Goal: Task Accomplishment & Management: Use online tool/utility

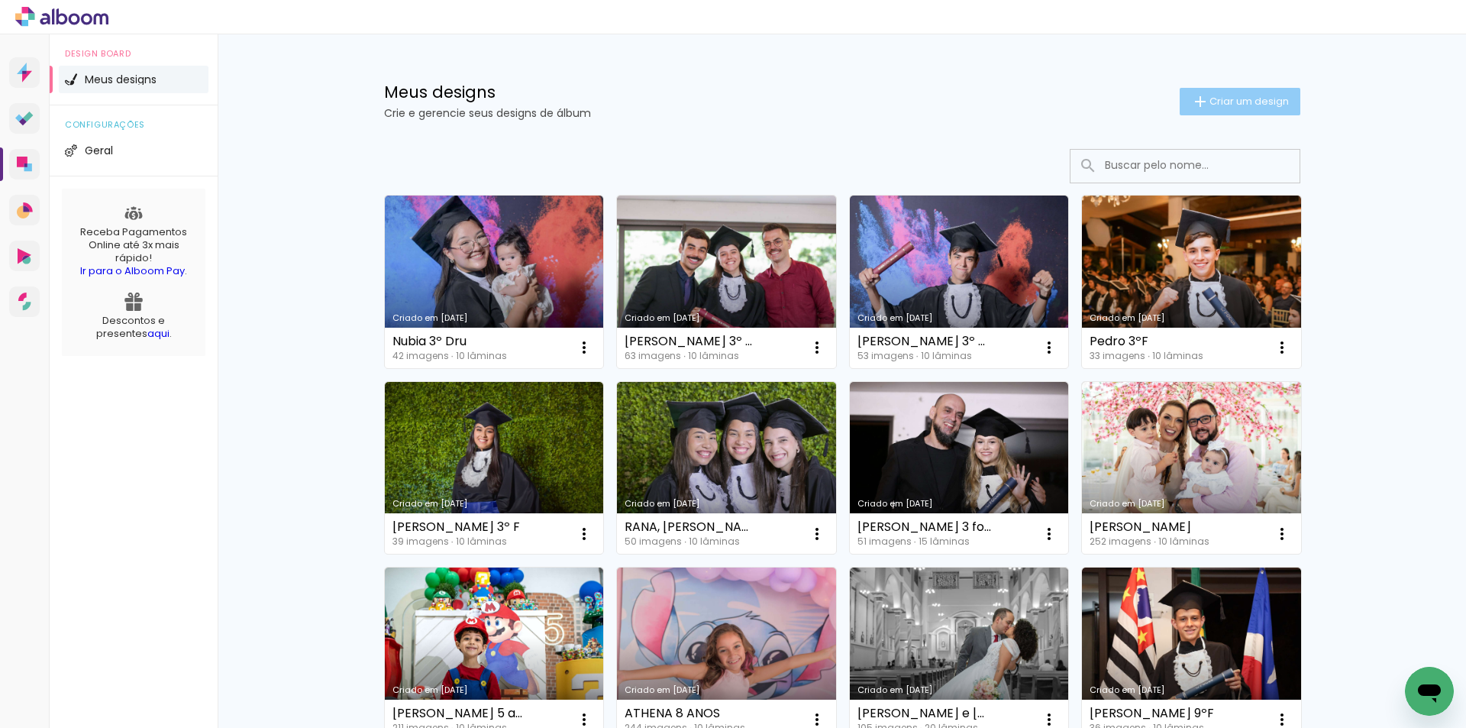
click at [1197, 102] on iron-icon at bounding box center [1200, 101] width 18 height 18
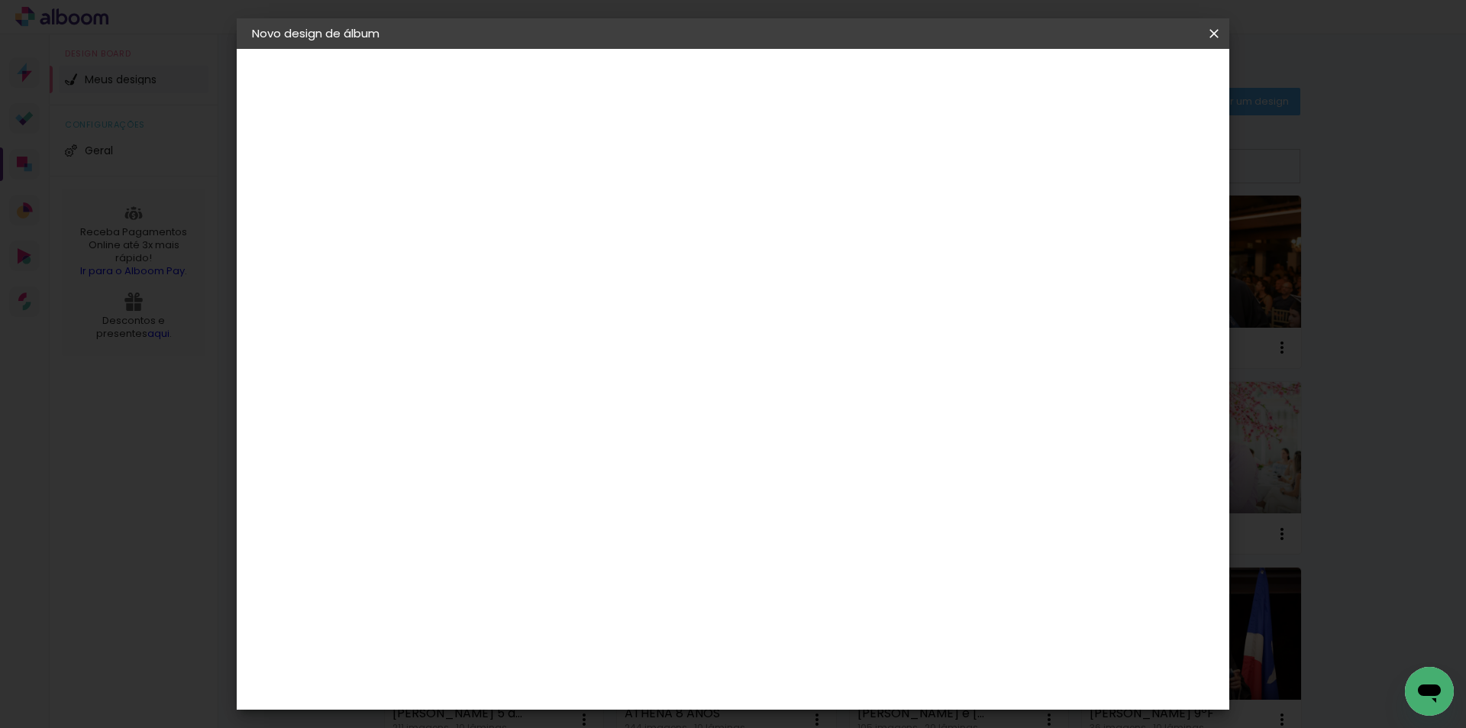
click at [502, 201] on input at bounding box center [502, 205] width 0 height 24
drag, startPoint x: 690, startPoint y: 225, endPoint x: 621, endPoint y: 231, distance: 69.0
click at [568, 179] on div "Informações Dê um título ao seu álbum. Avançar" at bounding box center [501, 114] width 133 height 130
type input "[PERSON_NAME] 4 anos"
type paper-input "[PERSON_NAME] 4 anos"
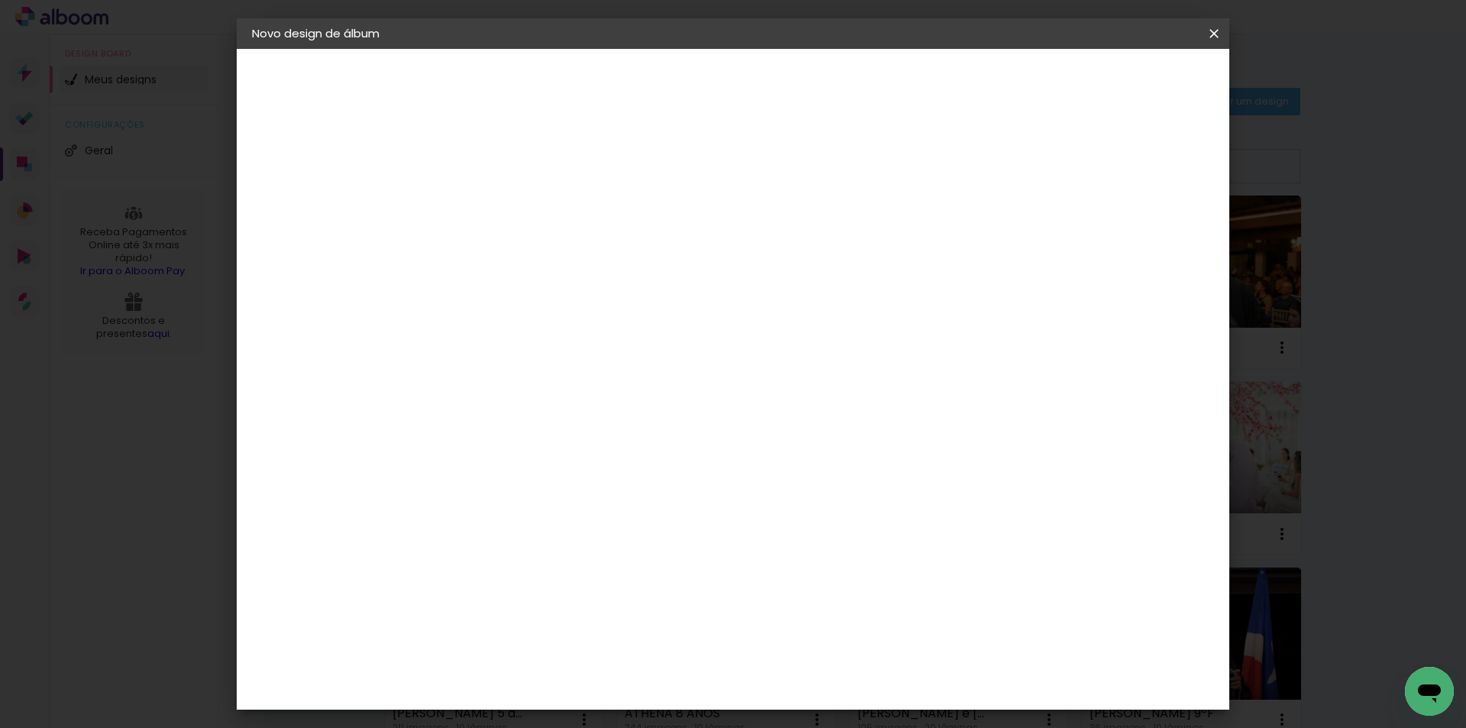
click at [658, 82] on paper-button "Avançar" at bounding box center [620, 81] width 75 height 26
click at [565, 521] on paper-item "AlfaFotoBook" at bounding box center [540, 512] width 165 height 34
click at [787, 71] on paper-button "Avançar" at bounding box center [750, 81] width 75 height 26
click at [751, 91] on paper-button "Avançar" at bounding box center [713, 81] width 75 height 26
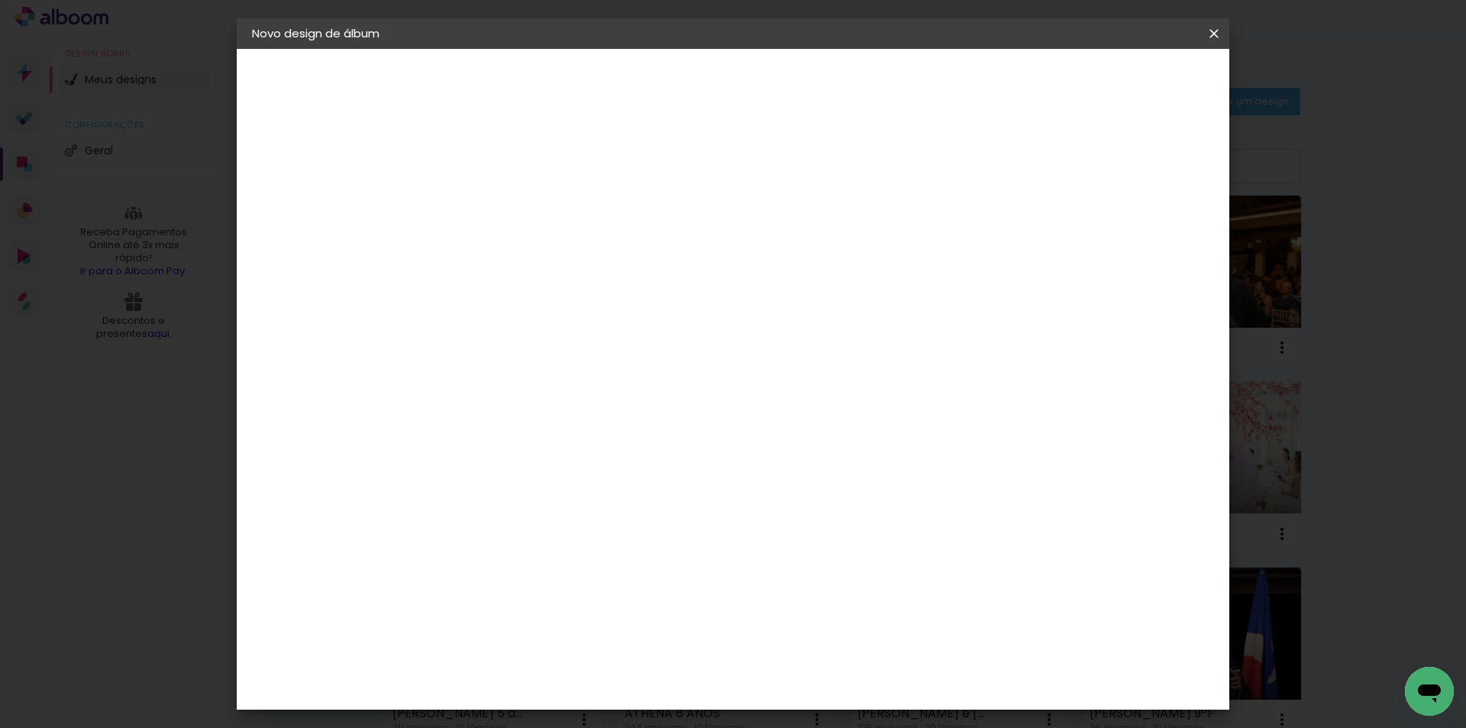
click at [1119, 86] on span "Iniciar design" at bounding box center [1083, 81] width 69 height 11
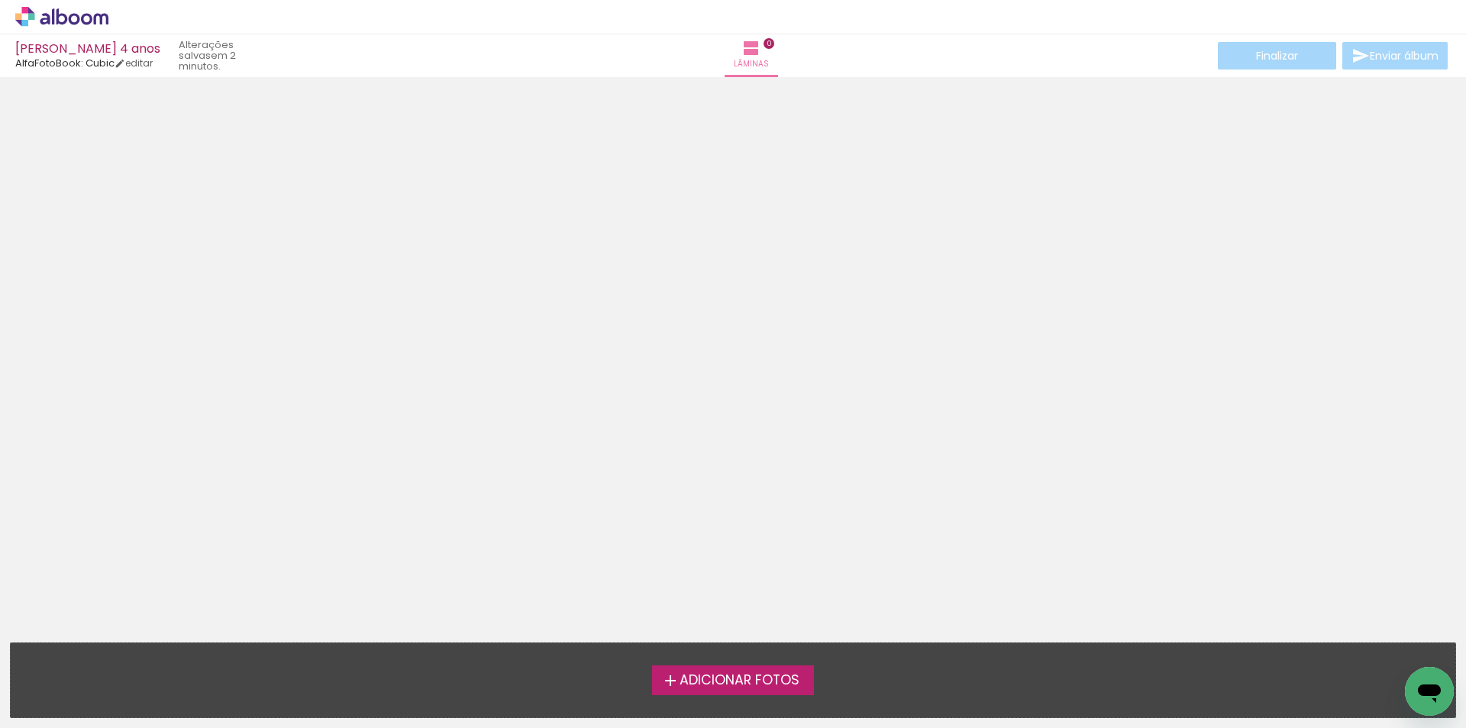
click at [729, 690] on label "Adicionar Fotos" at bounding box center [733, 679] width 163 height 29
click at [0, 0] on input "file" at bounding box center [0, 0] width 0 height 0
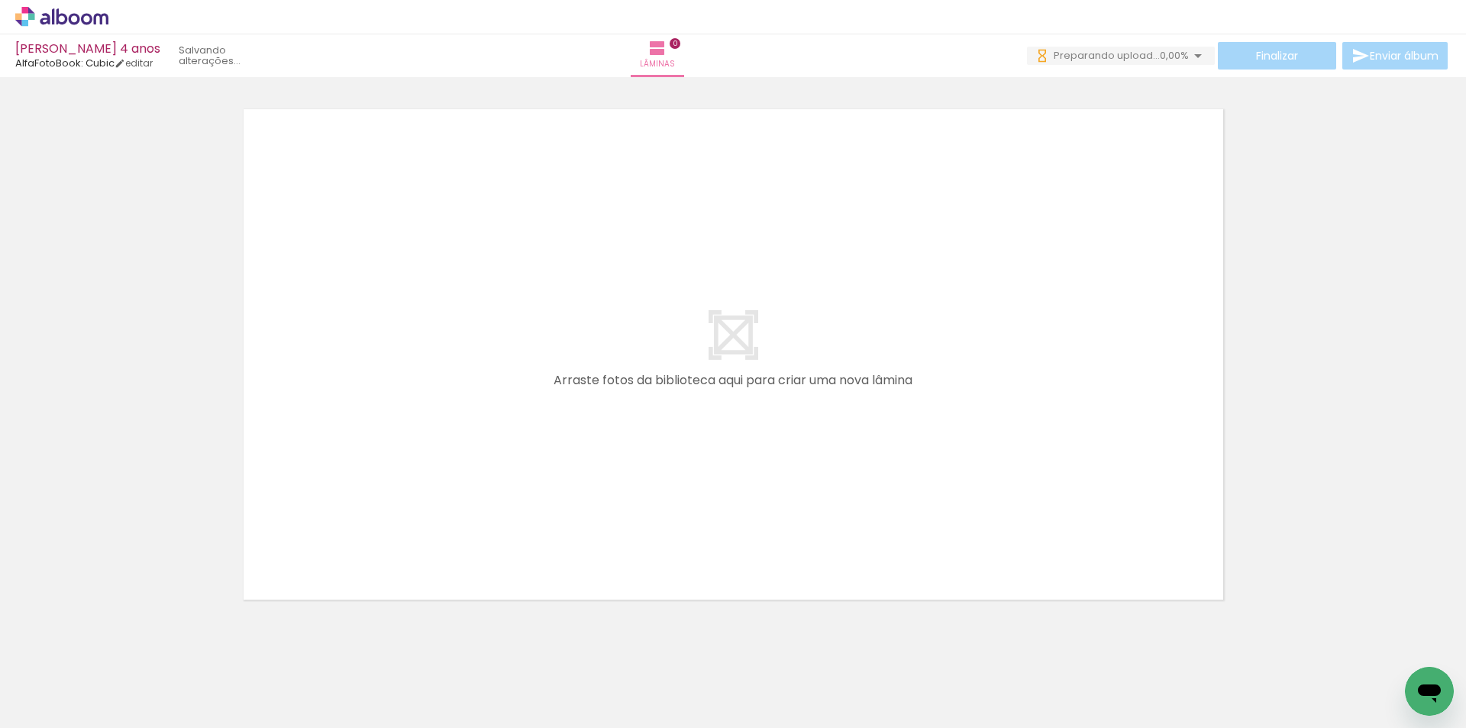
click at [56, 708] on span "Adicionar Fotos" at bounding box center [54, 707] width 46 height 17
click at [0, 0] on input "file" at bounding box center [0, 0] width 0 height 0
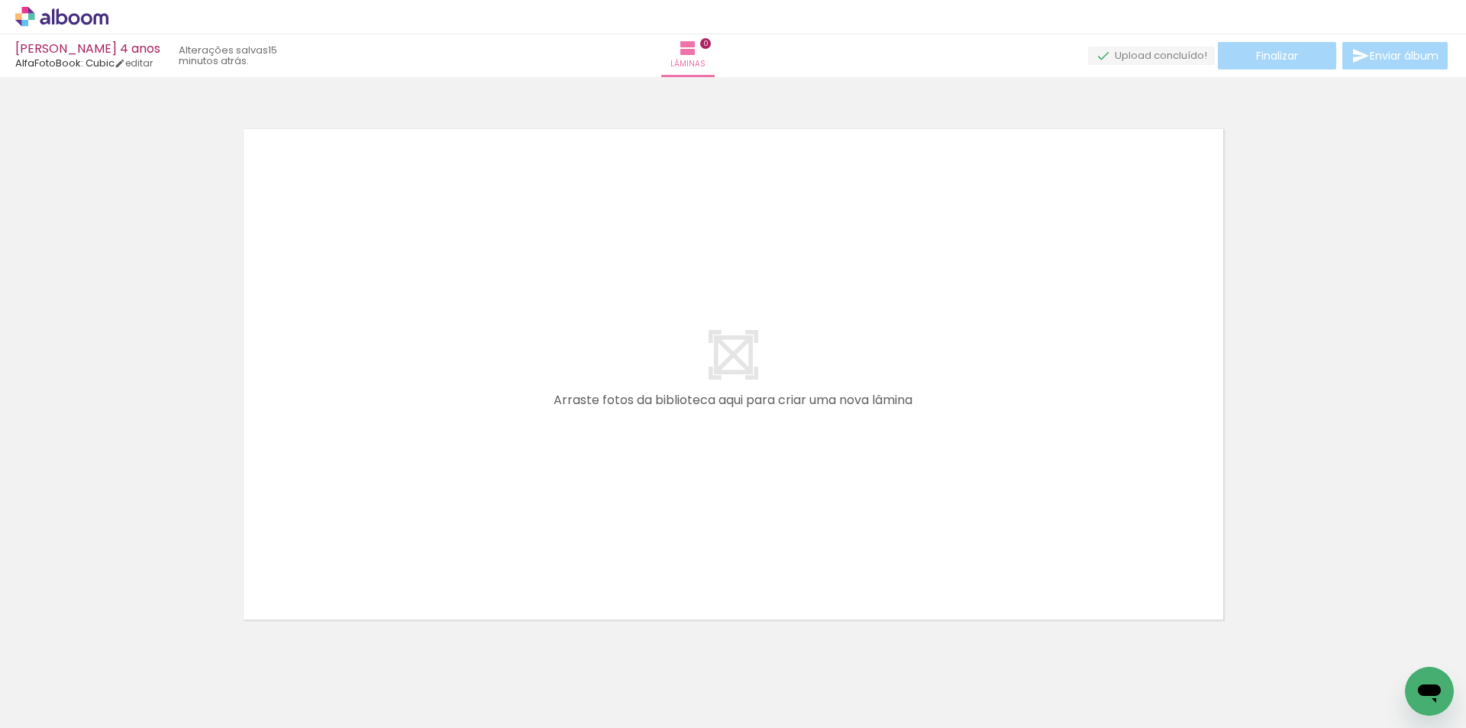
click input "file" at bounding box center [0, 0] width 0 height 0
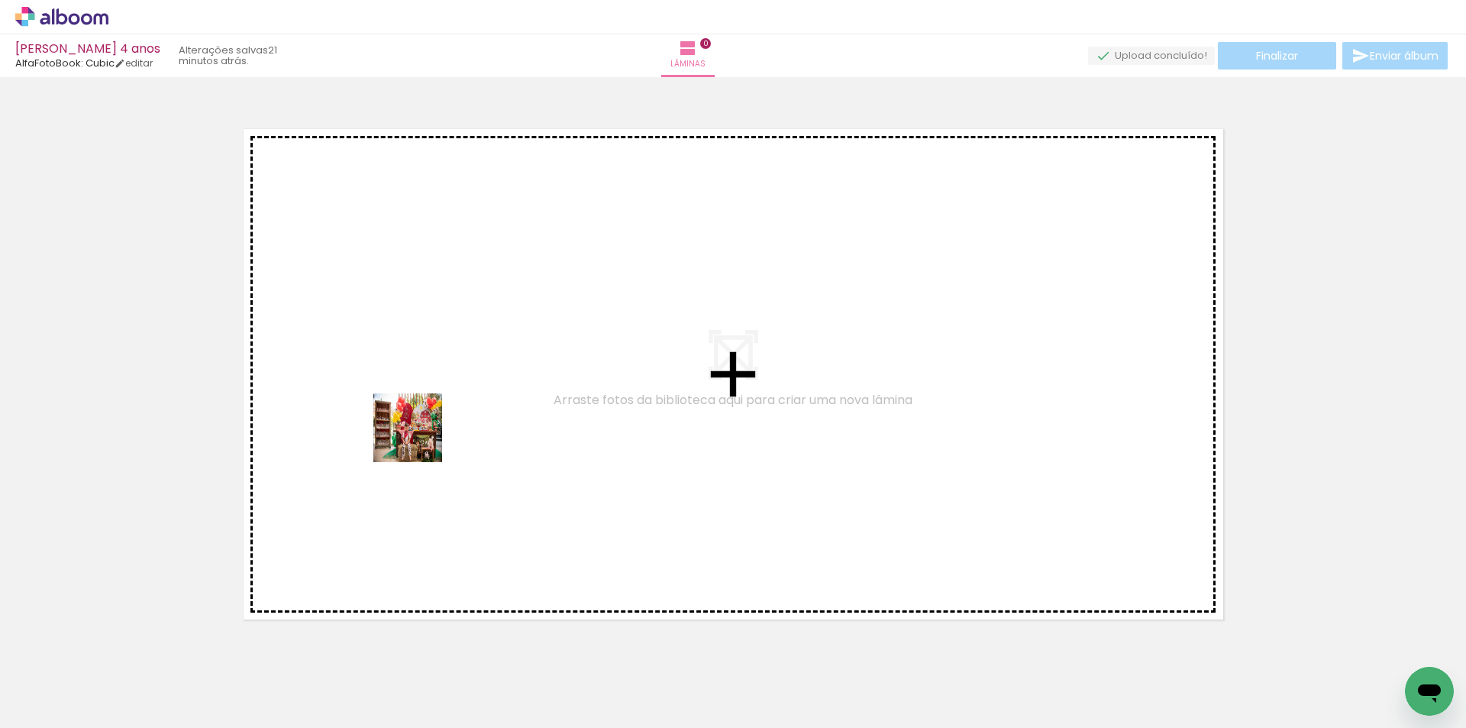
drag, startPoint x: 344, startPoint y: 688, endPoint x: 419, endPoint y: 439, distance: 260.2
click at [419, 439] on quentale-workspace at bounding box center [733, 364] width 1466 height 728
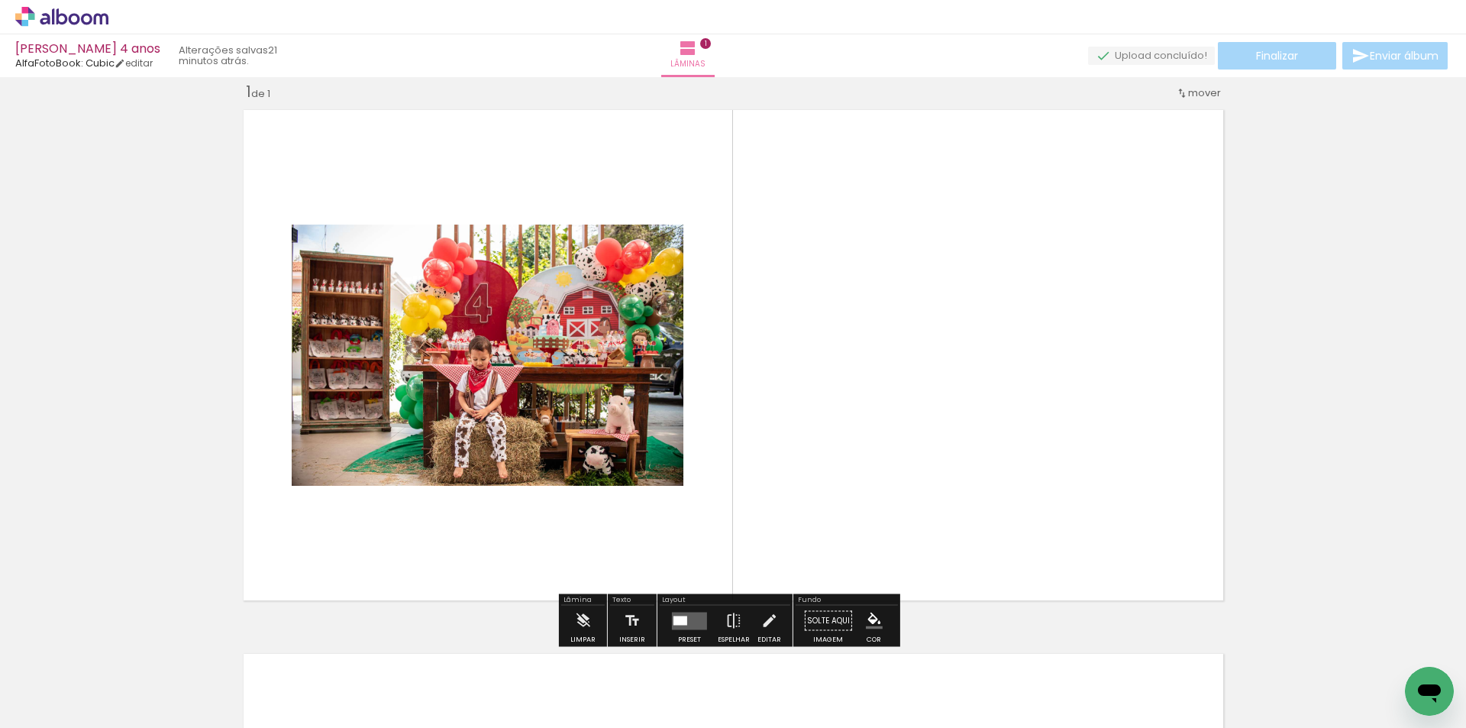
scroll to position [20, 0]
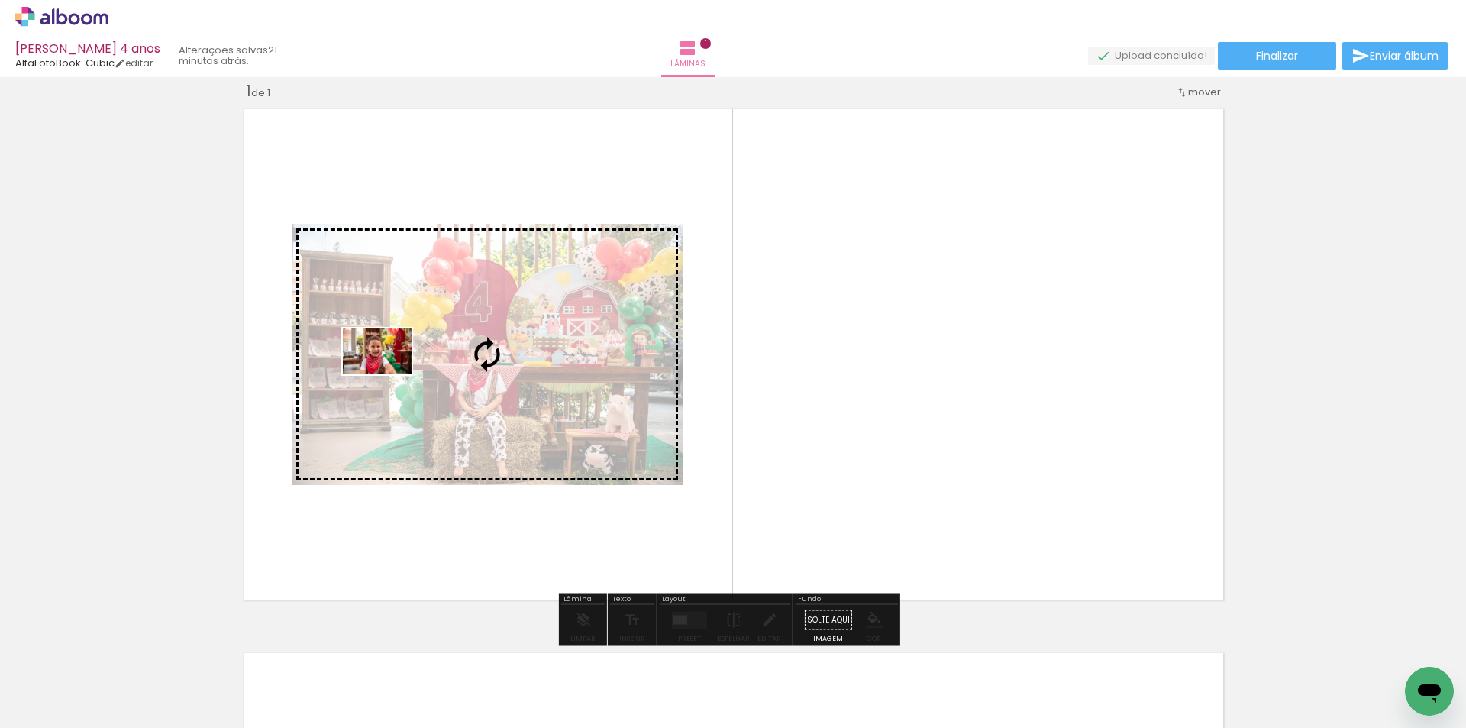
drag, startPoint x: 229, startPoint y: 691, endPoint x: 389, endPoint y: 374, distance: 354.8
click at [389, 374] on quentale-workspace at bounding box center [733, 364] width 1466 height 728
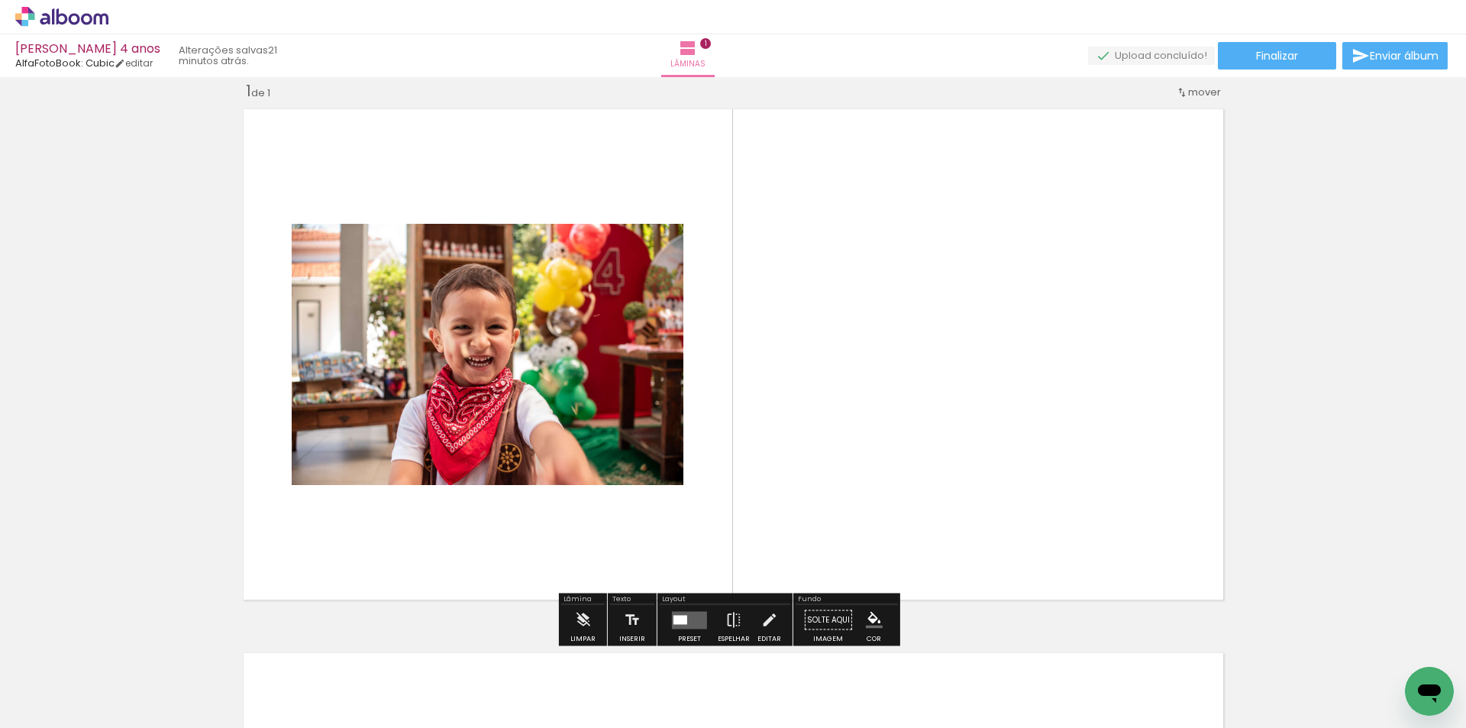
click at [143, 700] on iron-image at bounding box center [152, 675] width 79 height 53
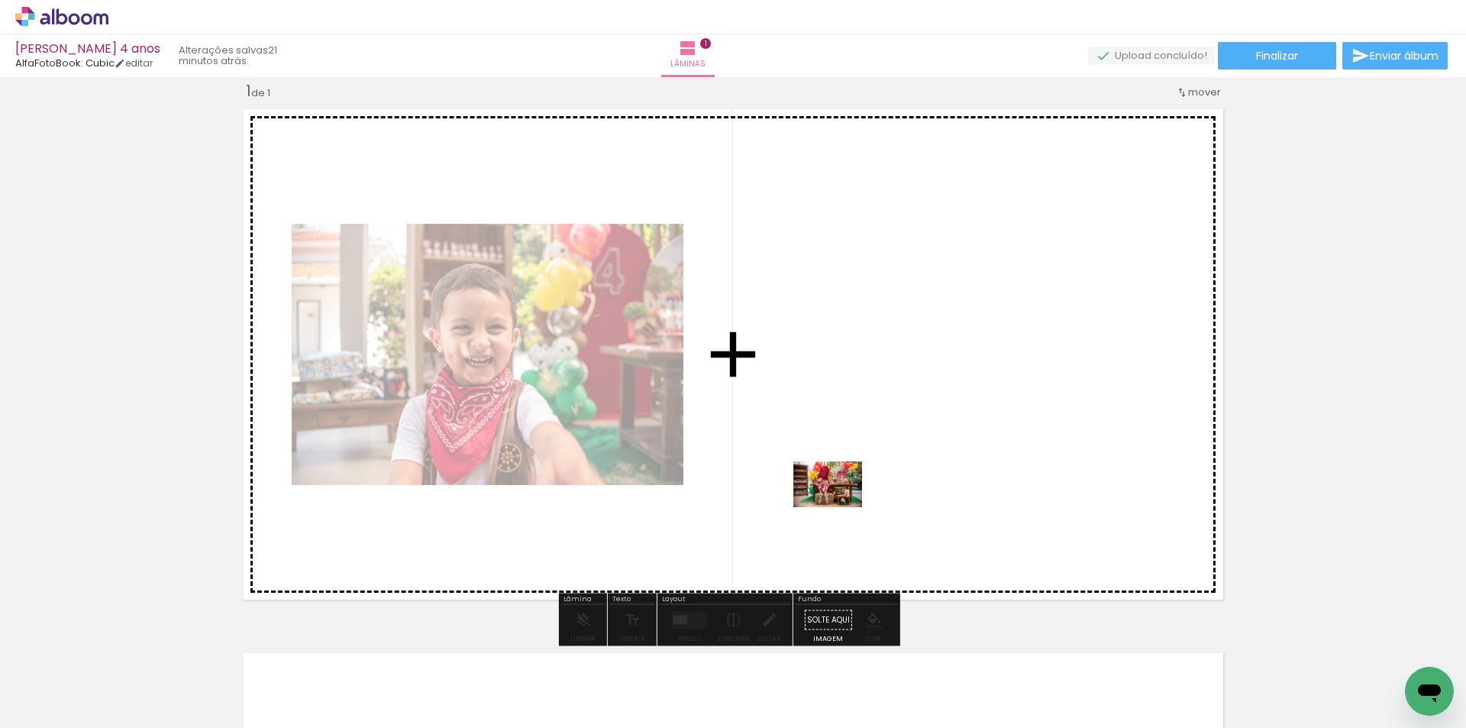
drag, startPoint x: 150, startPoint y: 685, endPoint x: 839, endPoint y: 507, distance: 711.4
click at [839, 507] on quentale-workspace at bounding box center [733, 364] width 1466 height 728
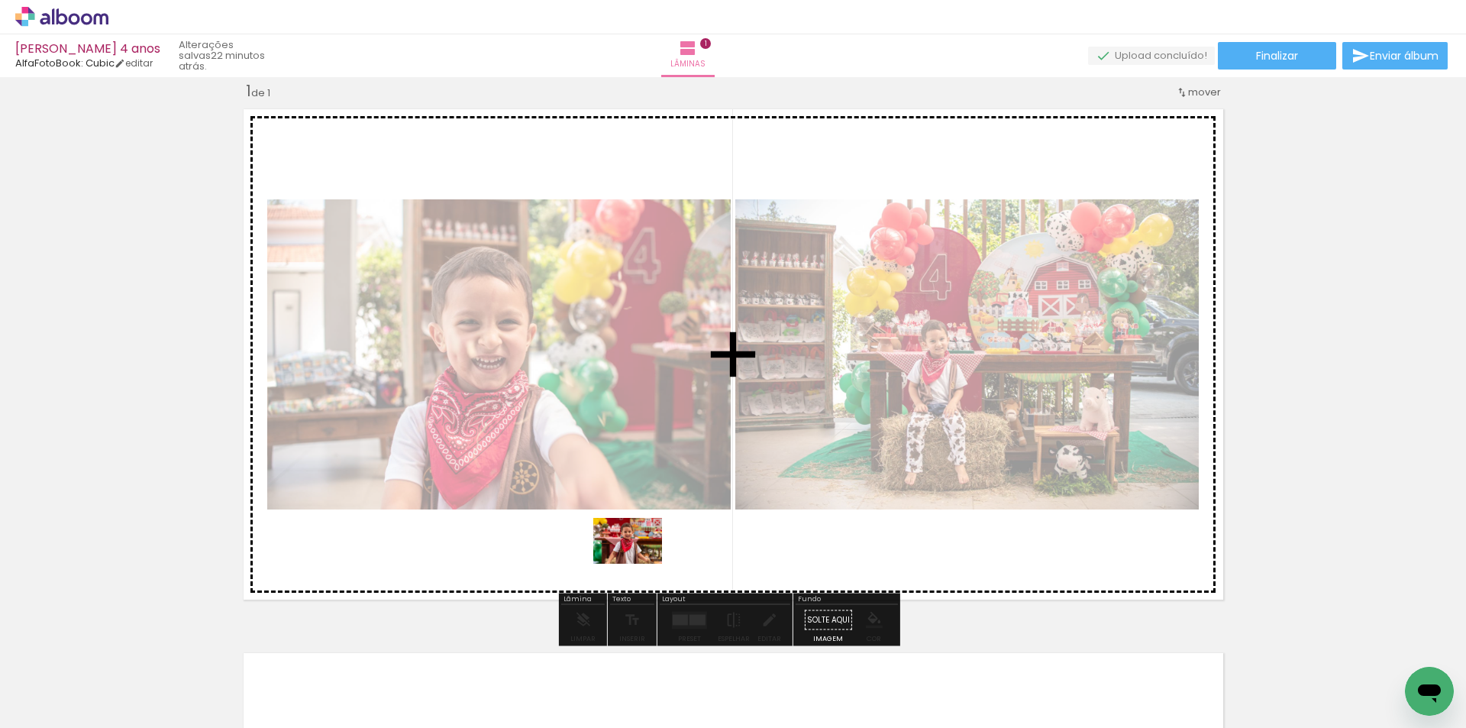
drag, startPoint x: 664, startPoint y: 693, endPoint x: 639, endPoint y: 564, distance: 132.2
click at [639, 564] on quentale-workspace at bounding box center [733, 364] width 1466 height 728
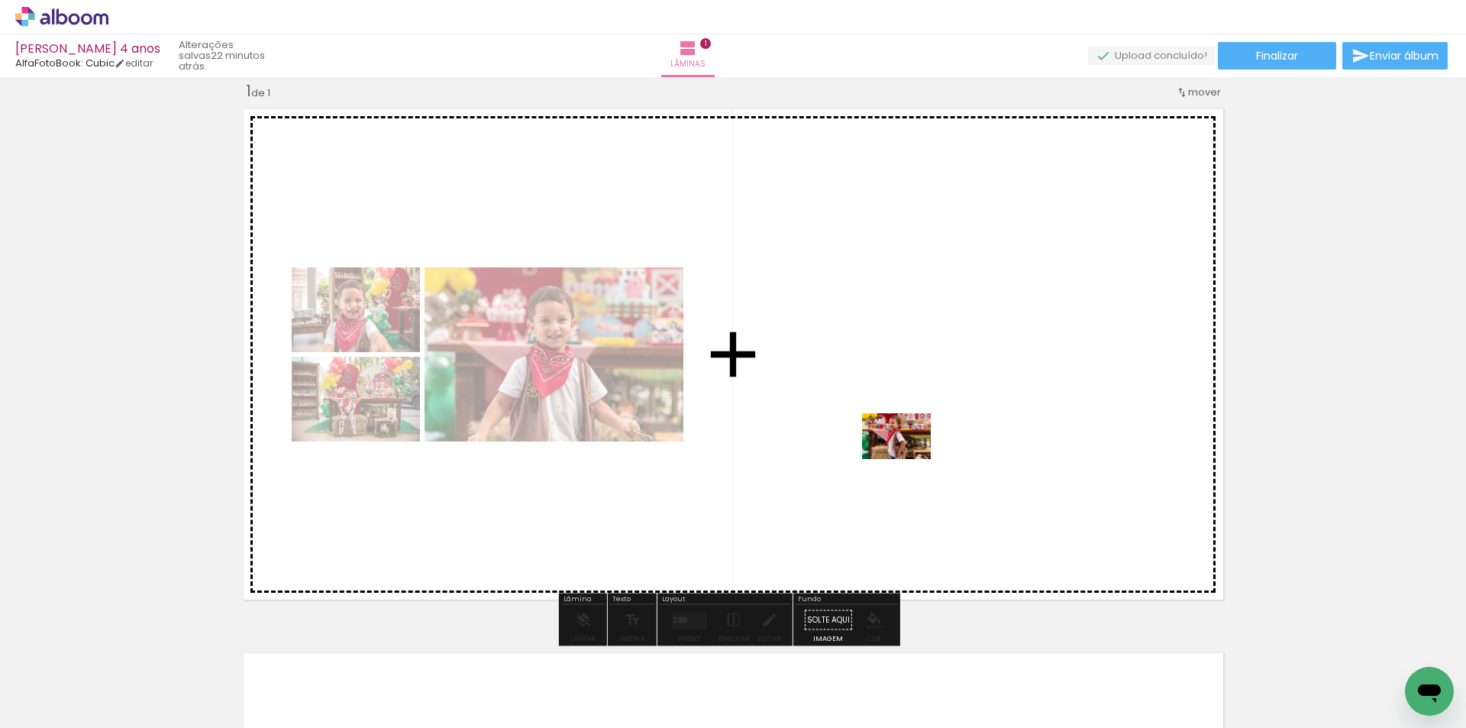
drag, startPoint x: 757, startPoint y: 687, endPoint x: 908, endPoint y: 459, distance: 273.9
click at [908, 459] on quentale-workspace at bounding box center [733, 364] width 1466 height 728
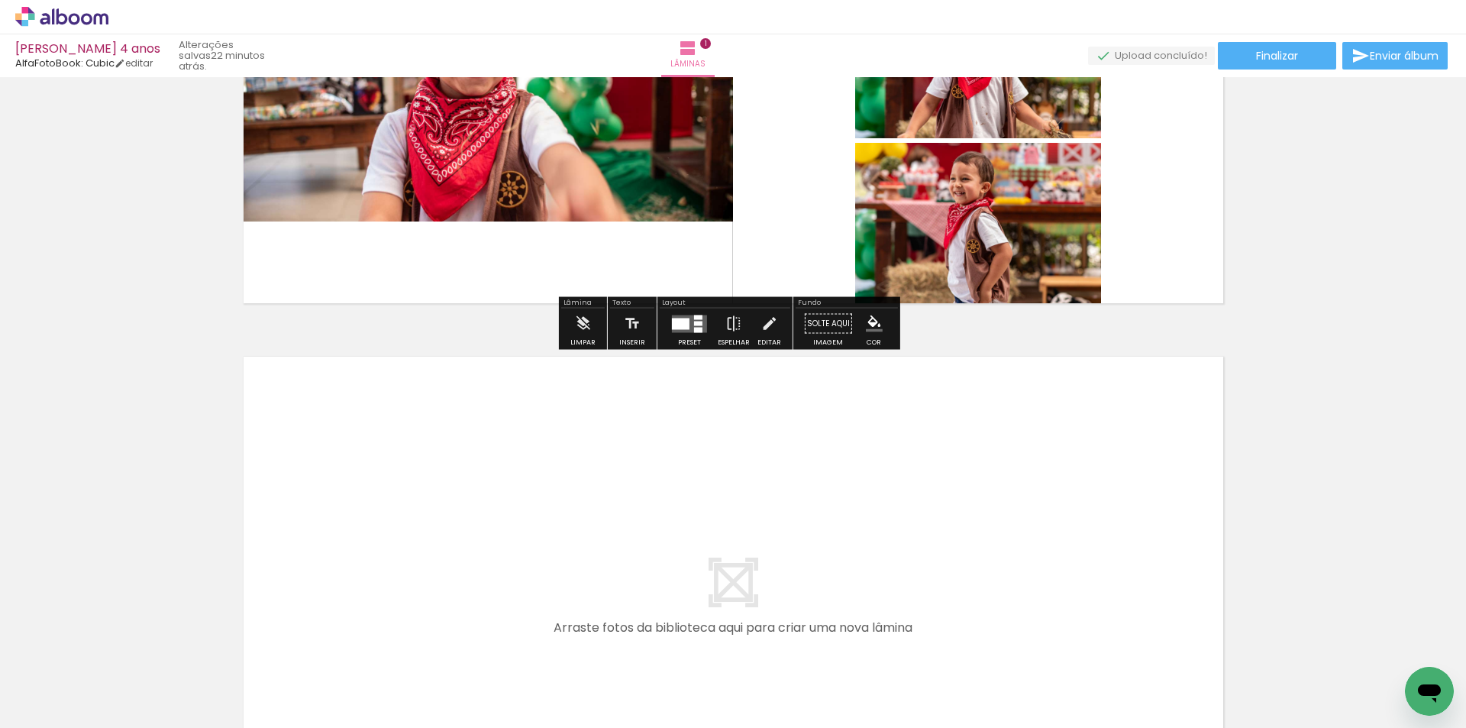
scroll to position [325, 0]
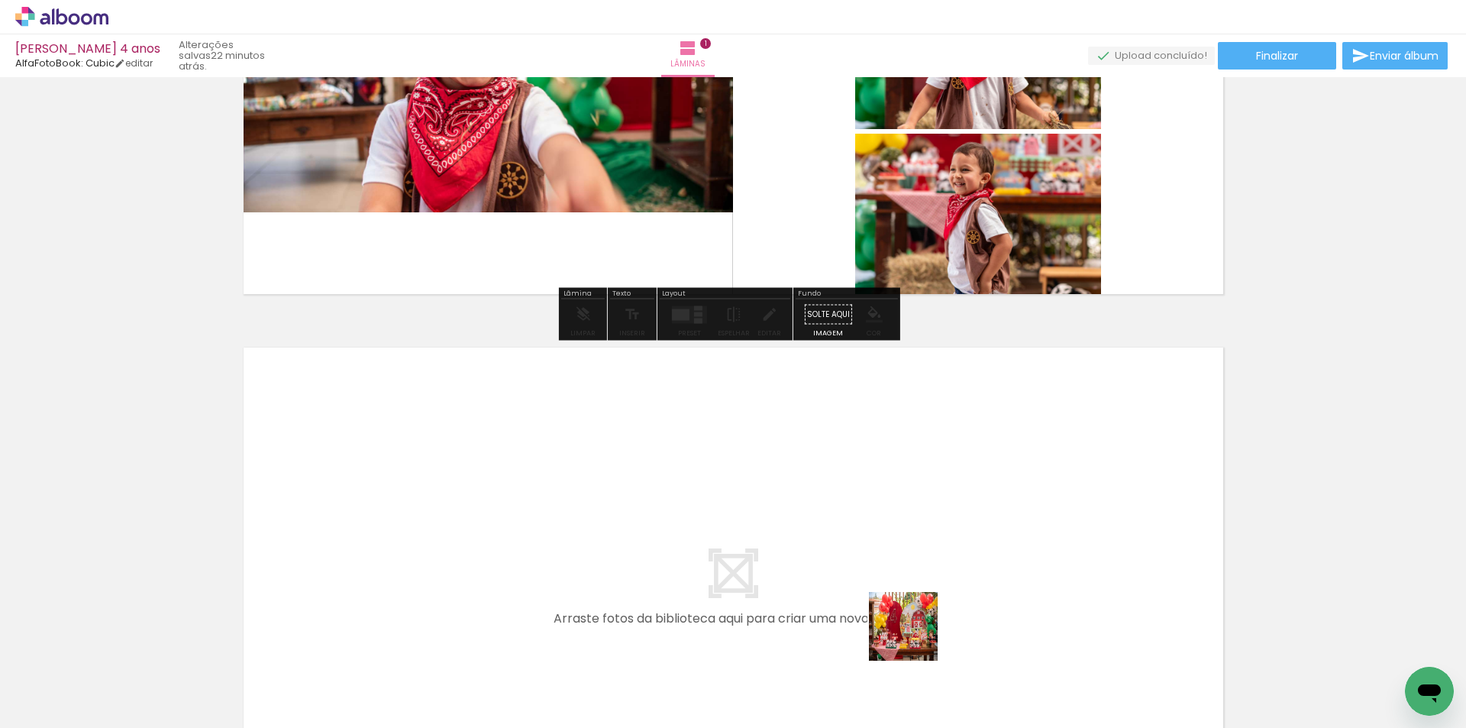
drag, startPoint x: 921, startPoint y: 693, endPoint x: 877, endPoint y: 504, distance: 194.3
click at [877, 504] on quentale-workspace at bounding box center [733, 364] width 1466 height 728
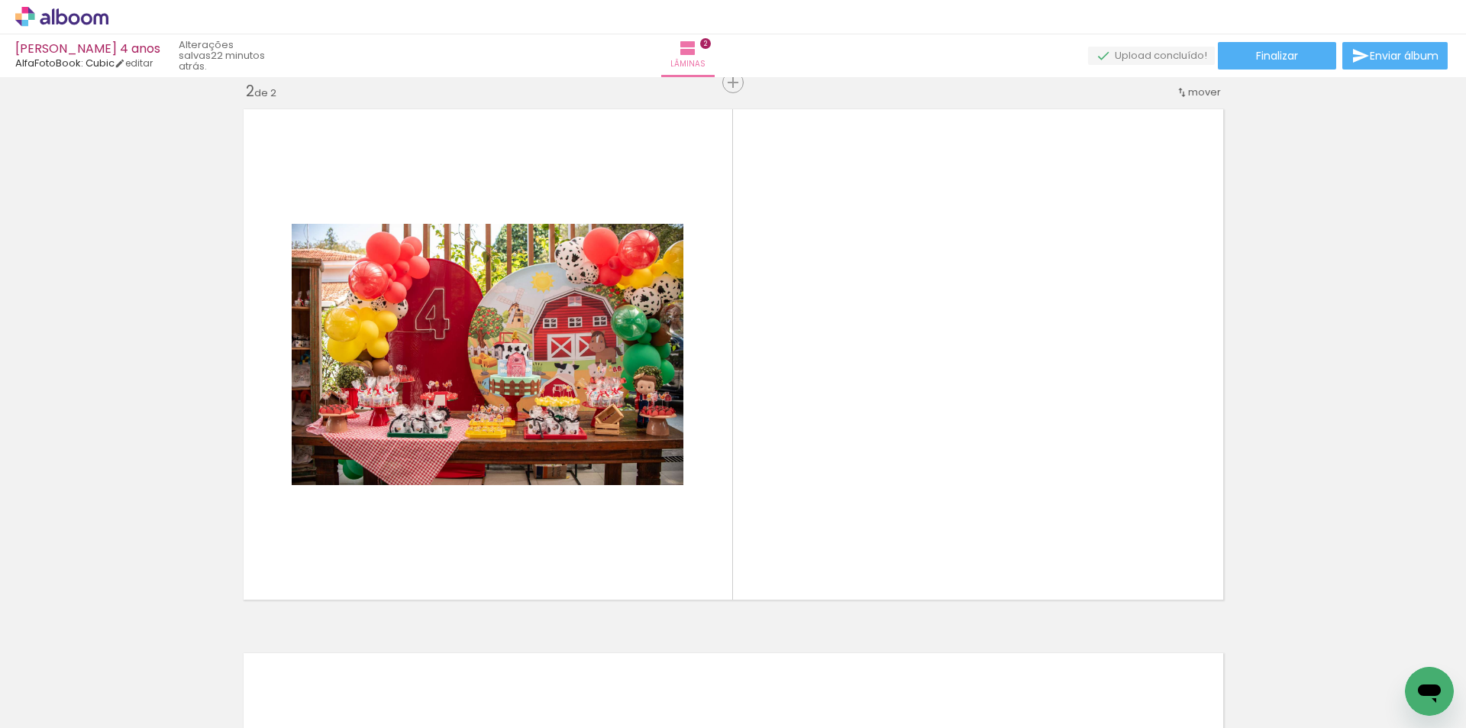
scroll to position [0, 706]
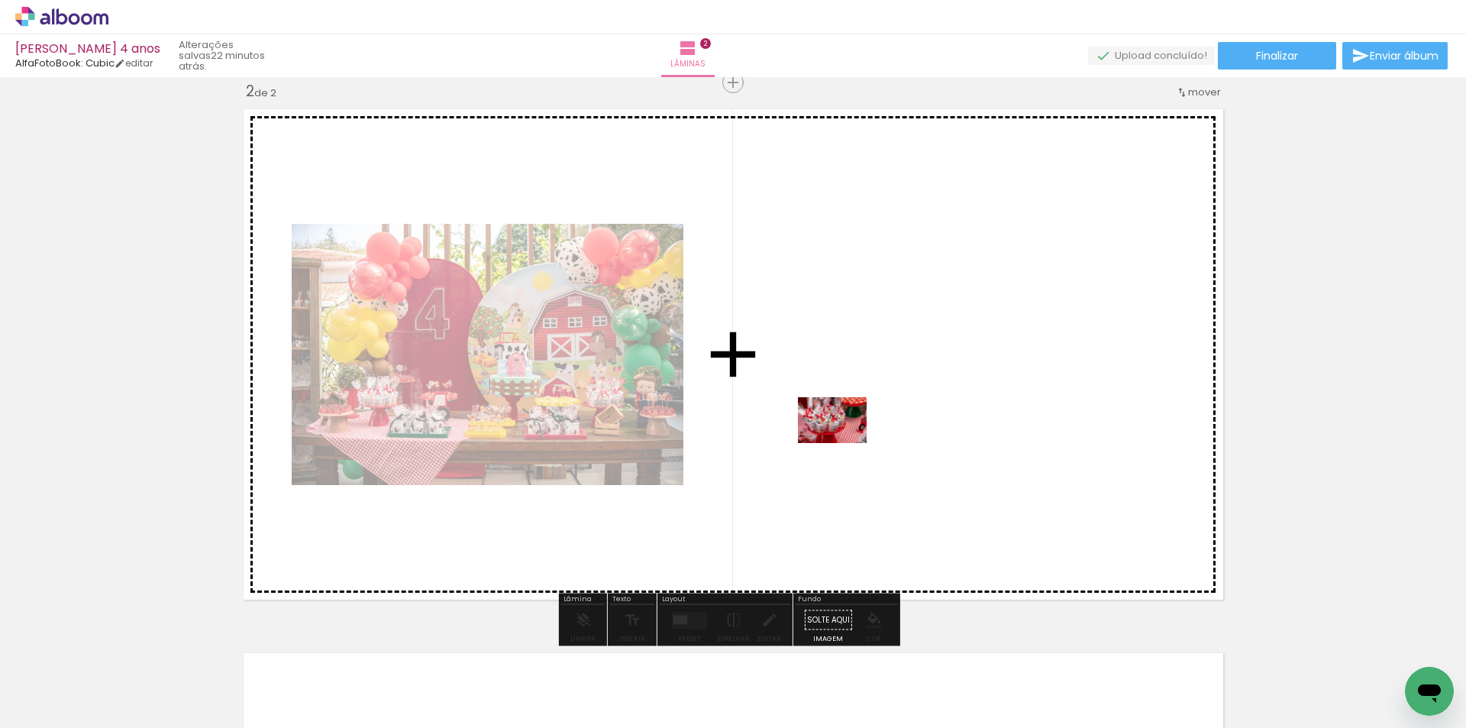
drag, startPoint x: 564, startPoint y: 687, endPoint x: 844, endPoint y: 443, distance: 371.3
click at [844, 443] on quentale-workspace at bounding box center [733, 364] width 1466 height 728
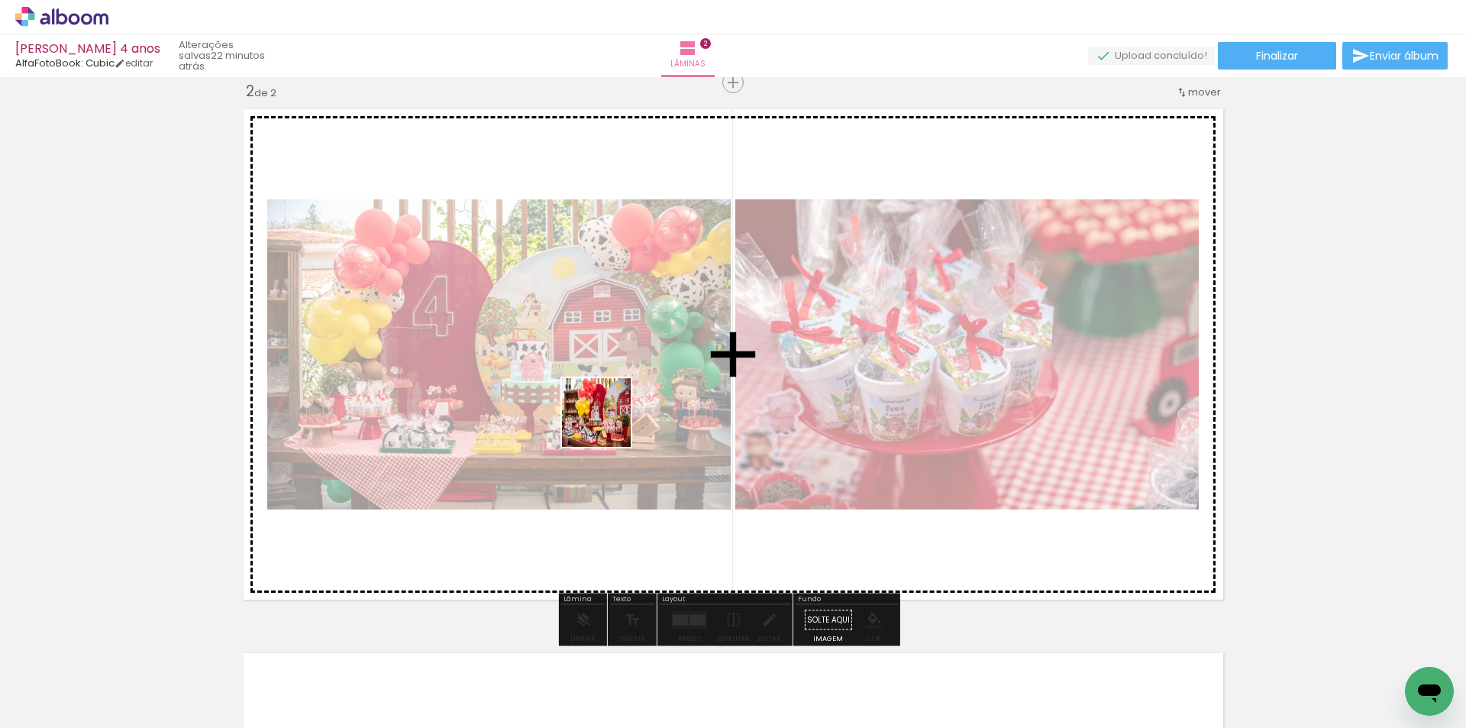
drag, startPoint x: 464, startPoint y: 688, endPoint x: 608, endPoint y: 424, distance: 301.1
click at [608, 424] on quentale-workspace at bounding box center [733, 364] width 1466 height 728
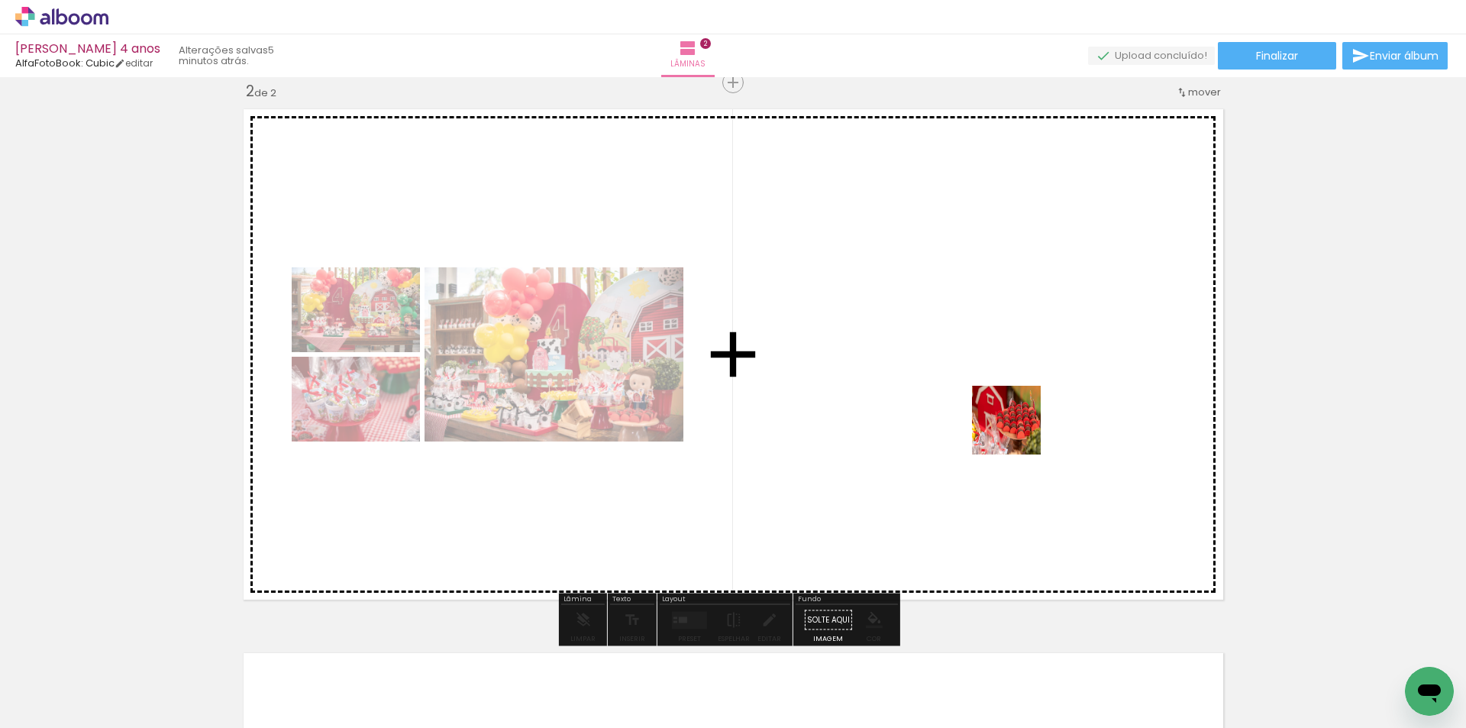
drag, startPoint x: 1087, startPoint y: 680, endPoint x: 1018, endPoint y: 431, distance: 258.3
click at [1018, 431] on quentale-workspace at bounding box center [733, 364] width 1466 height 728
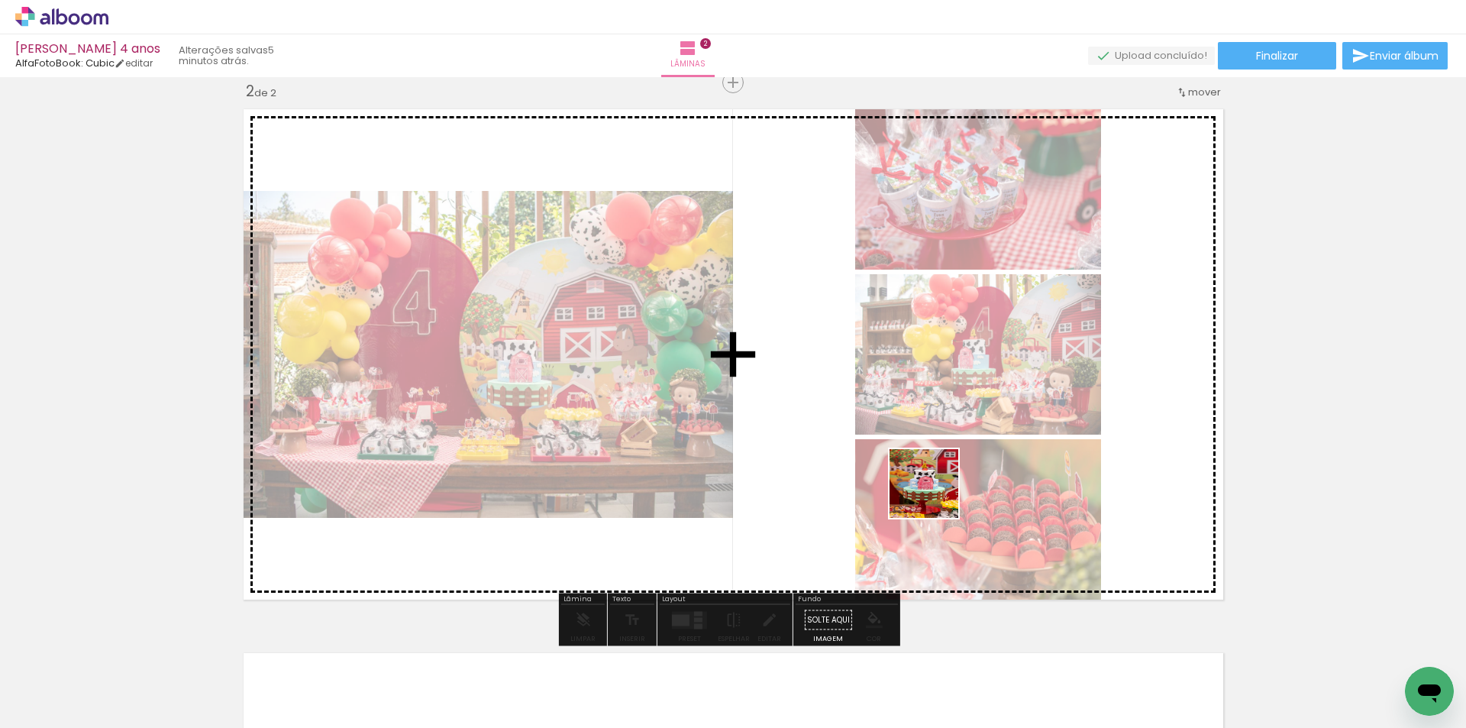
drag, startPoint x: 1336, startPoint y: 673, endPoint x: 700, endPoint y: 717, distance: 638.4
click at [776, 453] on quentale-workspace at bounding box center [733, 364] width 1466 height 728
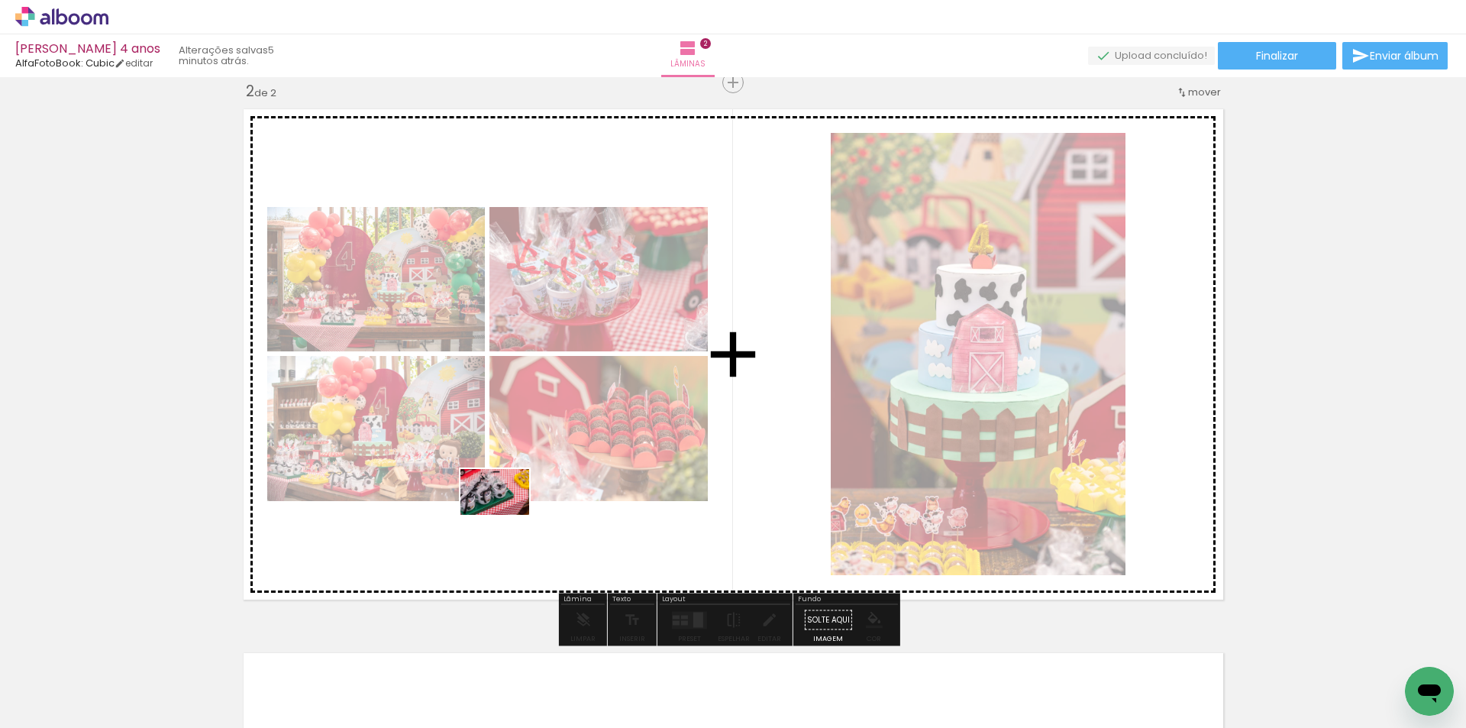
drag, startPoint x: 383, startPoint y: 677, endPoint x: 506, endPoint y: 515, distance: 203.9
click at [506, 515] on quentale-workspace at bounding box center [733, 364] width 1466 height 728
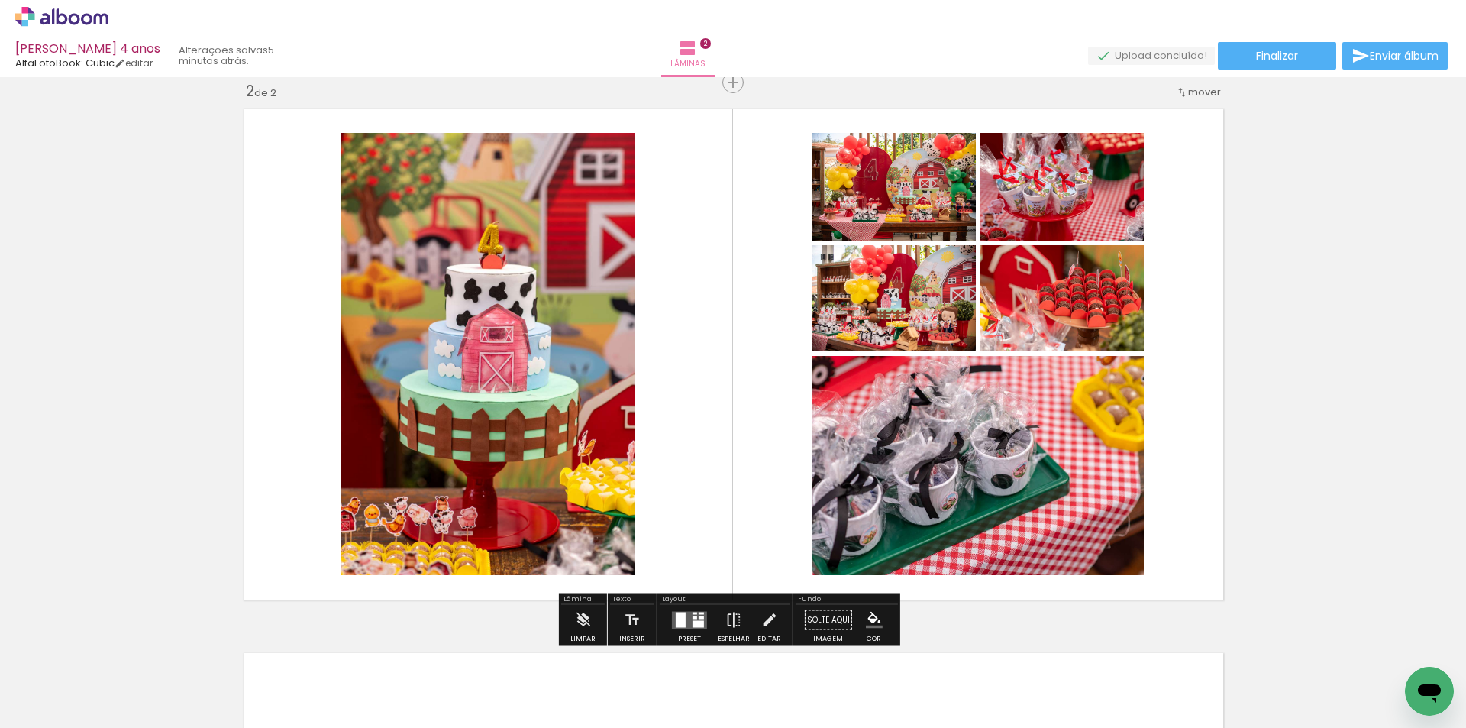
scroll to position [0, 1992]
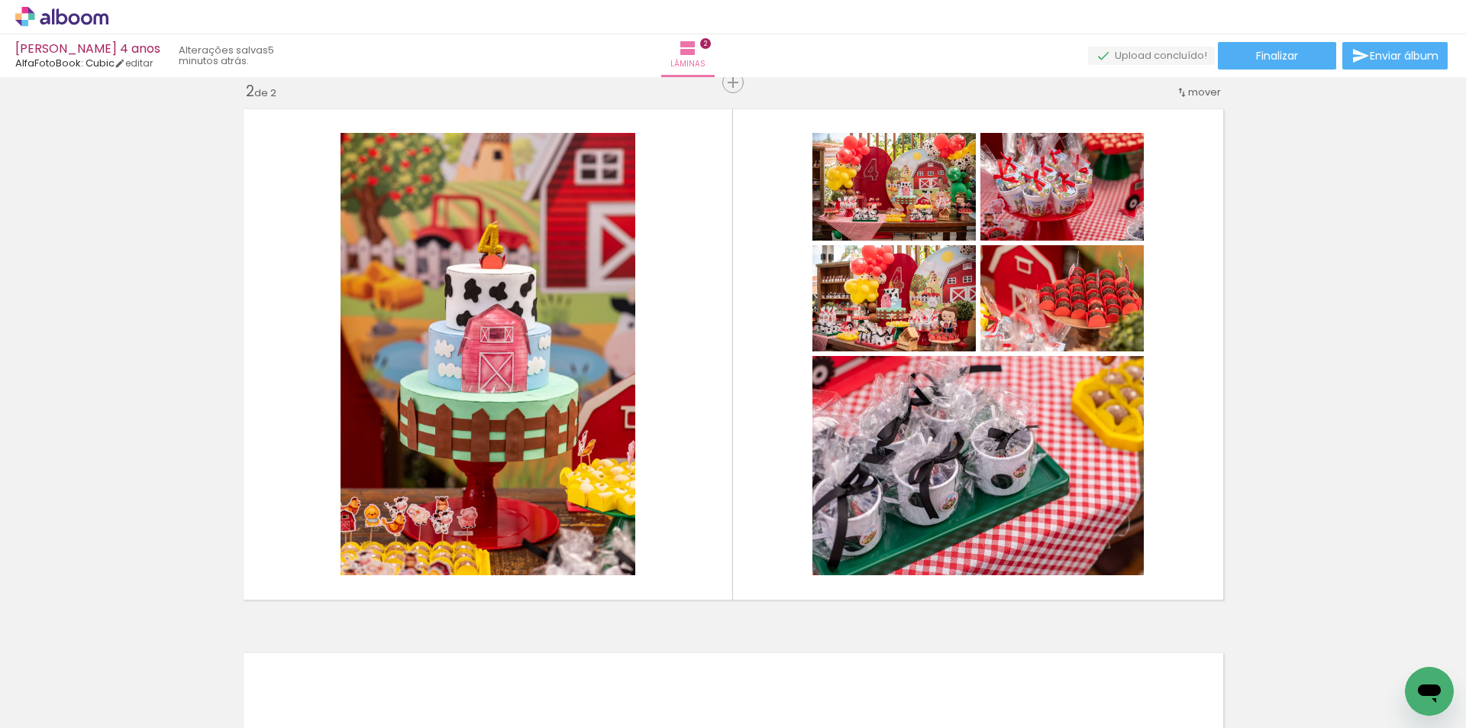
click at [402, 687] on div at bounding box center [385, 676] width 76 height 50
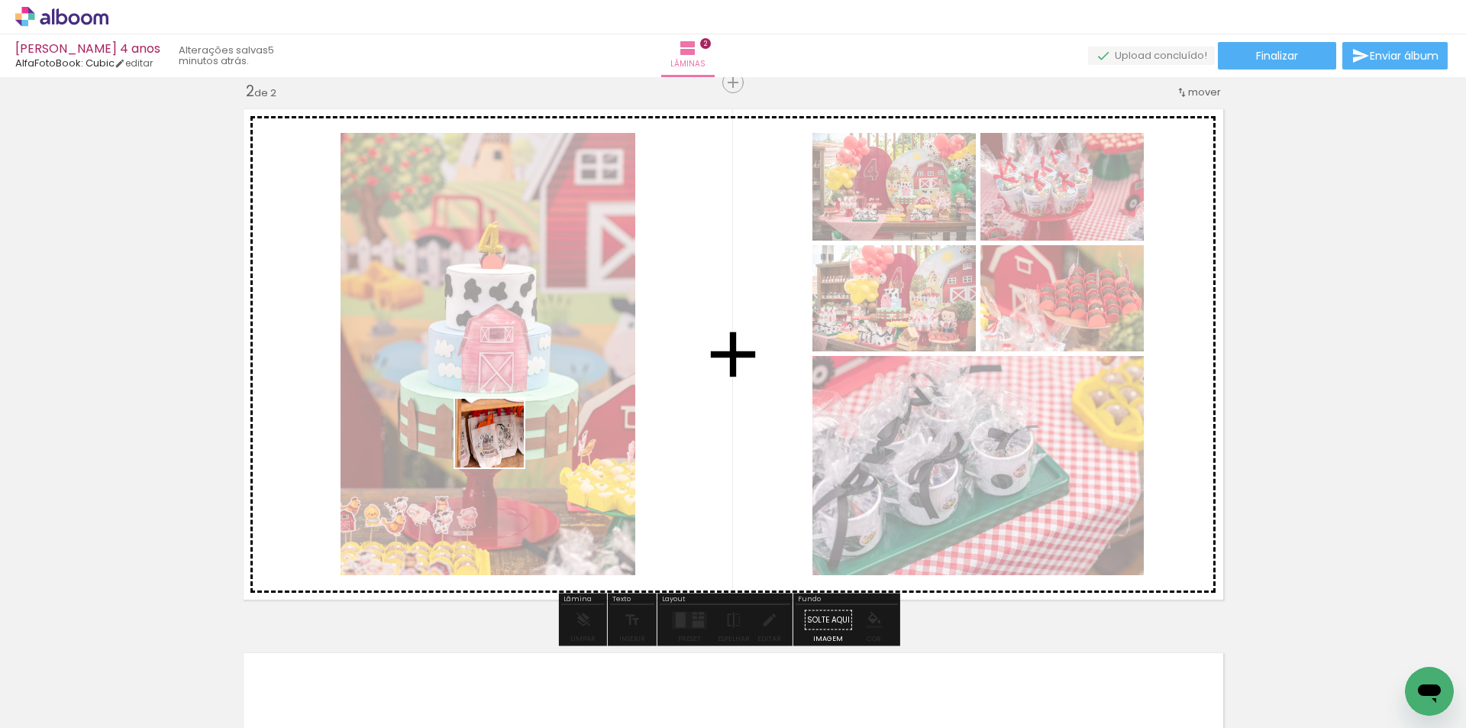
drag, startPoint x: 292, startPoint y: 690, endPoint x: 501, endPoint y: 444, distance: 322.4
click at [501, 444] on quentale-workspace at bounding box center [733, 364] width 1466 height 728
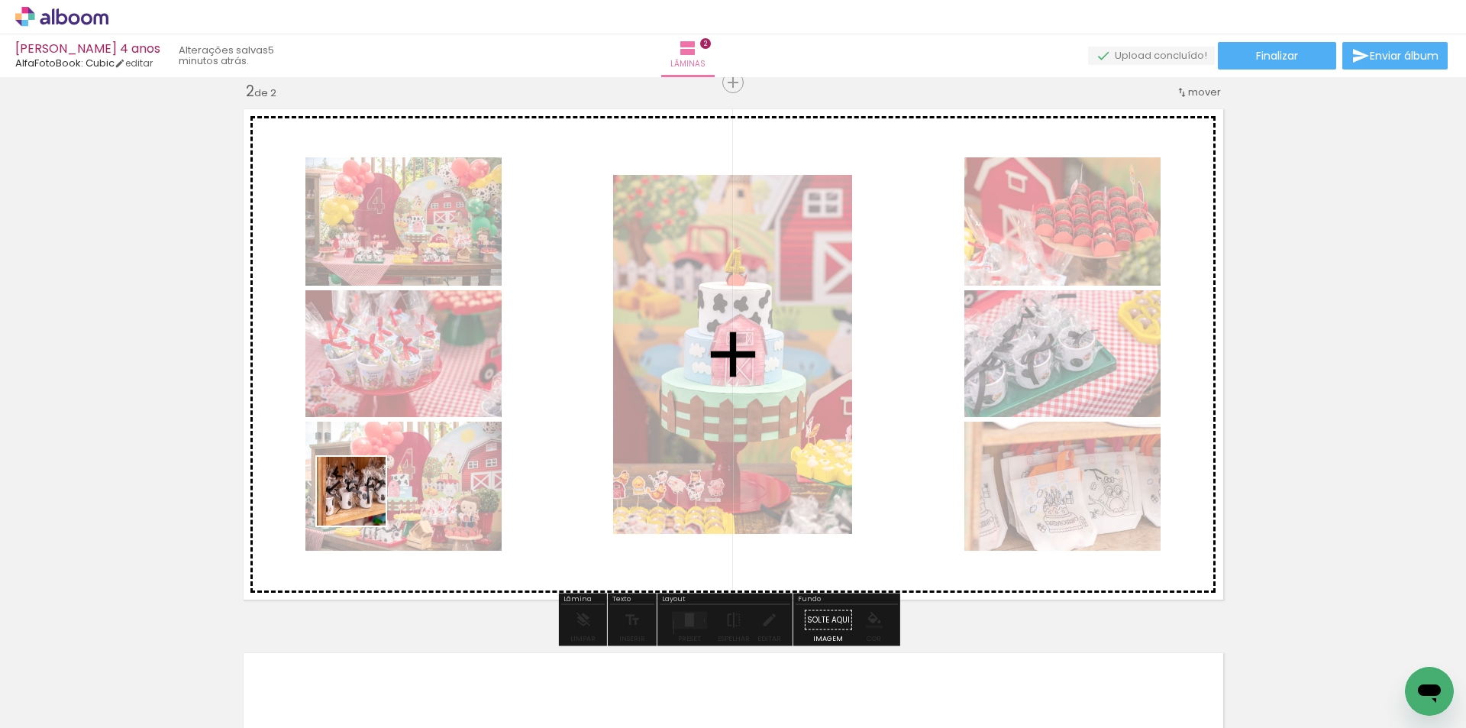
drag, startPoint x: 215, startPoint y: 692, endPoint x: 392, endPoint y: 477, distance: 277.8
click at [392, 477] on quentale-workspace at bounding box center [733, 364] width 1466 height 728
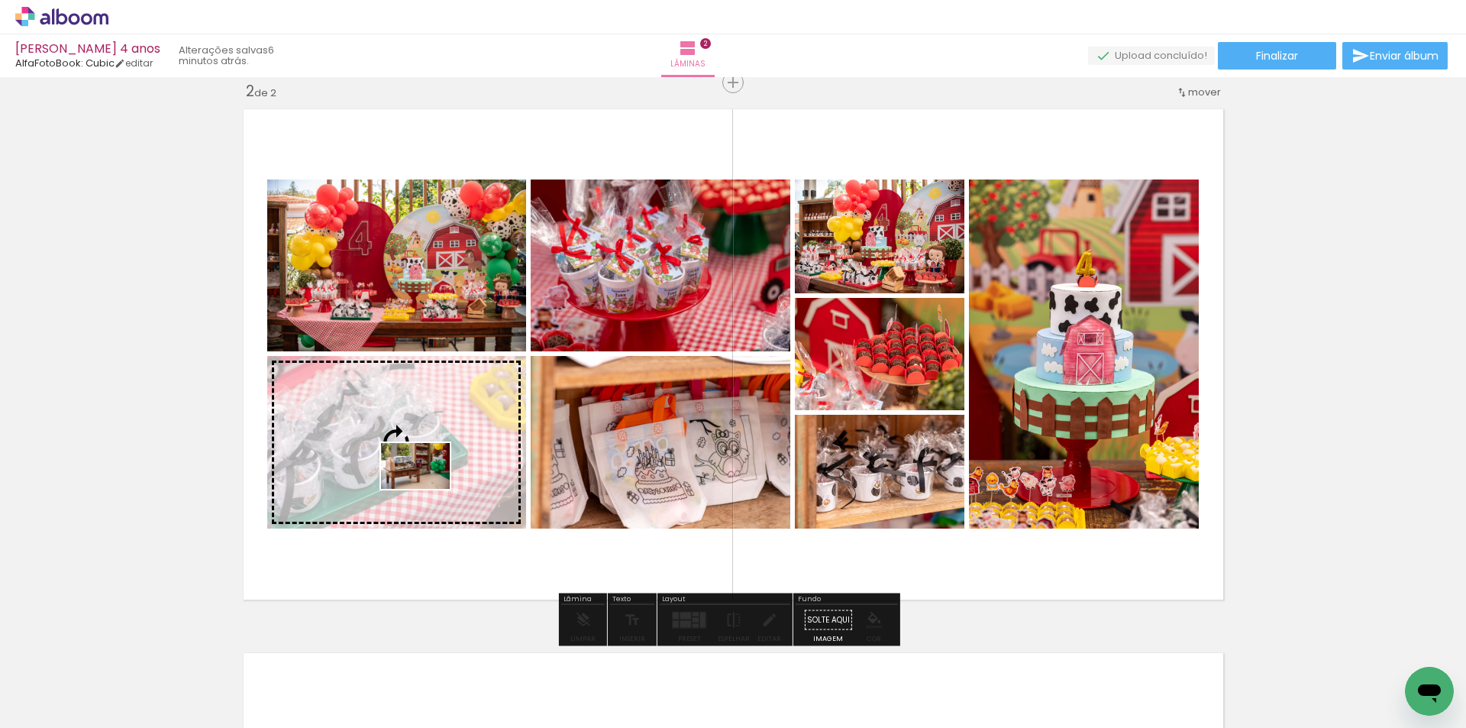
drag, startPoint x: 558, startPoint y: 679, endPoint x: 427, endPoint y: 489, distance: 231.1
click at [427, 489] on quentale-workspace at bounding box center [733, 364] width 1466 height 728
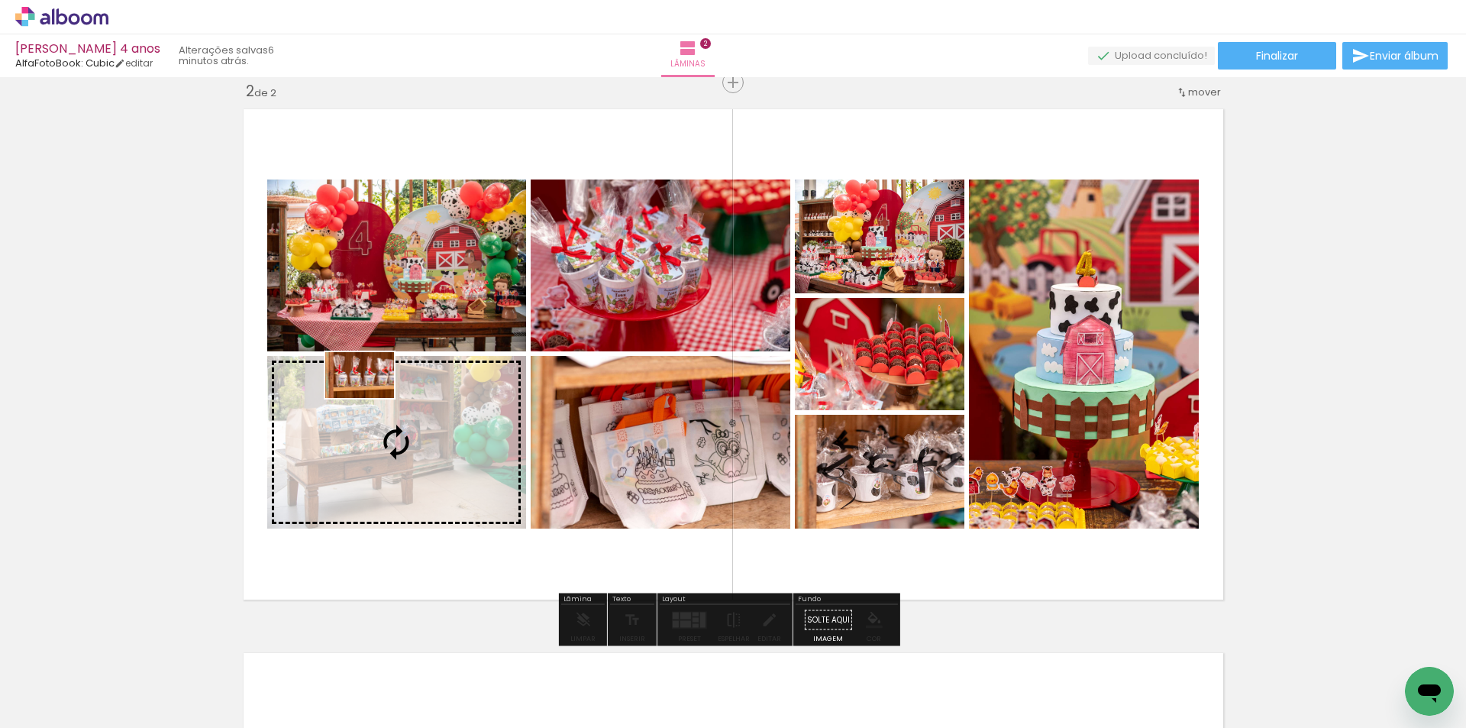
drag, startPoint x: 119, startPoint y: 680, endPoint x: 371, endPoint y: 398, distance: 378.0
click at [371, 398] on quentale-workspace at bounding box center [733, 364] width 1466 height 728
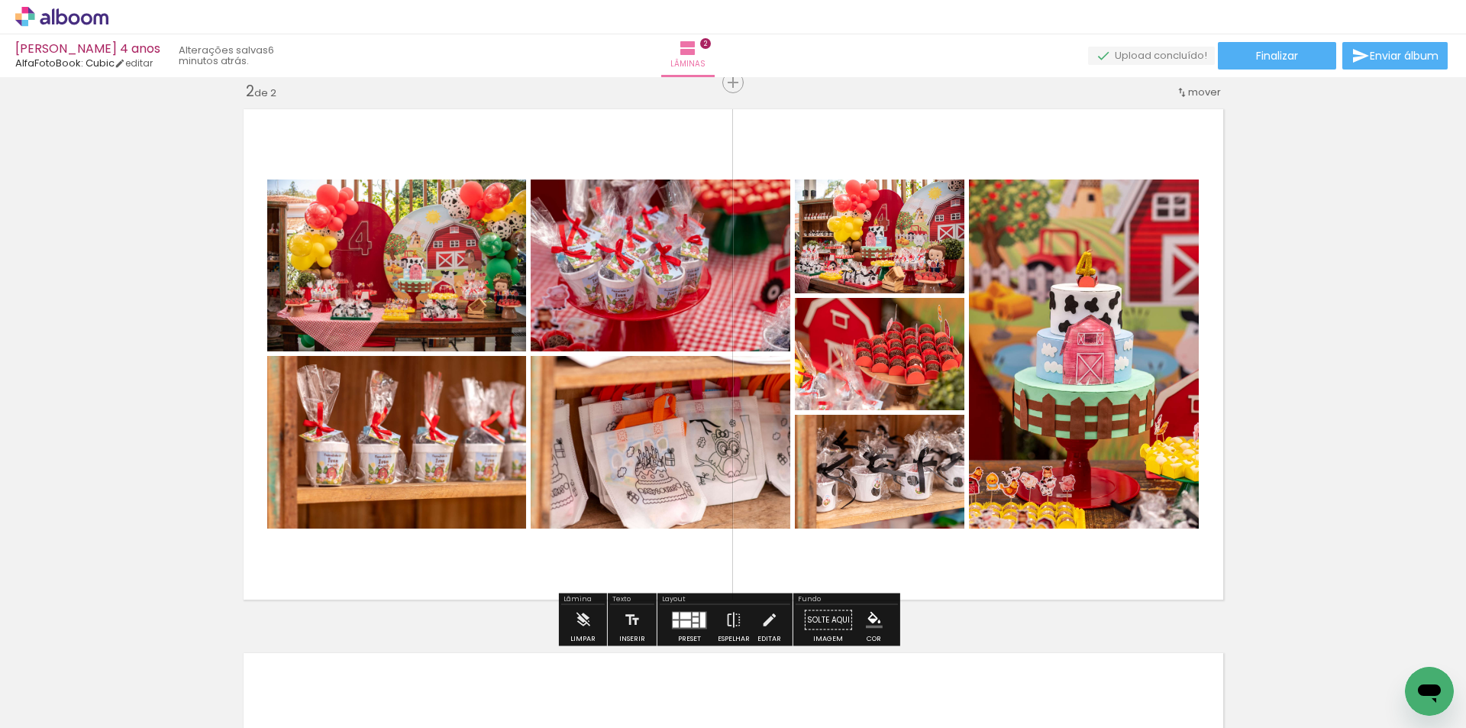
scroll to position [0, 1992]
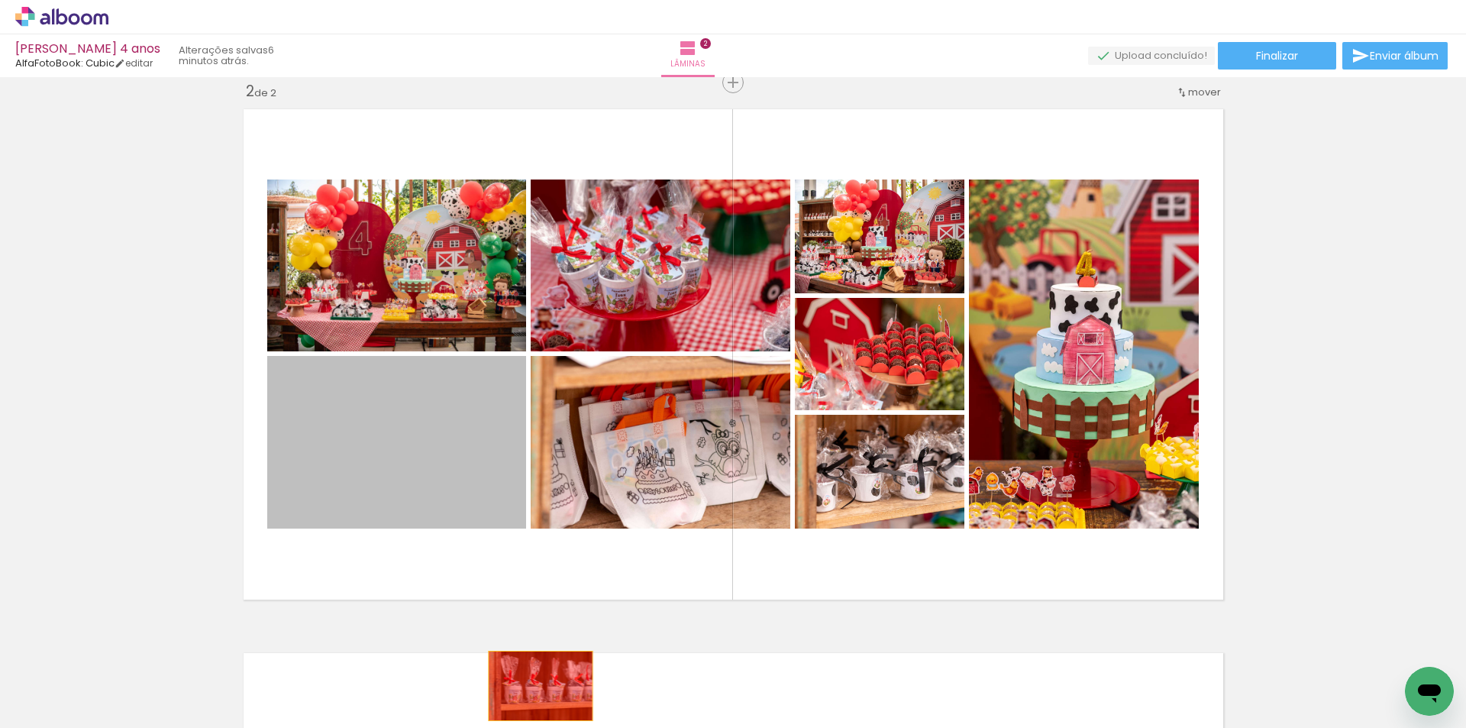
drag, startPoint x: 435, startPoint y: 467, endPoint x: 535, endPoint y: 686, distance: 240.9
click at [535, 686] on quentale-workspace at bounding box center [733, 364] width 1466 height 728
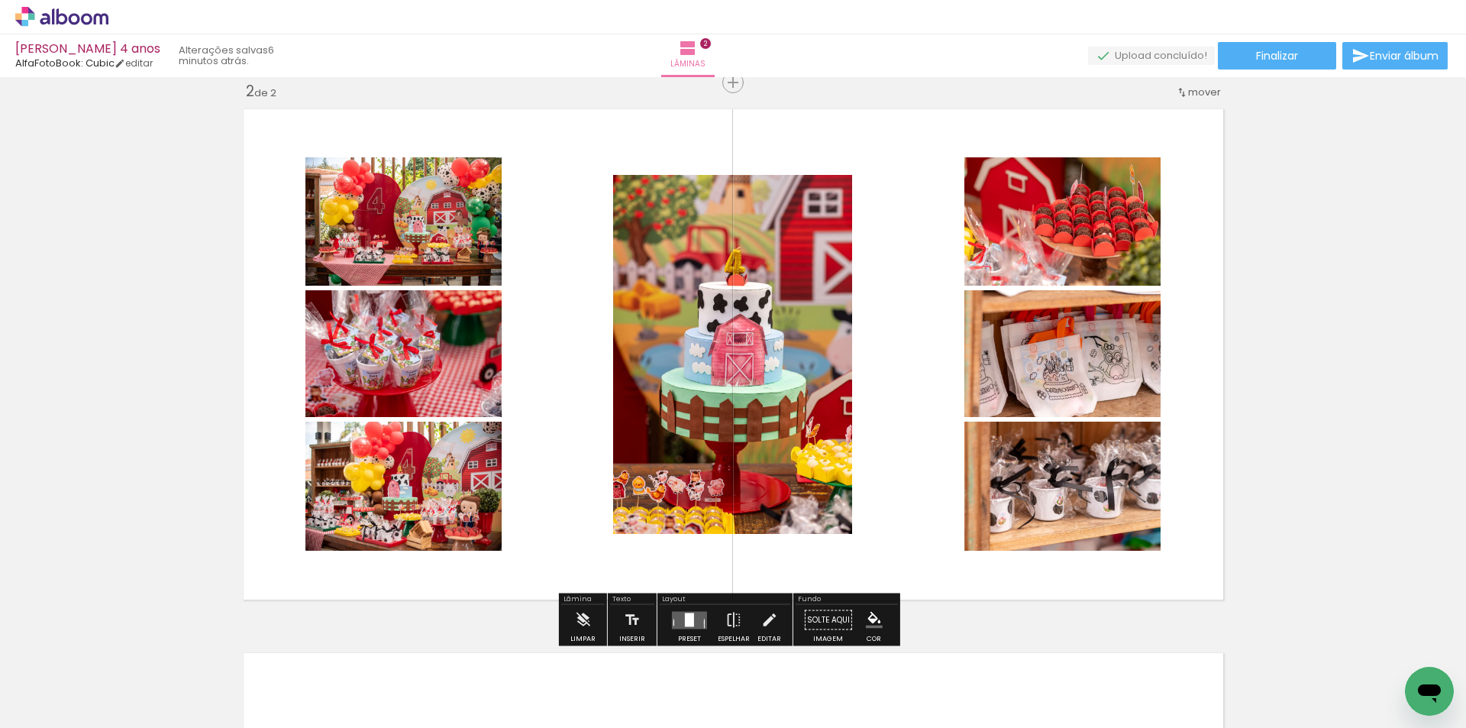
click at [687, 613] on div at bounding box center [689, 619] width 9 height 14
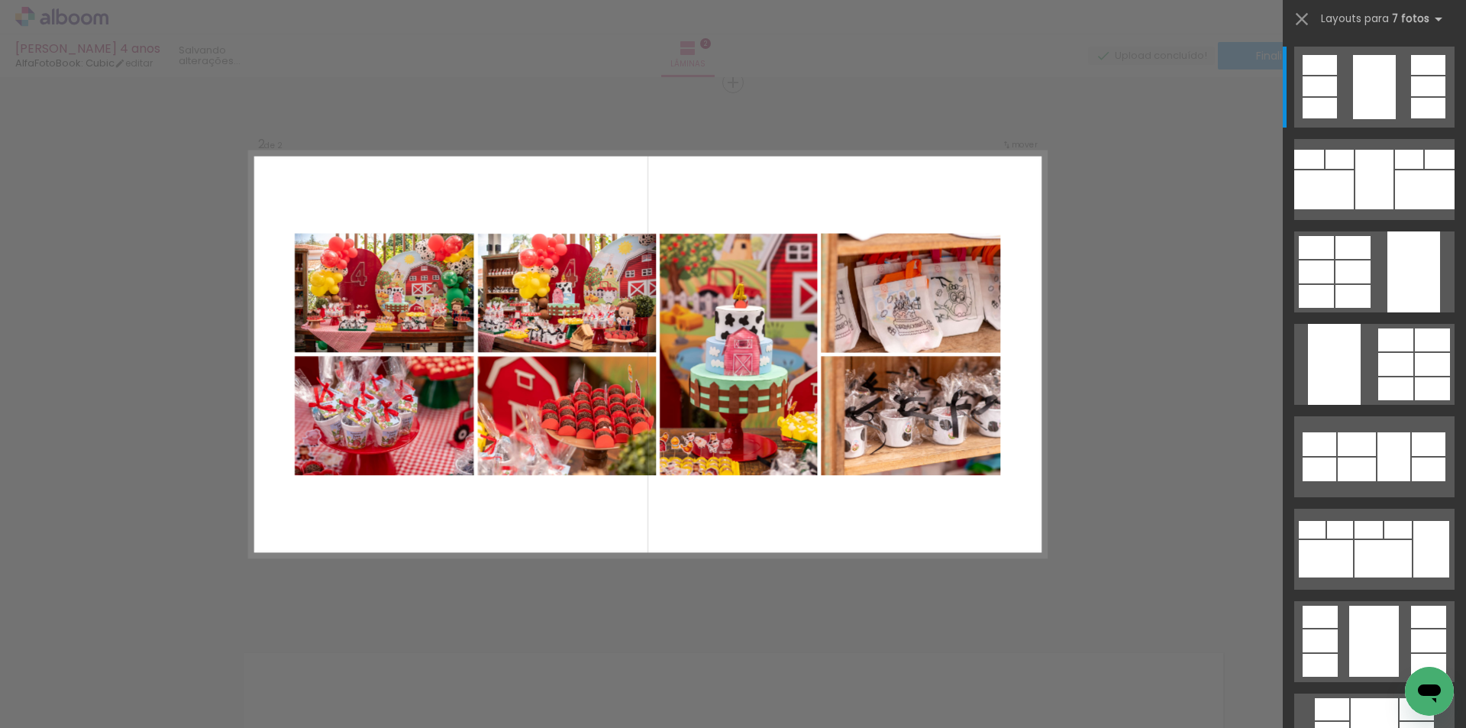
scroll to position [305, 0]
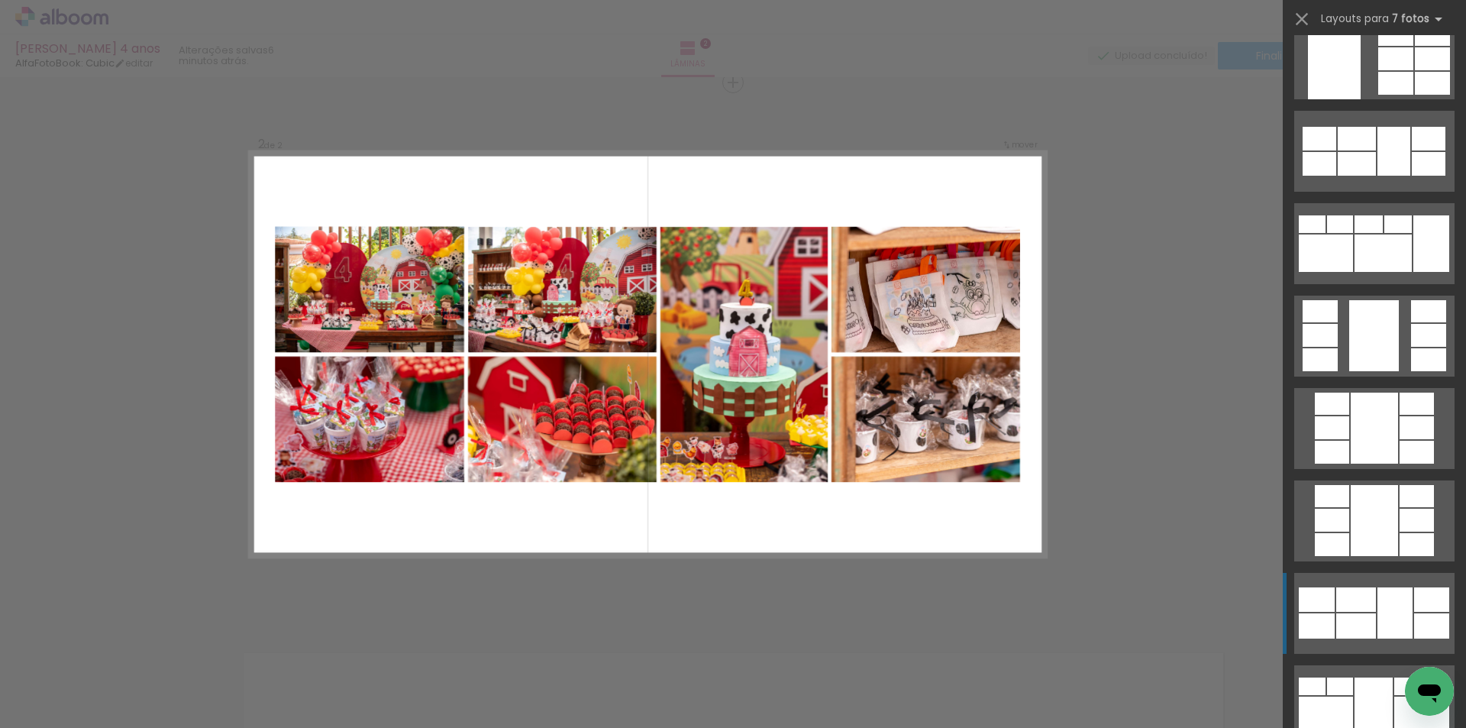
click at [1378, 611] on div at bounding box center [1395, 612] width 35 height 51
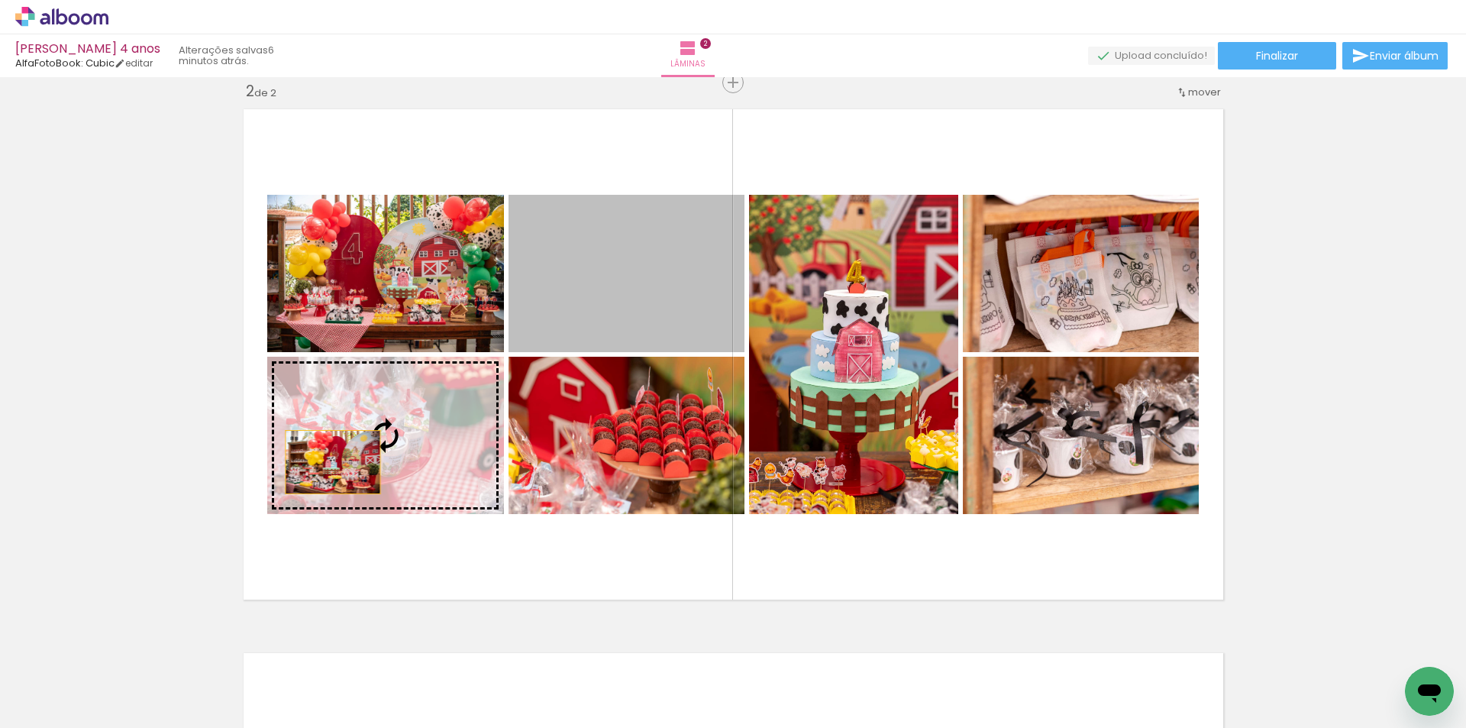
drag, startPoint x: 577, startPoint y: 318, endPoint x: 327, endPoint y: 462, distance: 289.1
click at [0, 0] on slot at bounding box center [0, 0] width 0 height 0
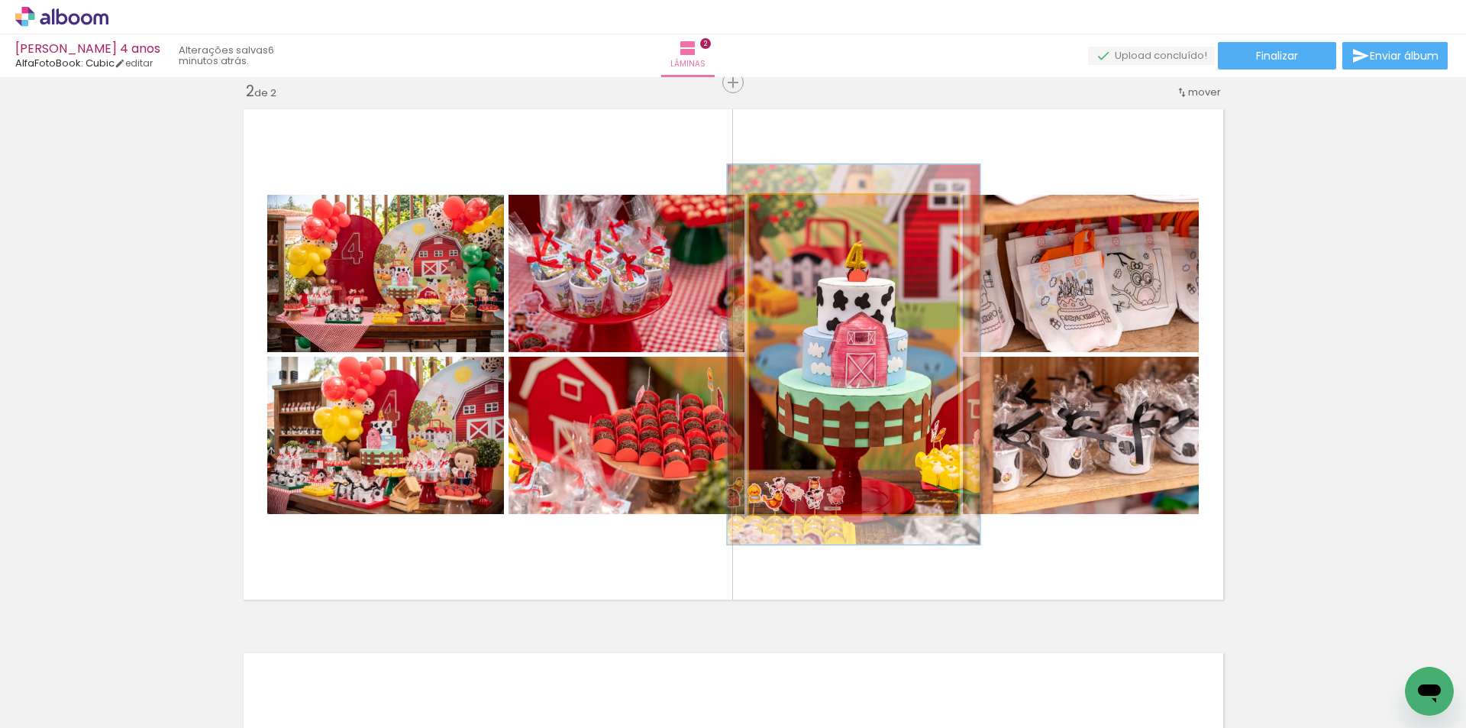
drag, startPoint x: 780, startPoint y: 213, endPoint x: 790, endPoint y: 213, distance: 9.9
type paper-slider "119"
click at [790, 213] on div at bounding box center [795, 211] width 14 height 14
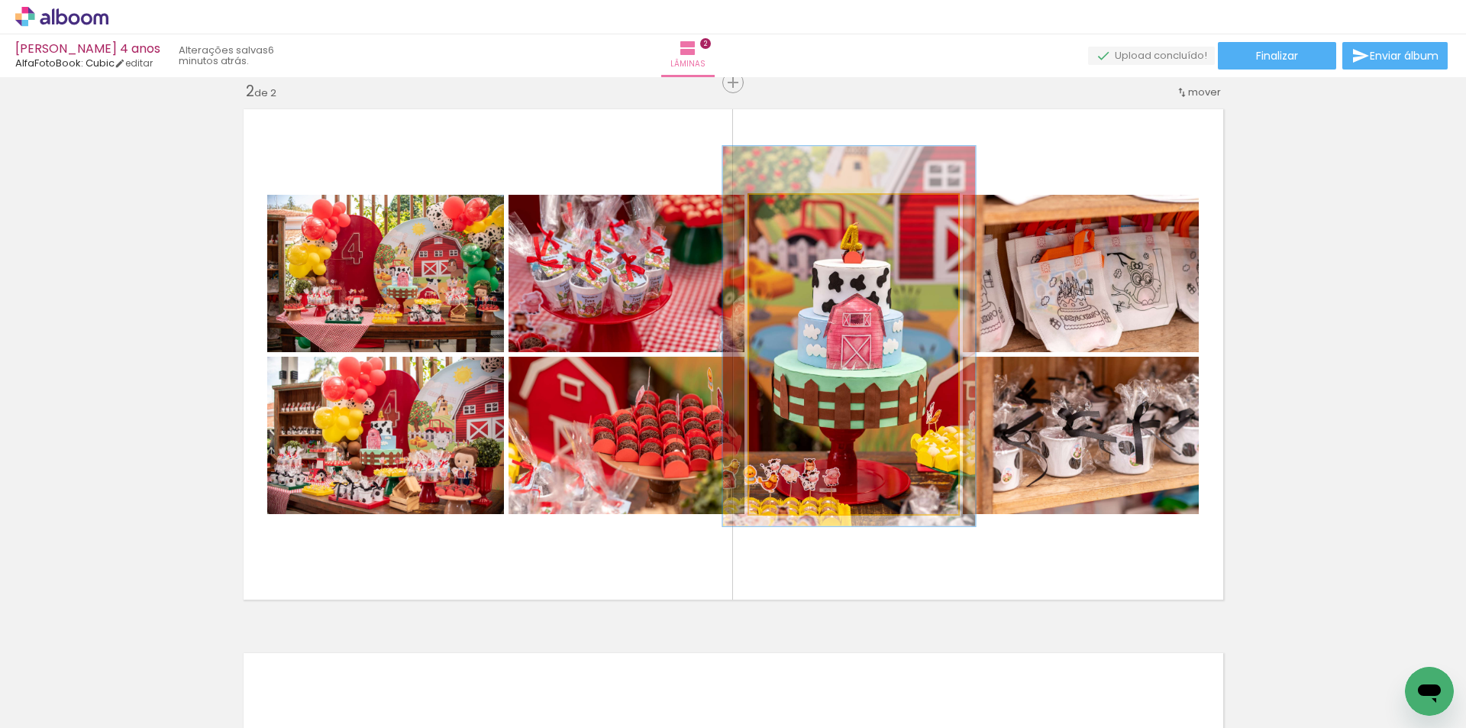
drag, startPoint x: 837, startPoint y: 360, endPoint x: 832, endPoint y: 342, distance: 18.9
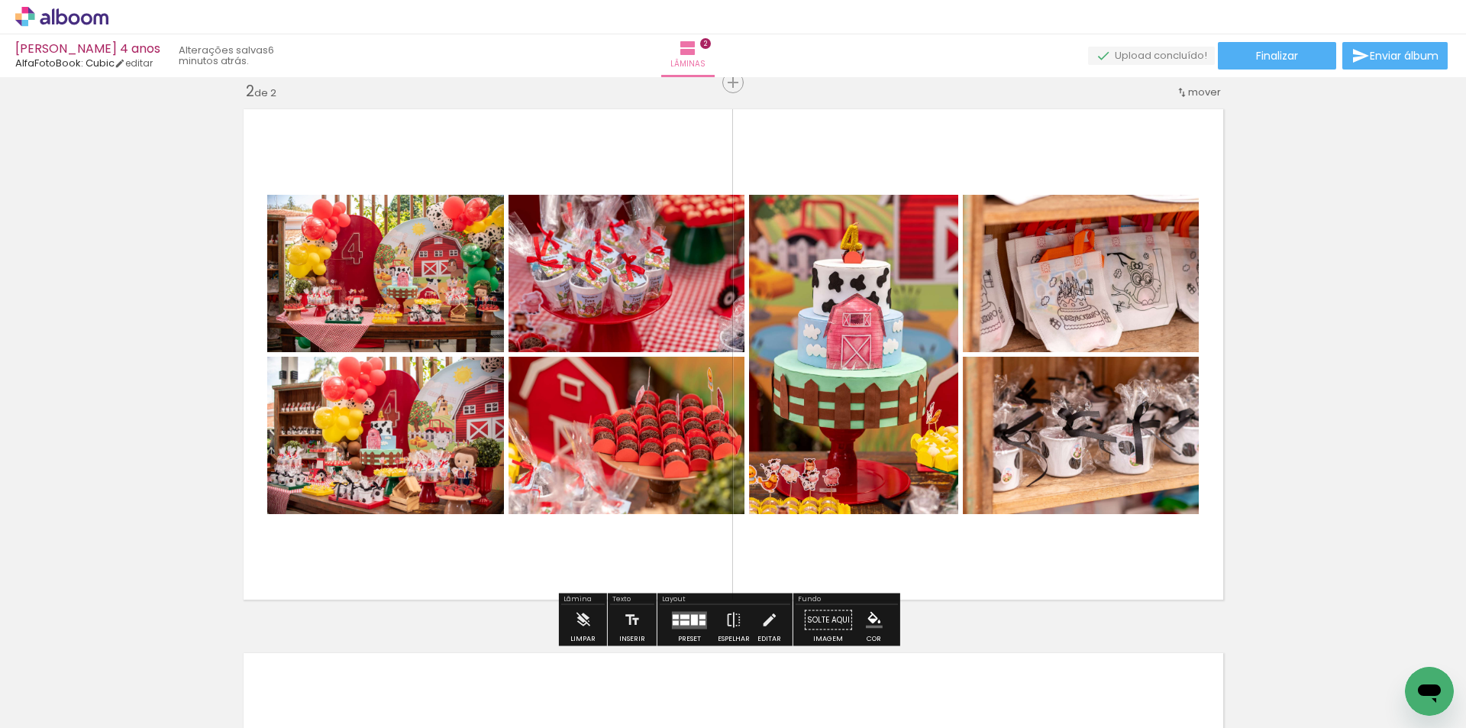
scroll to position [182, 0]
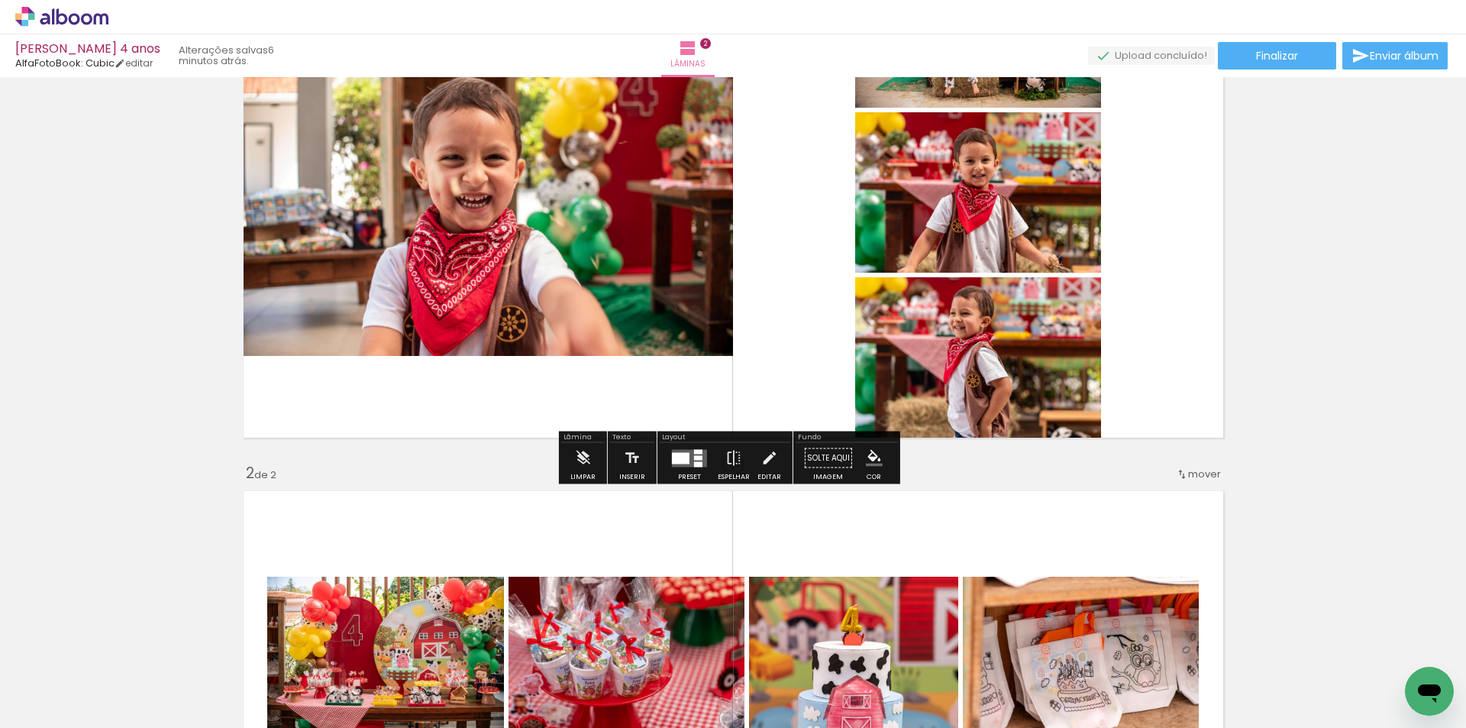
click at [683, 463] on div at bounding box center [681, 457] width 18 height 11
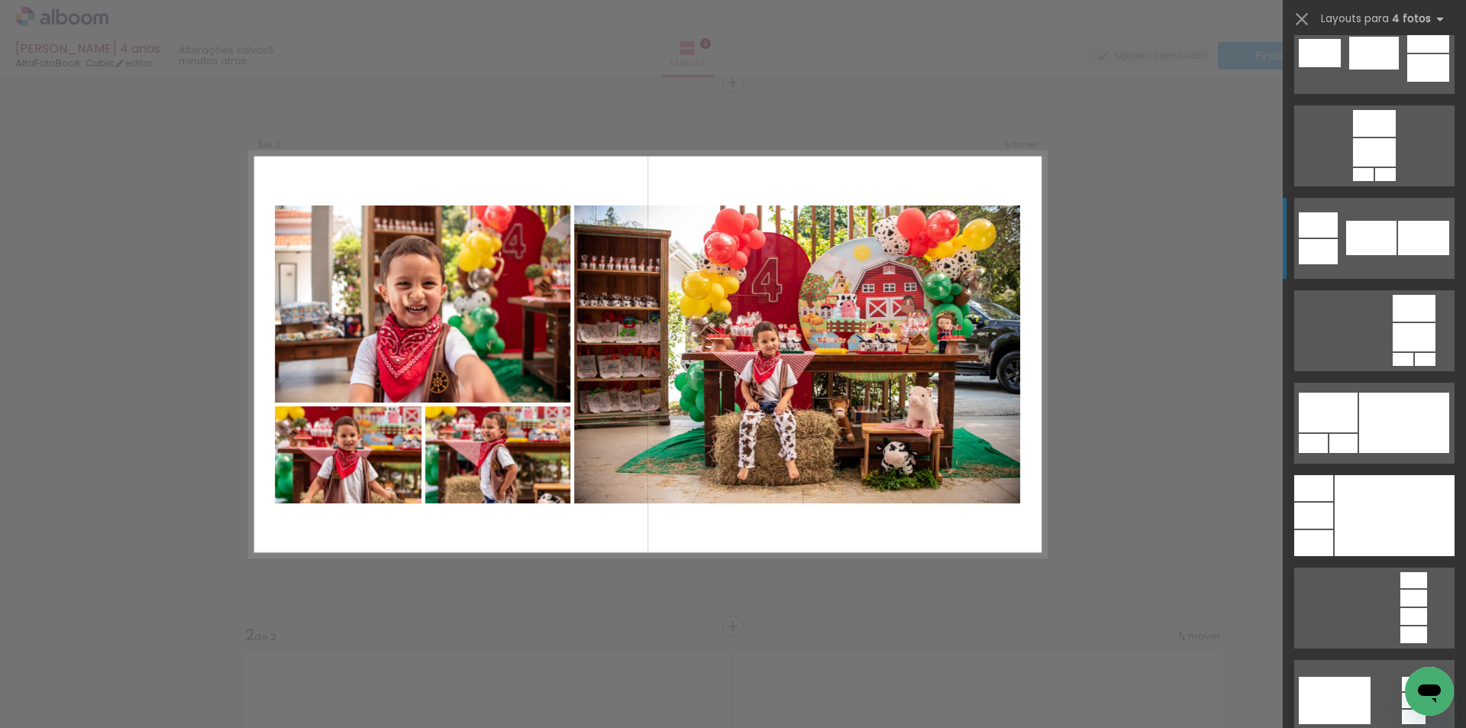
scroll to position [5117, 0]
click at [1363, 428] on div at bounding box center [1404, 422] width 90 height 60
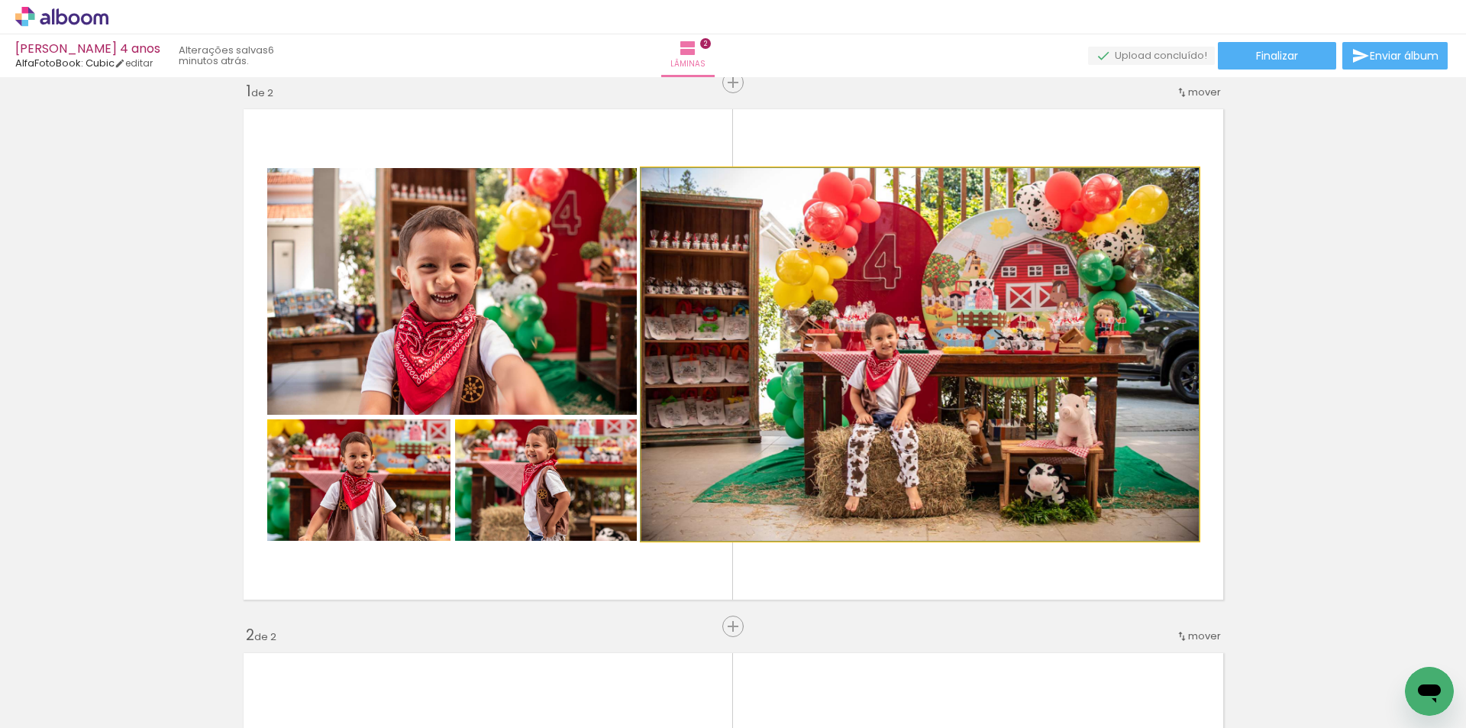
drag, startPoint x: 952, startPoint y: 486, endPoint x: 947, endPoint y: 408, distance: 78.1
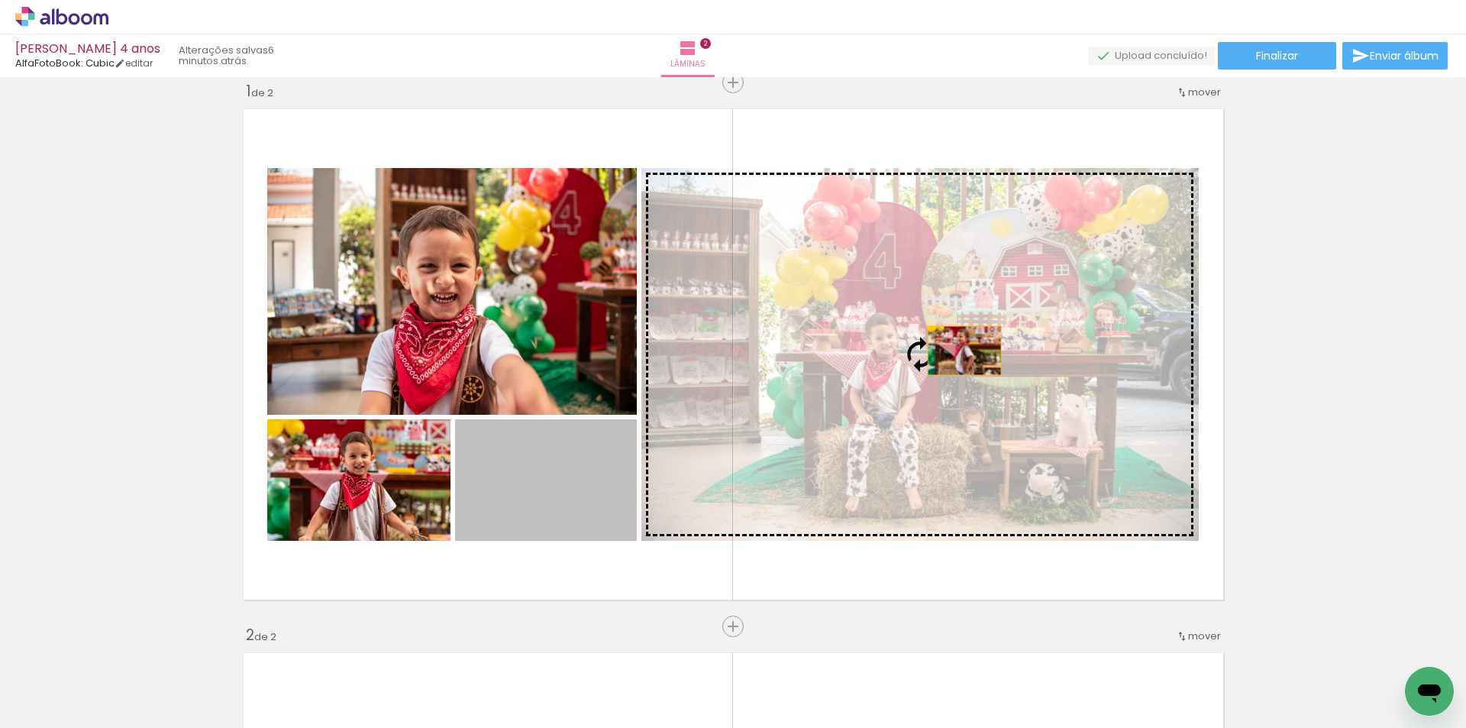
drag, startPoint x: 543, startPoint y: 490, endPoint x: 968, endPoint y: 341, distance: 450.7
click at [0, 0] on slot at bounding box center [0, 0] width 0 height 0
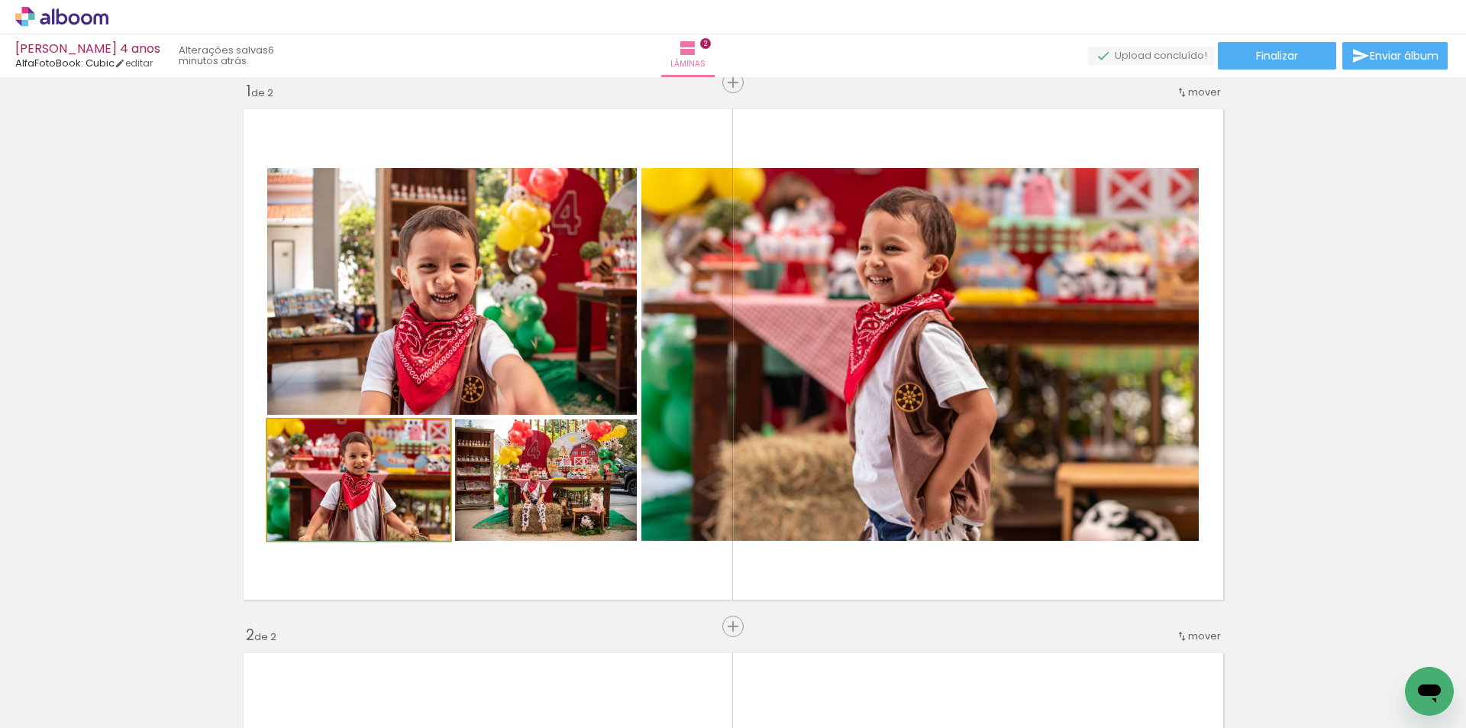
drag, startPoint x: 387, startPoint y: 504, endPoint x: 919, endPoint y: 377, distance: 547.2
click at [0, 0] on slot at bounding box center [0, 0] width 0 height 0
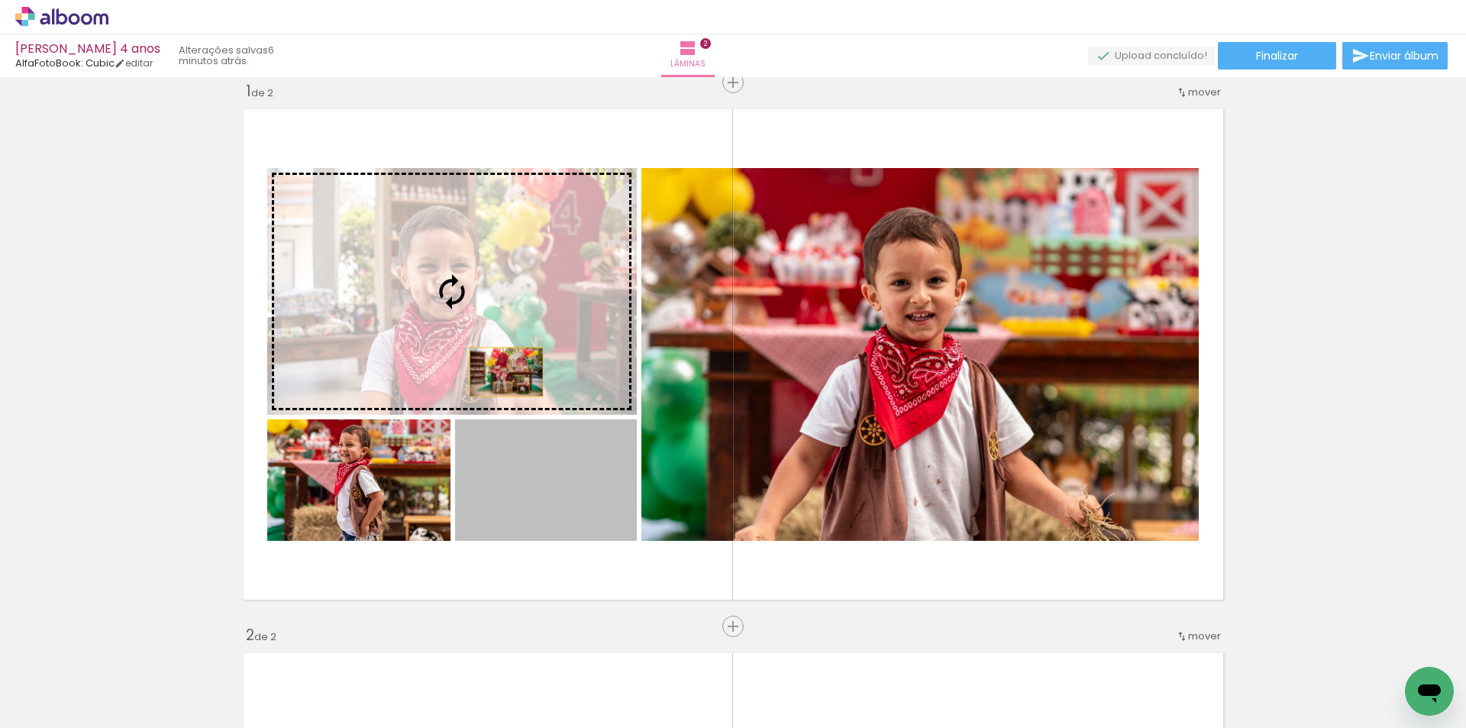
drag, startPoint x: 519, startPoint y: 506, endPoint x: 481, endPoint y: 286, distance: 224.0
click at [0, 0] on slot at bounding box center [0, 0] width 0 height 0
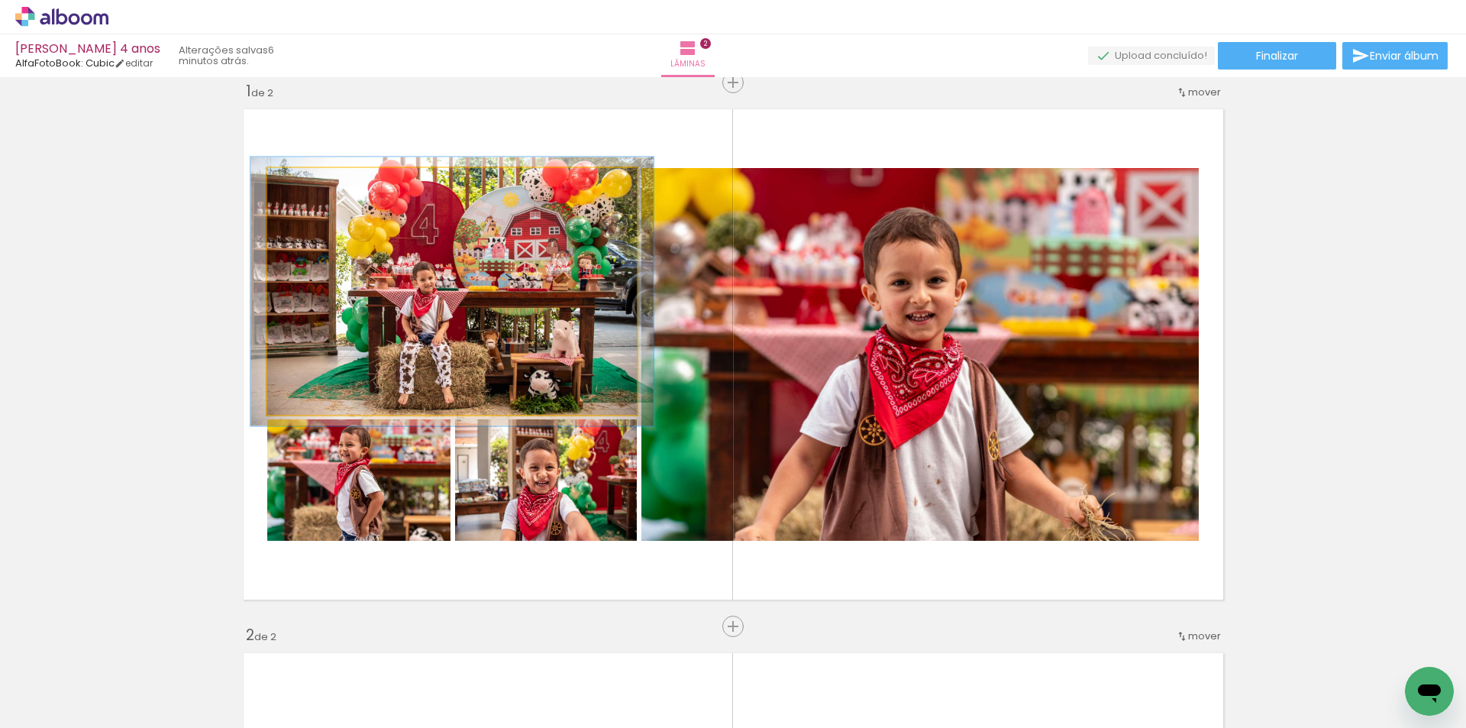
click at [302, 183] on div at bounding box center [308, 184] width 14 height 14
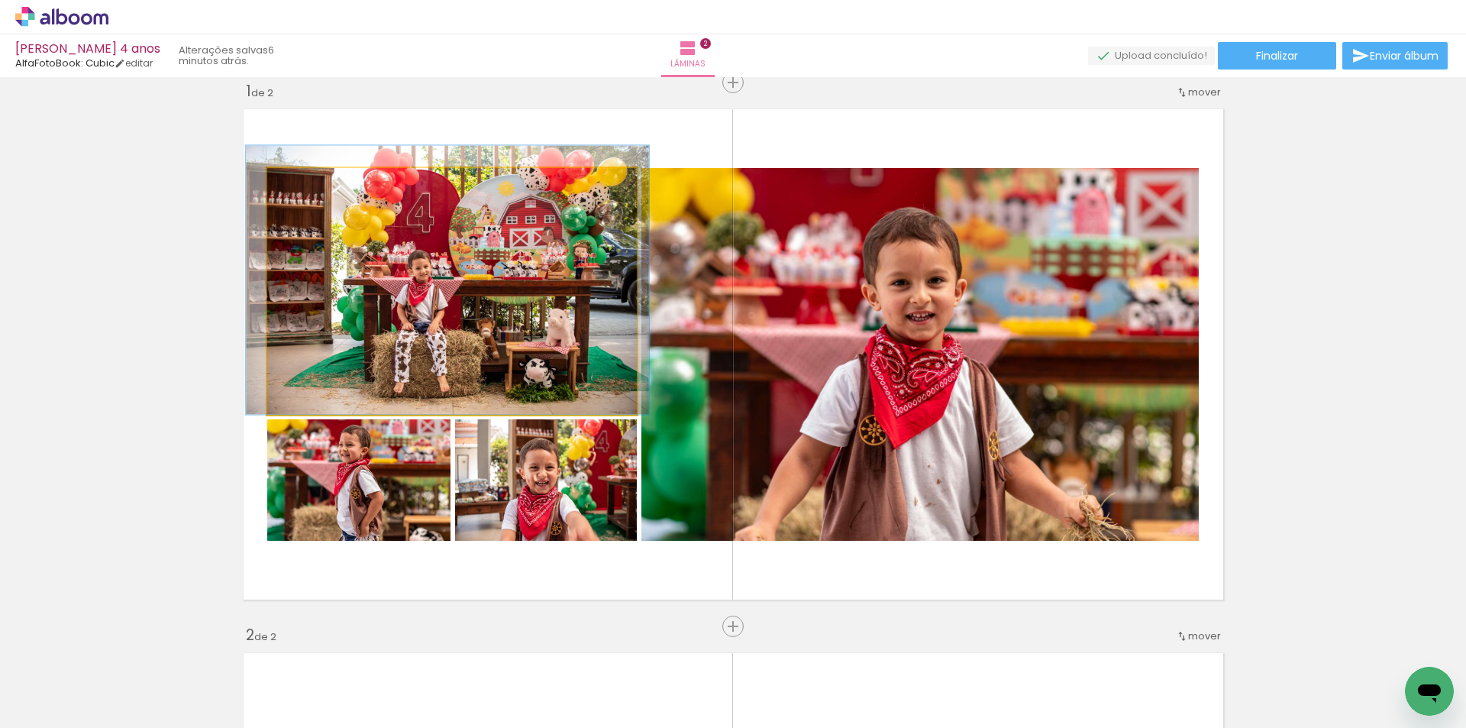
drag, startPoint x: 418, startPoint y: 281, endPoint x: 413, endPoint y: 255, distance: 26.4
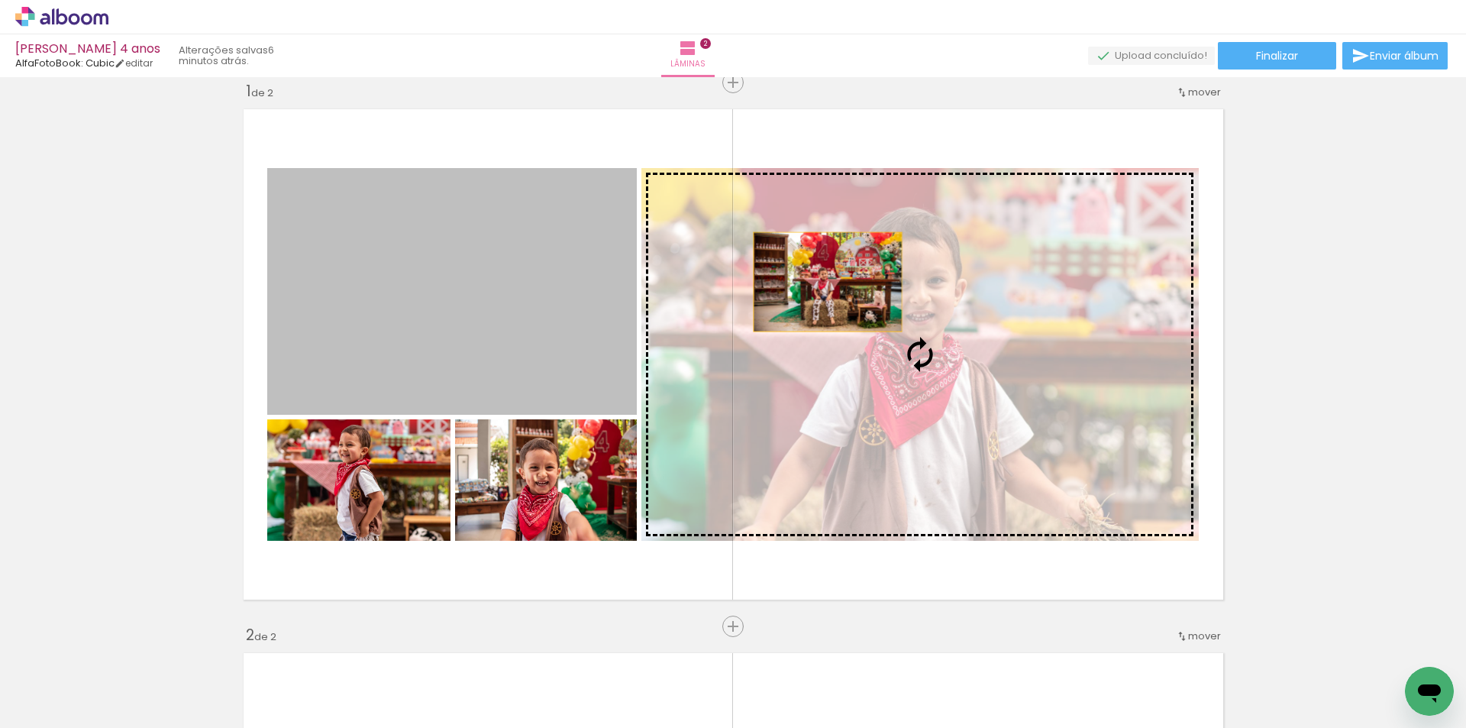
drag, startPoint x: 472, startPoint y: 267, endPoint x: 825, endPoint y: 282, distance: 353.1
click at [0, 0] on slot at bounding box center [0, 0] width 0 height 0
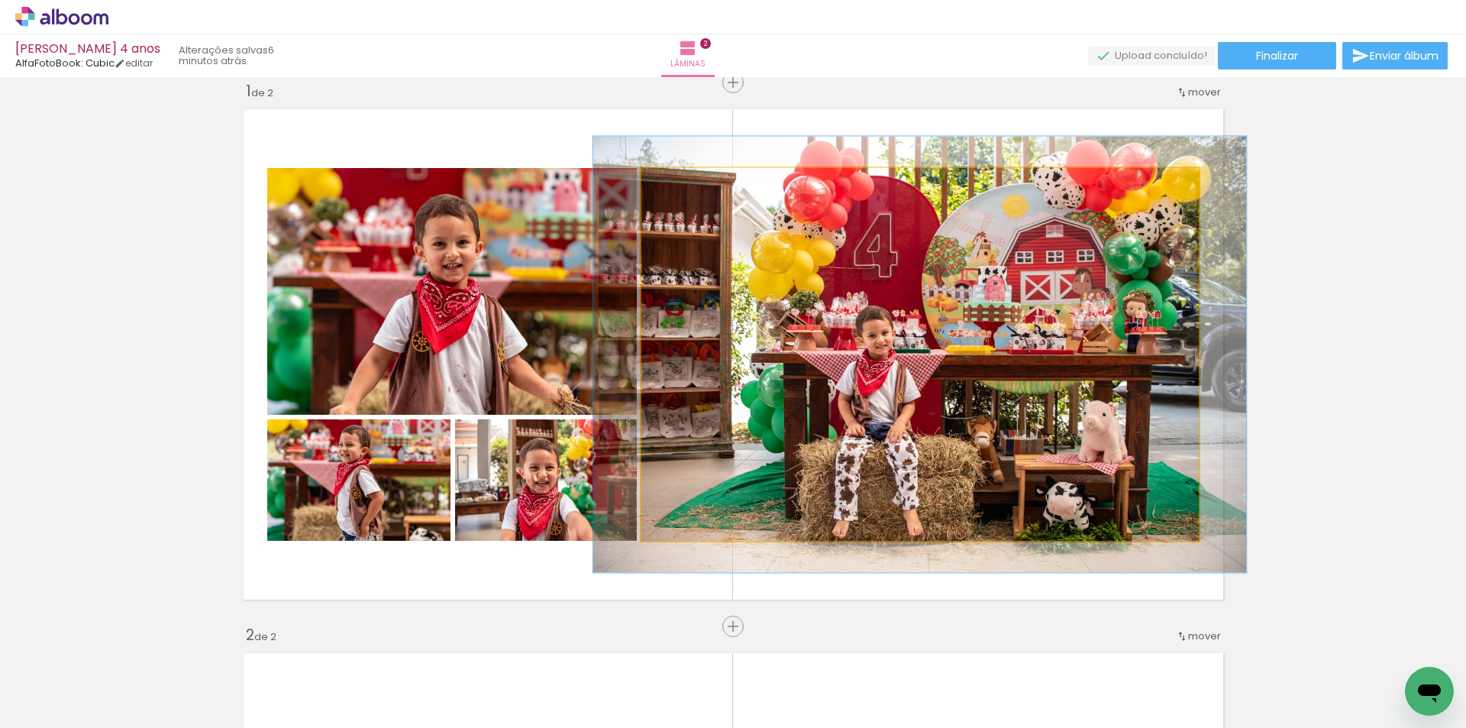
drag, startPoint x: 674, startPoint y: 183, endPoint x: 683, endPoint y: 183, distance: 9.2
type paper-slider "117"
click at [683, 183] on div at bounding box center [687, 184] width 14 height 14
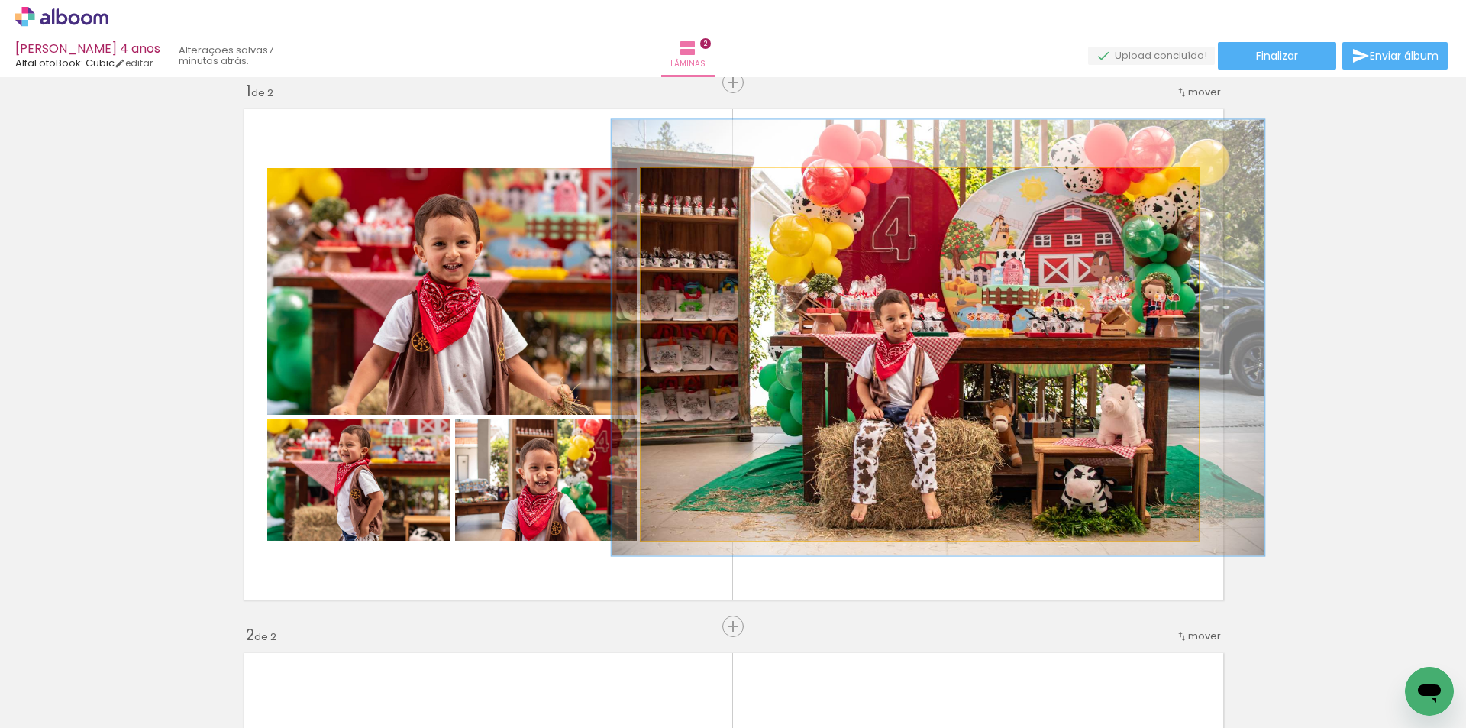
drag, startPoint x: 1043, startPoint y: 421, endPoint x: 1061, endPoint y: 404, distance: 24.9
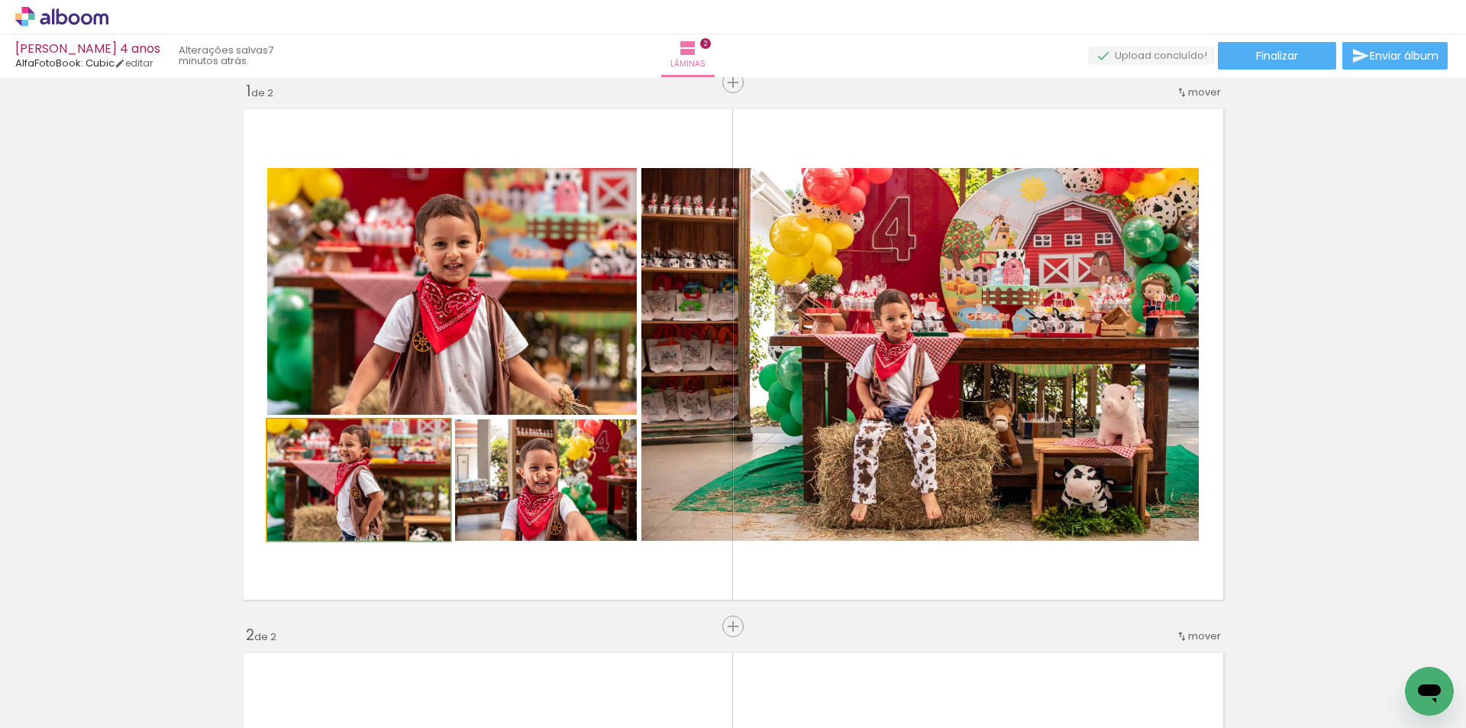
drag, startPoint x: 402, startPoint y: 486, endPoint x: 453, endPoint y: 357, distance: 138.8
click at [0, 0] on slot at bounding box center [0, 0] width 0 height 0
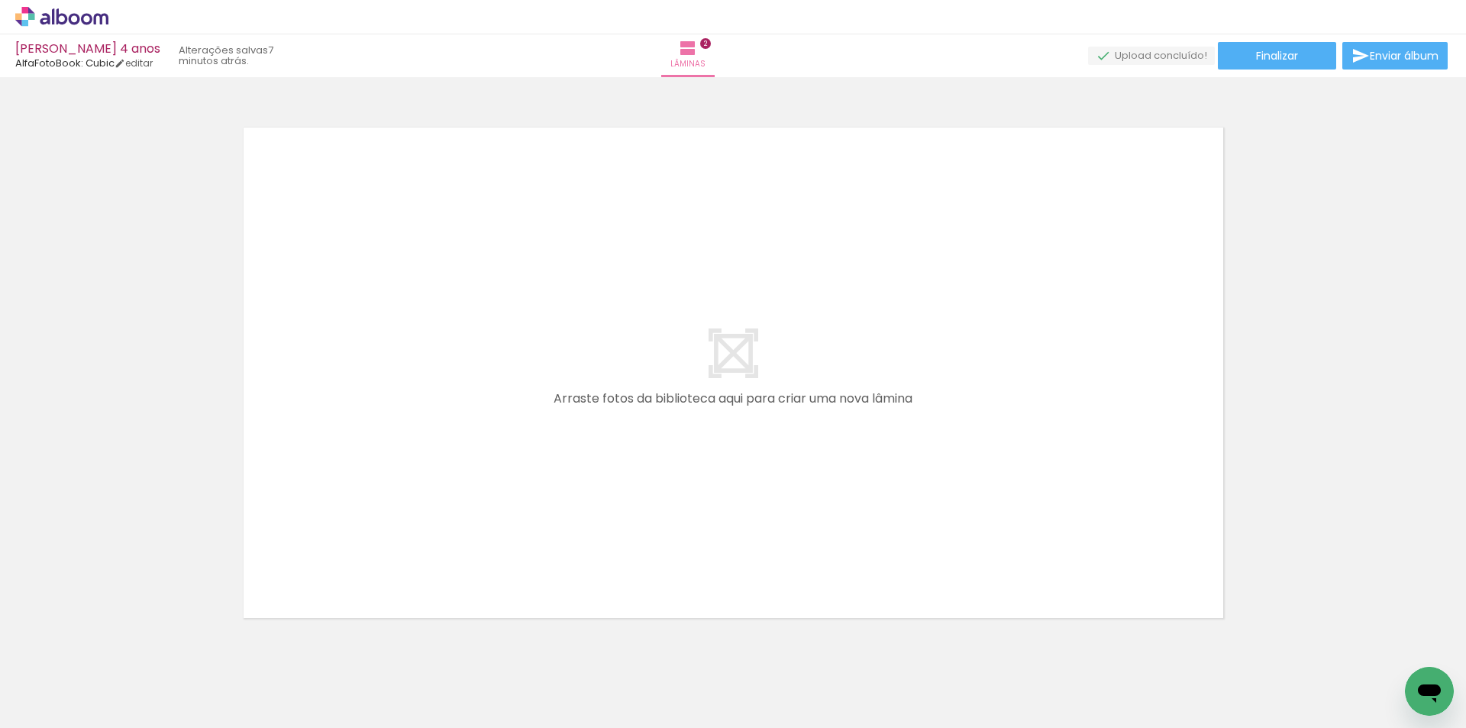
scroll to position [0, 2714]
drag, startPoint x: 510, startPoint y: 674, endPoint x: 522, endPoint y: 538, distance: 136.5
click at [522, 538] on quentale-workspace at bounding box center [733, 364] width 1466 height 728
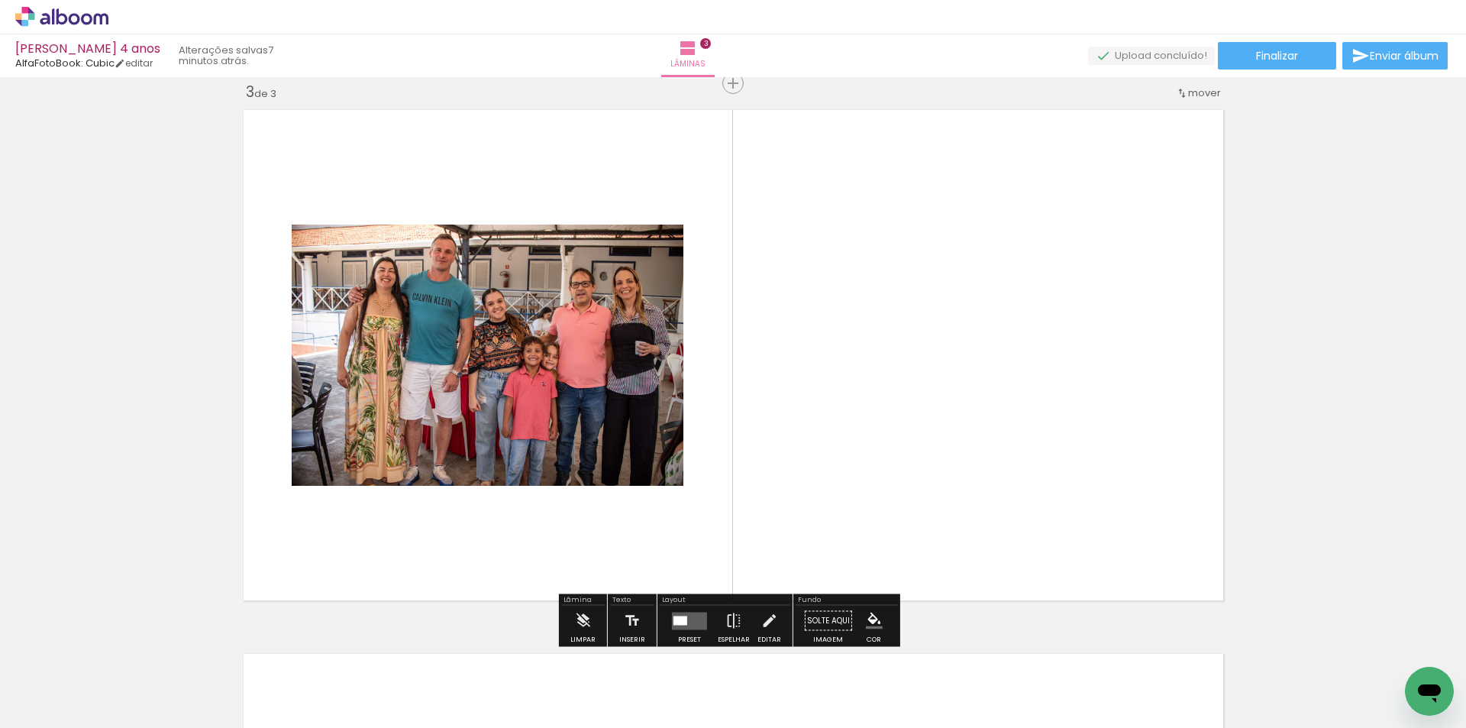
scroll to position [1107, 0]
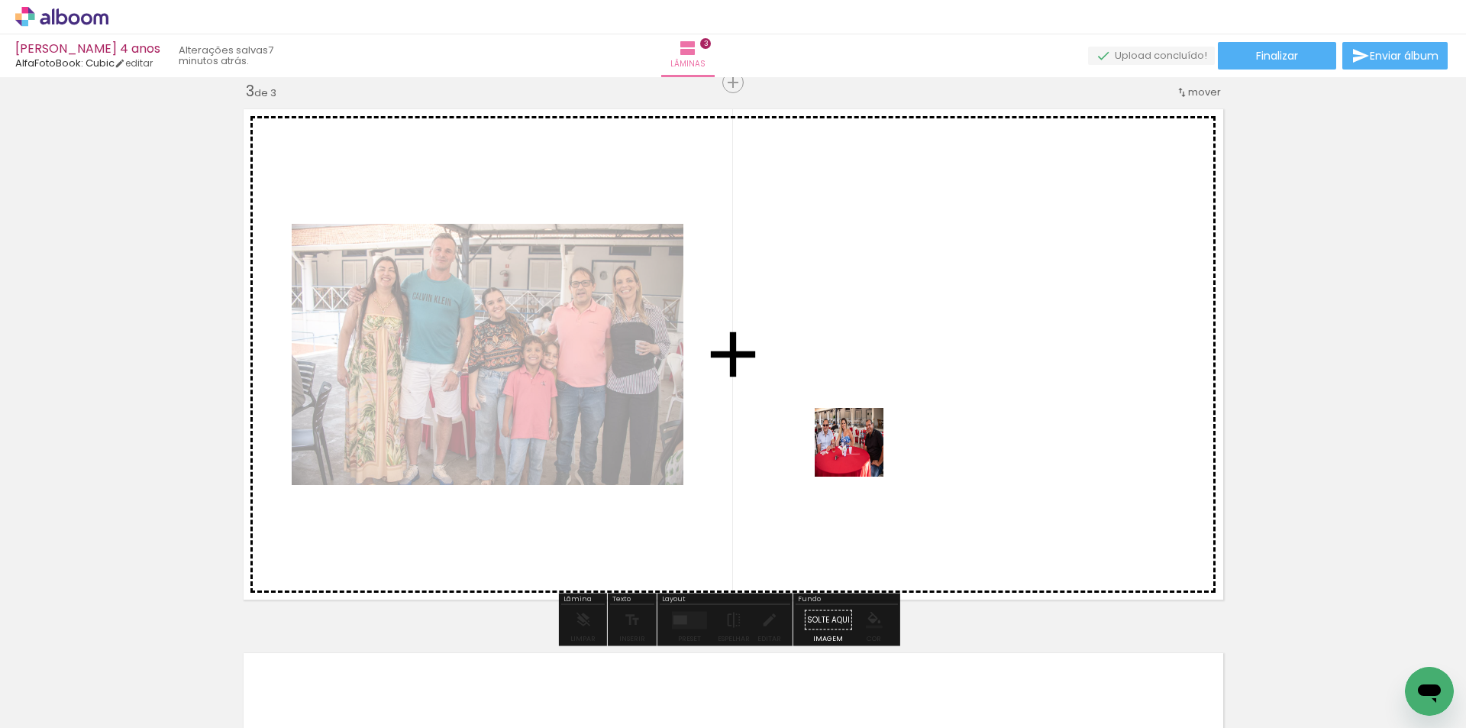
drag, startPoint x: 782, startPoint y: 687, endPoint x: 861, endPoint y: 454, distance: 245.8
click at [861, 454] on quentale-workspace at bounding box center [733, 364] width 1466 height 728
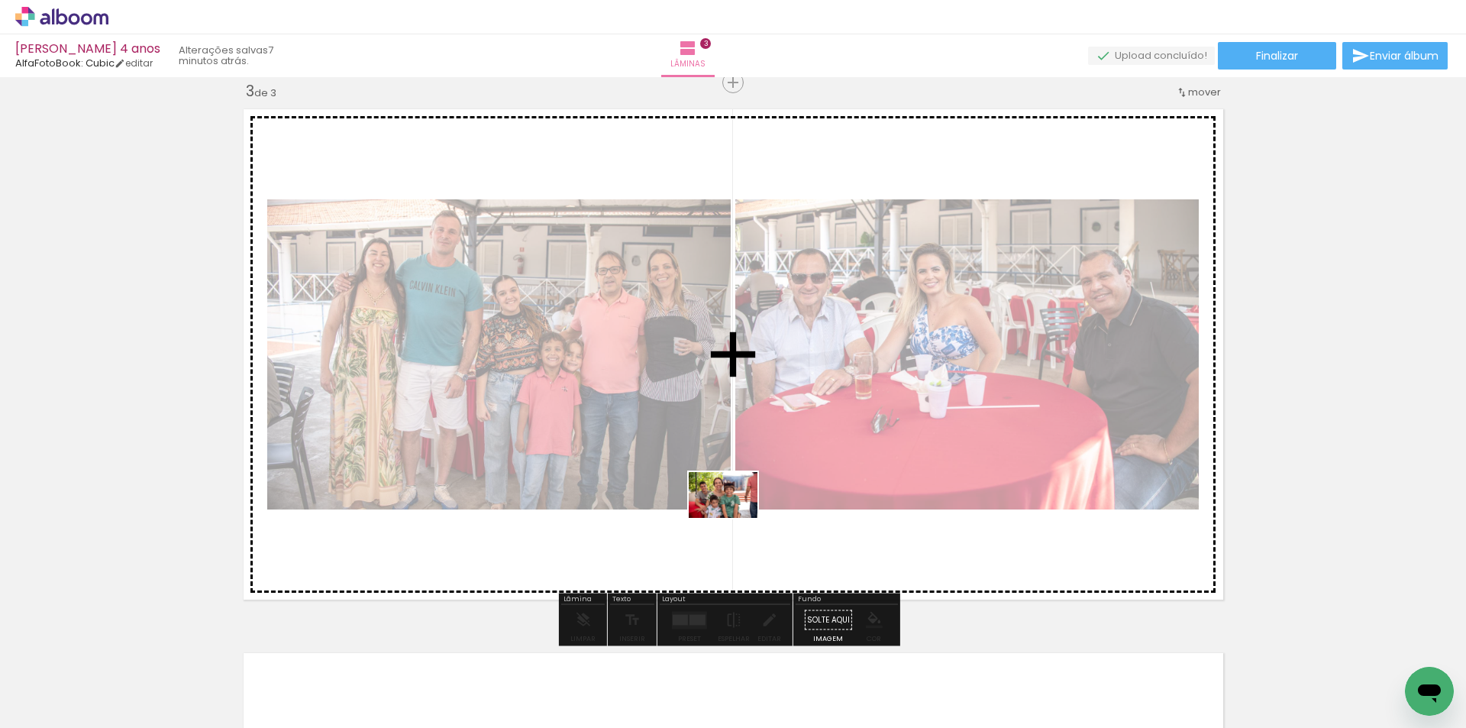
drag, startPoint x: 706, startPoint y: 680, endPoint x: 735, endPoint y: 518, distance: 165.2
click at [735, 518] on quentale-workspace at bounding box center [733, 364] width 1466 height 728
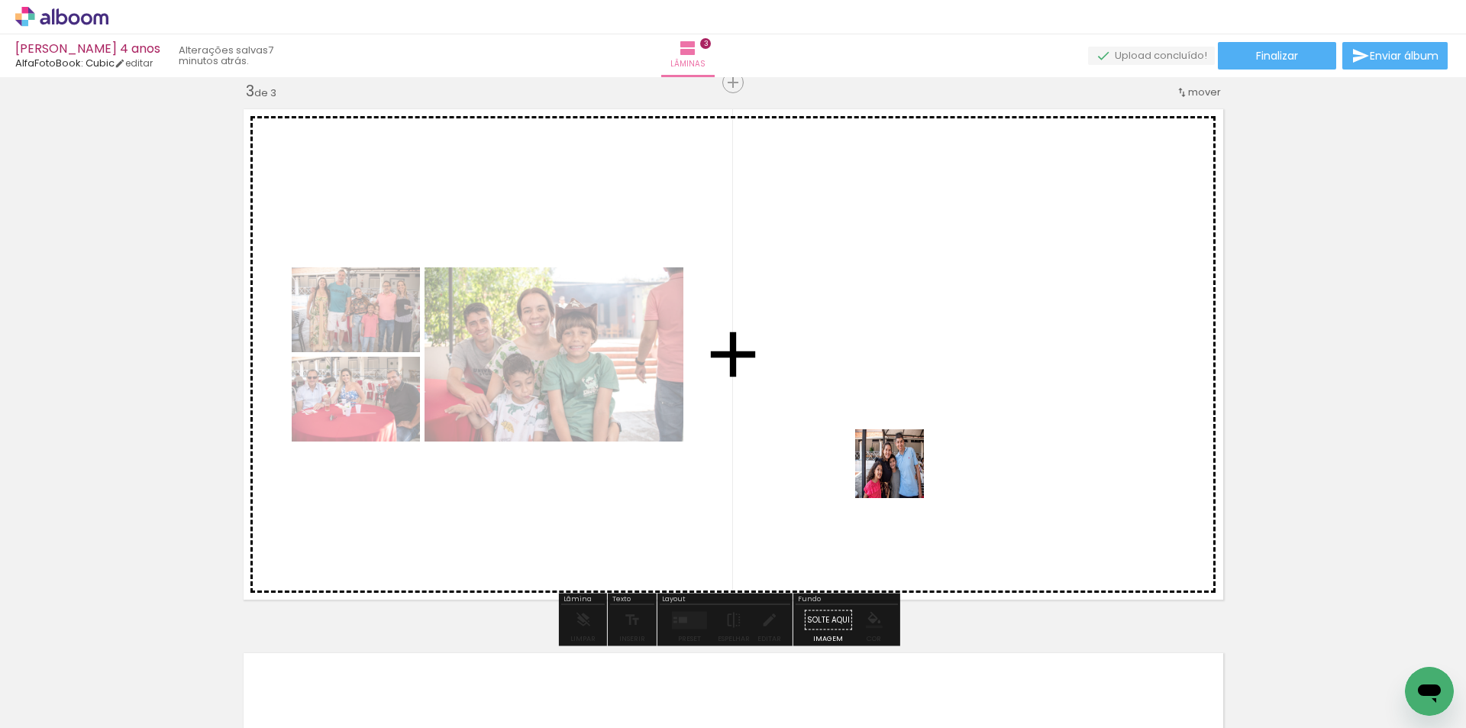
drag, startPoint x: 873, startPoint y: 692, endPoint x: 901, endPoint y: 475, distance: 218.7
click at [901, 475] on quentale-workspace at bounding box center [733, 364] width 1466 height 728
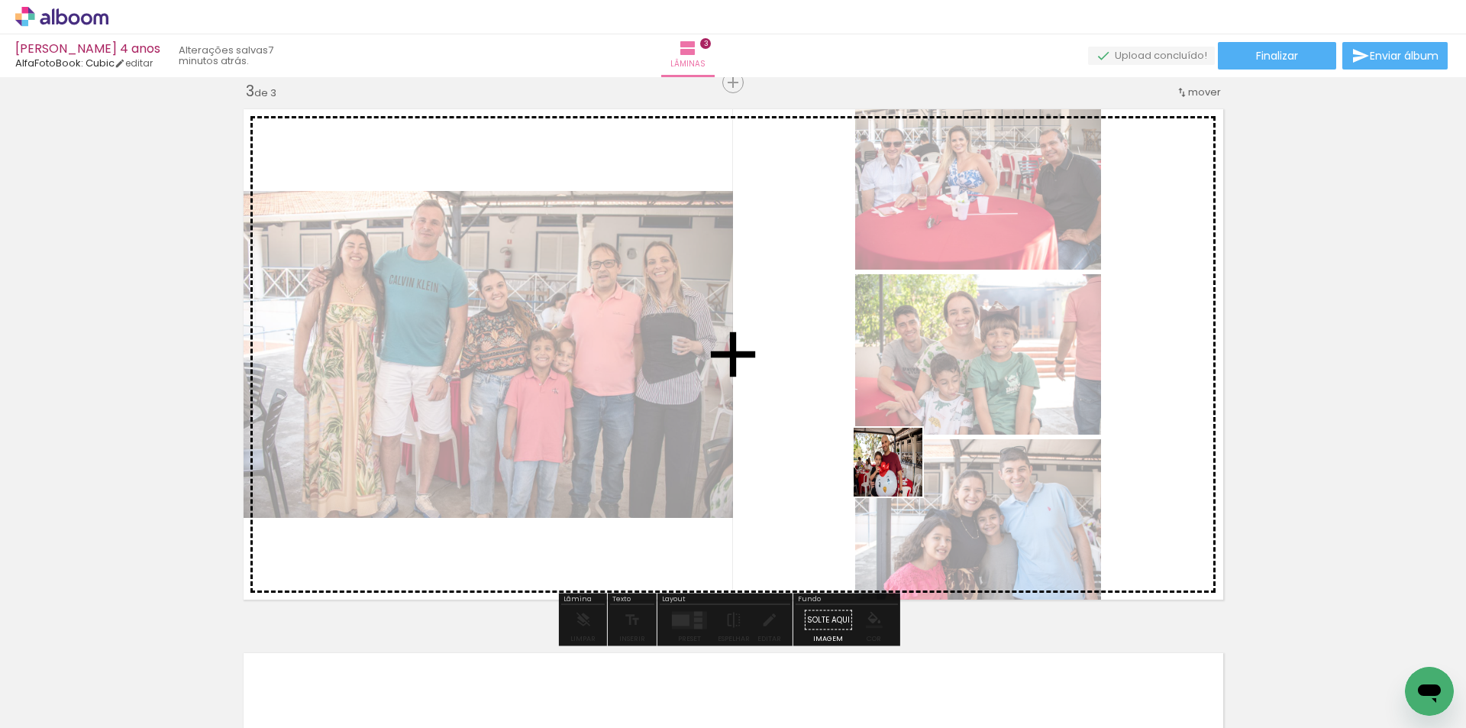
drag, startPoint x: 1052, startPoint y: 688, endPoint x: 897, endPoint y: 470, distance: 266.8
click at [897, 470] on quentale-workspace at bounding box center [733, 364] width 1466 height 728
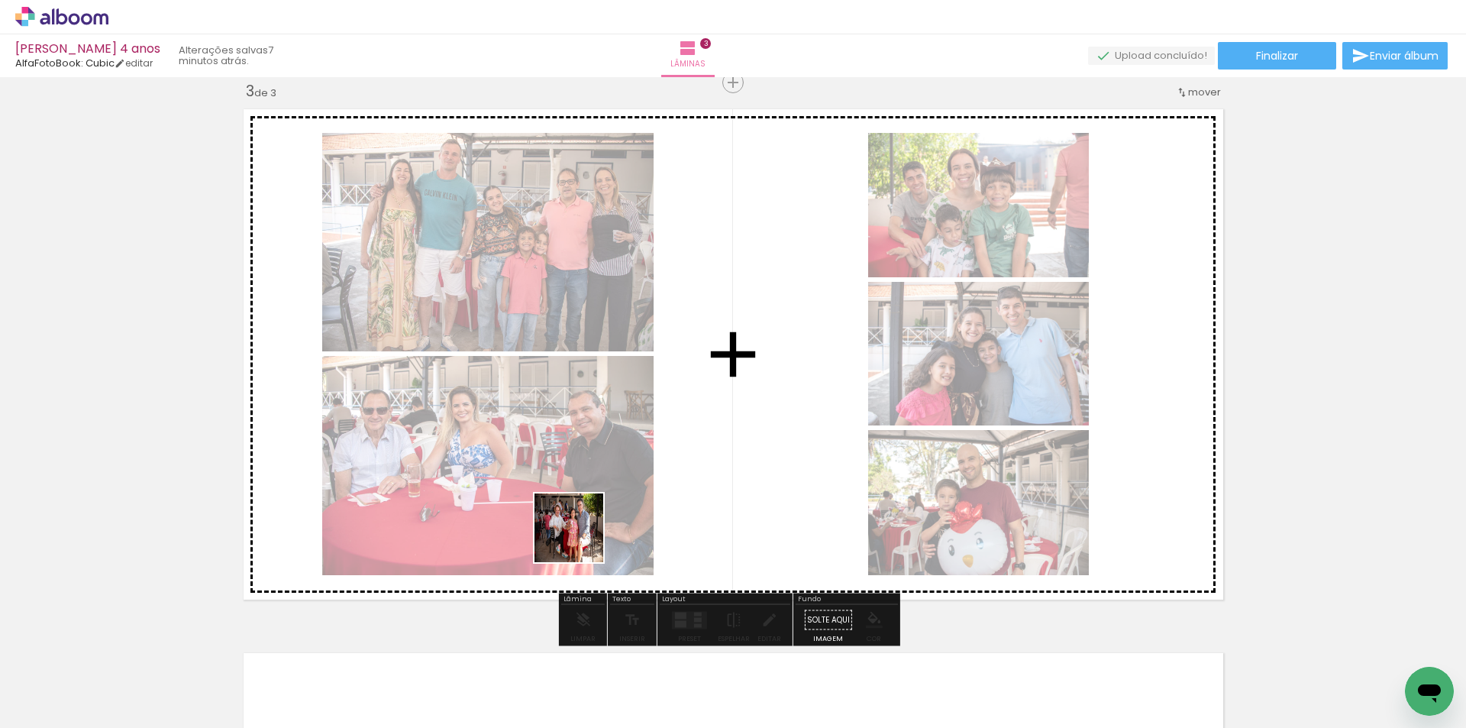
drag, startPoint x: 370, startPoint y: 680, endPoint x: 588, endPoint y: 536, distance: 261.8
click at [588, 536] on quentale-workspace at bounding box center [733, 364] width 1466 height 728
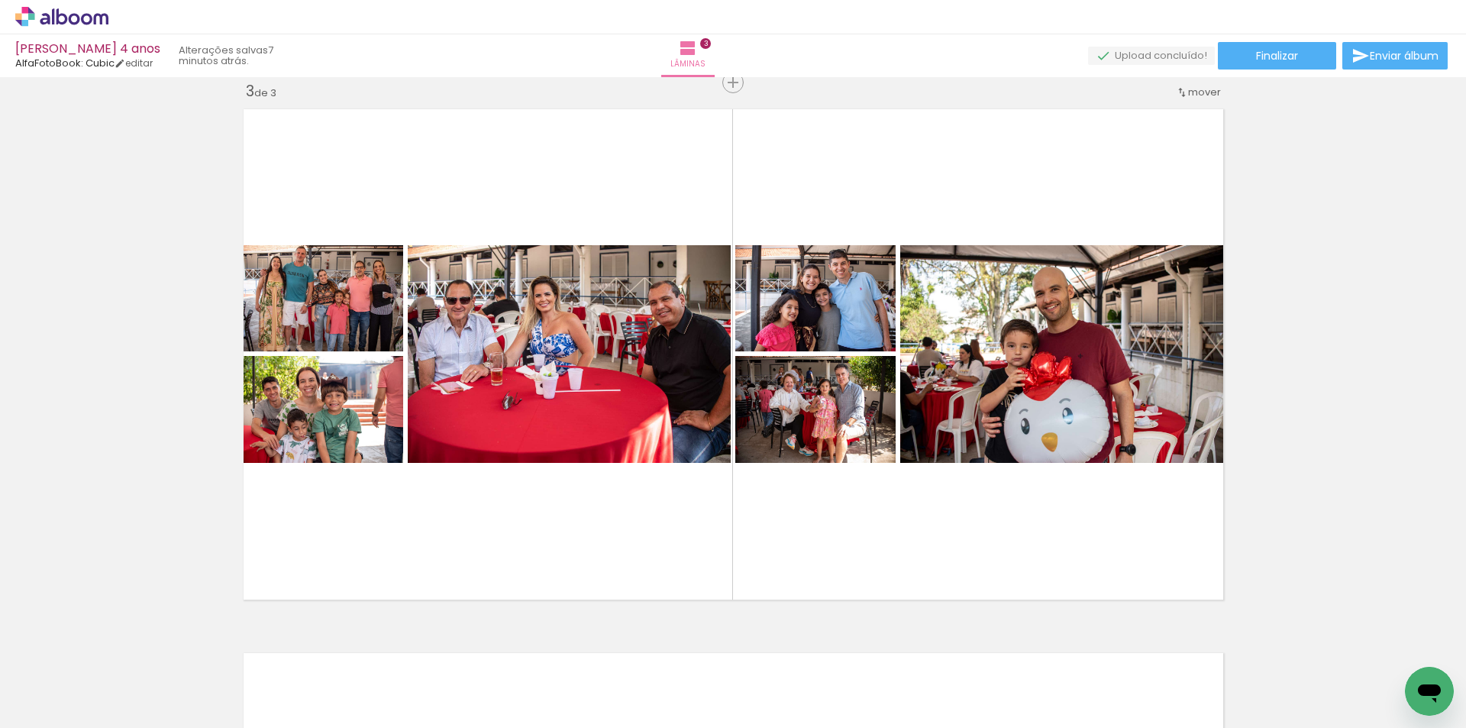
click at [406, 647] on iron-icon at bounding box center [399, 646] width 16 height 16
click at [829, 650] on iron-icon at bounding box center [827, 646] width 16 height 16
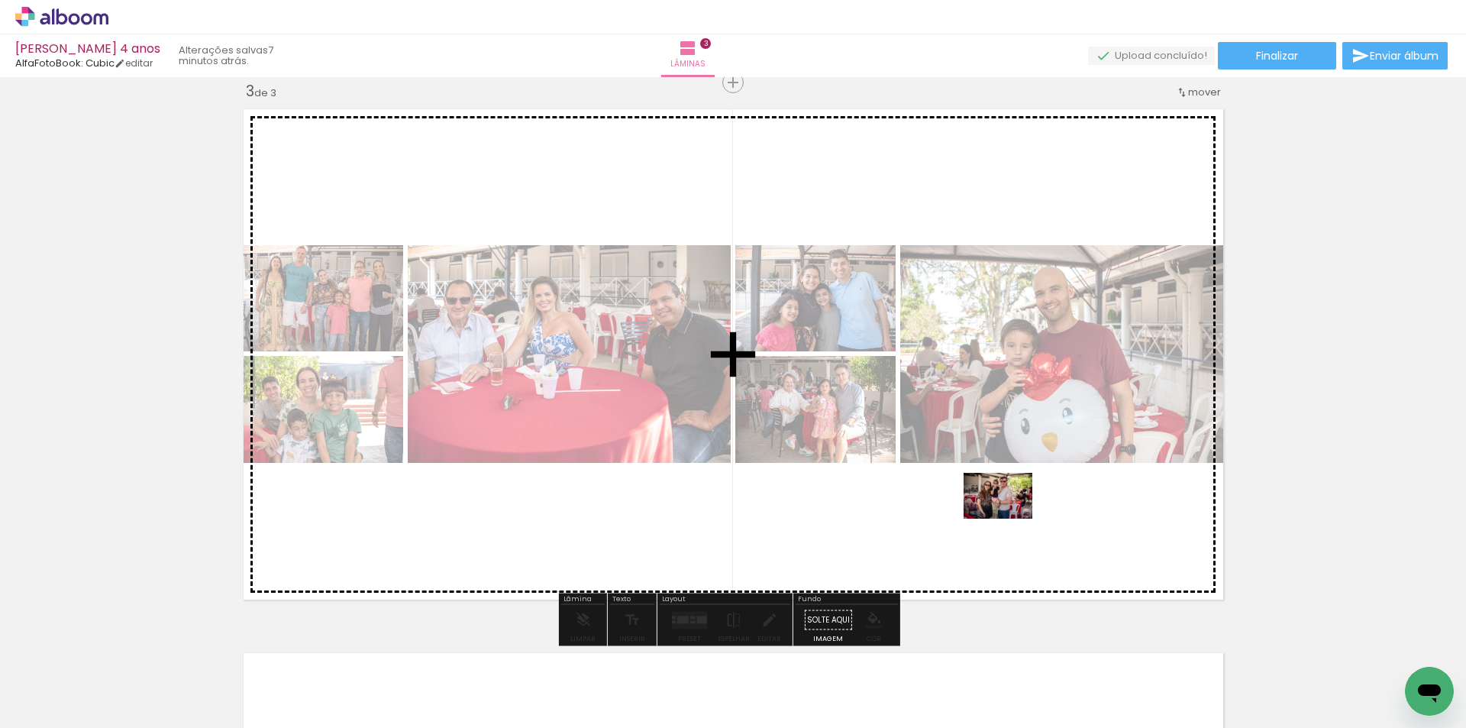
drag, startPoint x: 1049, startPoint y: 680, endPoint x: 1010, endPoint y: 519, distance: 166.7
click at [1010, 519] on quentale-workspace at bounding box center [733, 364] width 1466 height 728
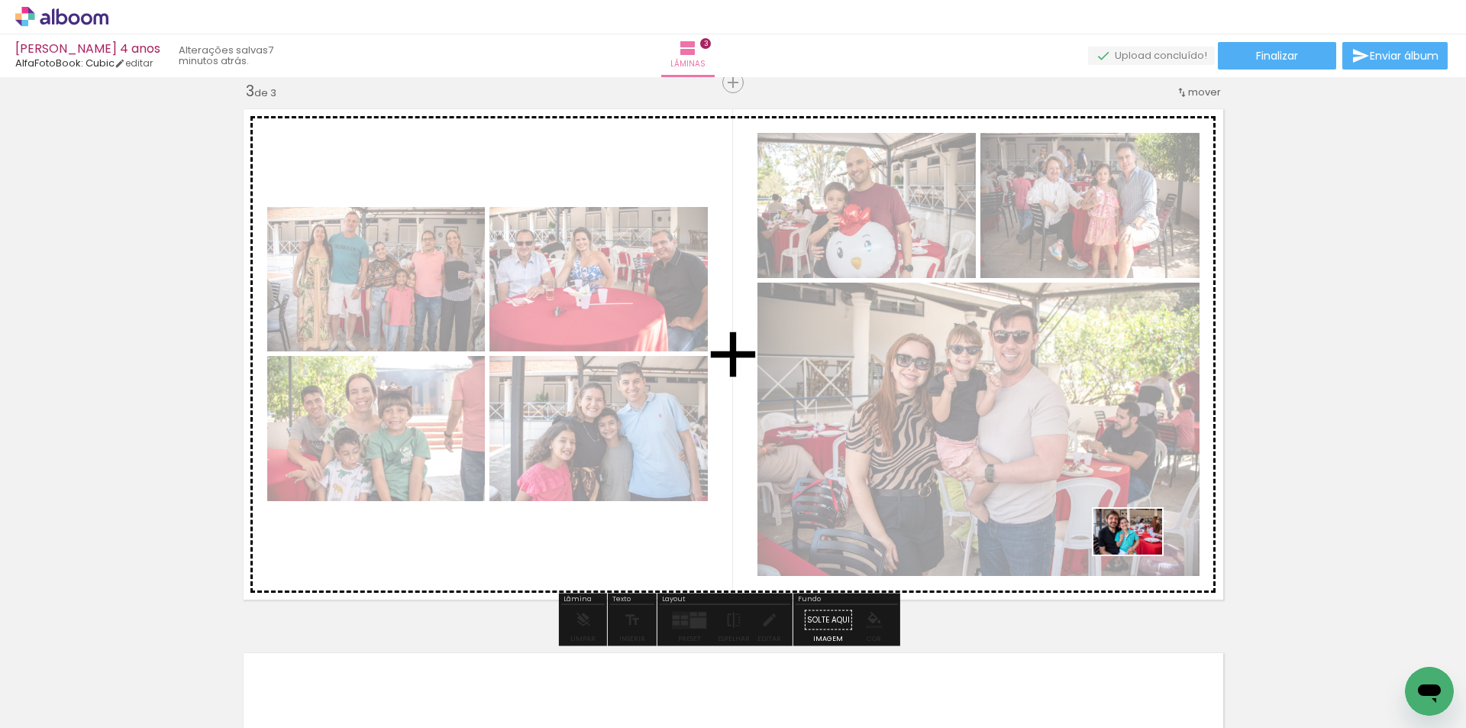
drag, startPoint x: 1207, startPoint y: 677, endPoint x: 1139, endPoint y: 554, distance: 139.8
click at [1139, 554] on quentale-workspace at bounding box center [733, 364] width 1466 height 728
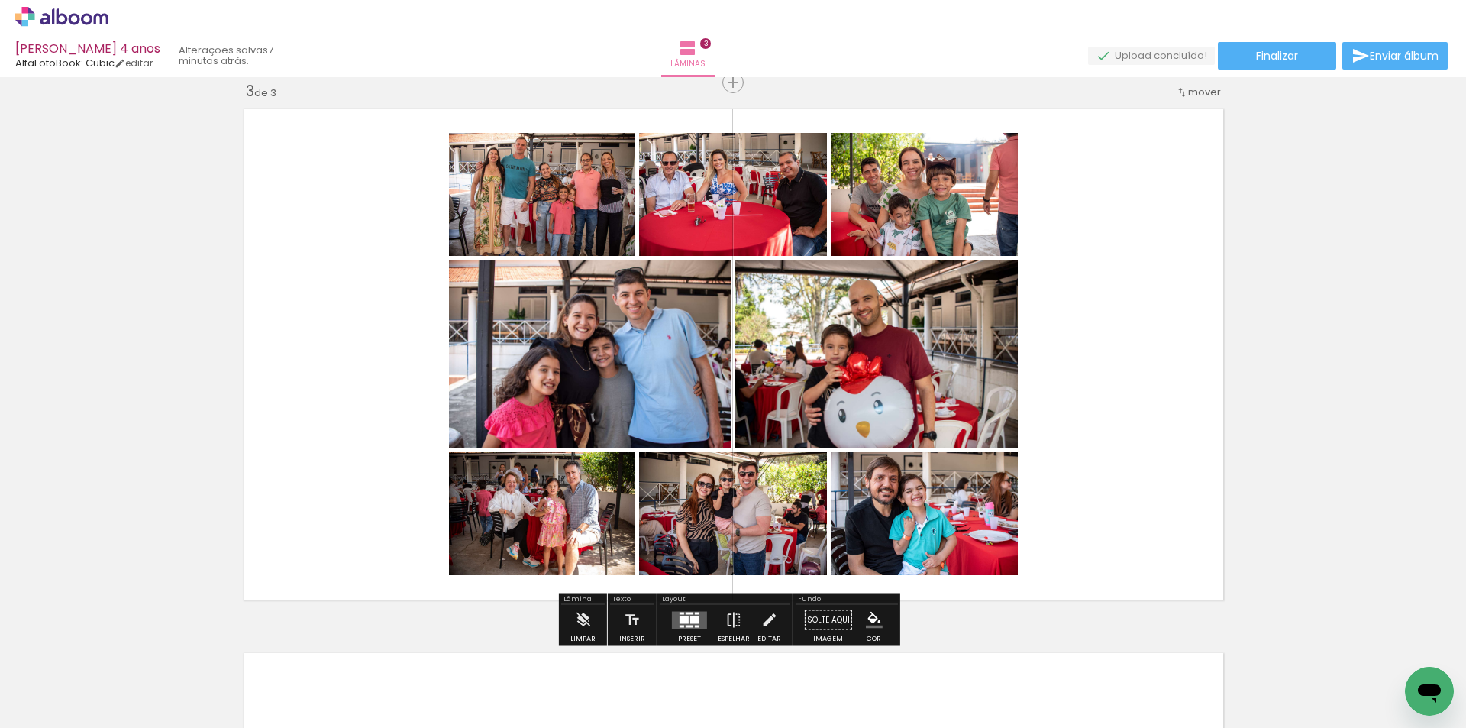
click at [1086, 641] on iron-icon at bounding box center [1083, 646] width 16 height 16
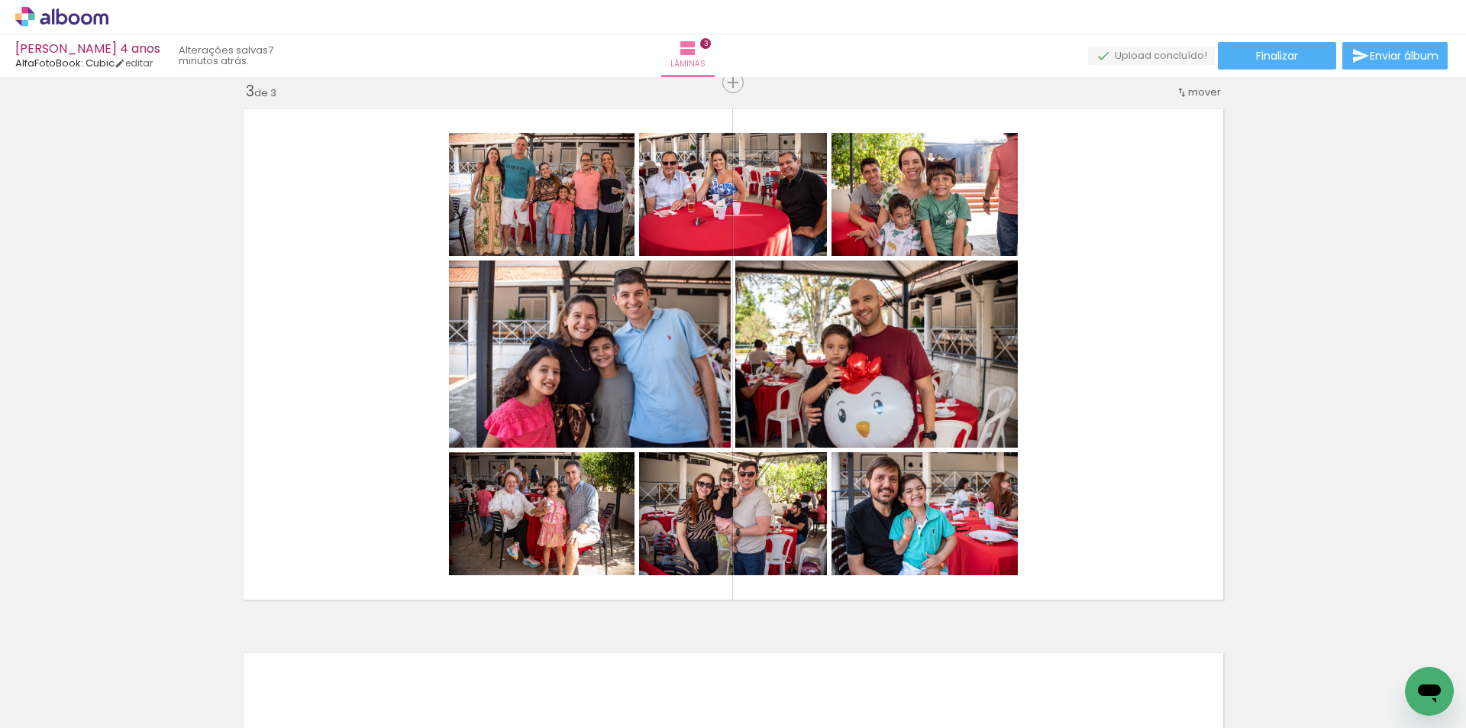
click at [913, 645] on iron-icon at bounding box center [912, 646] width 16 height 16
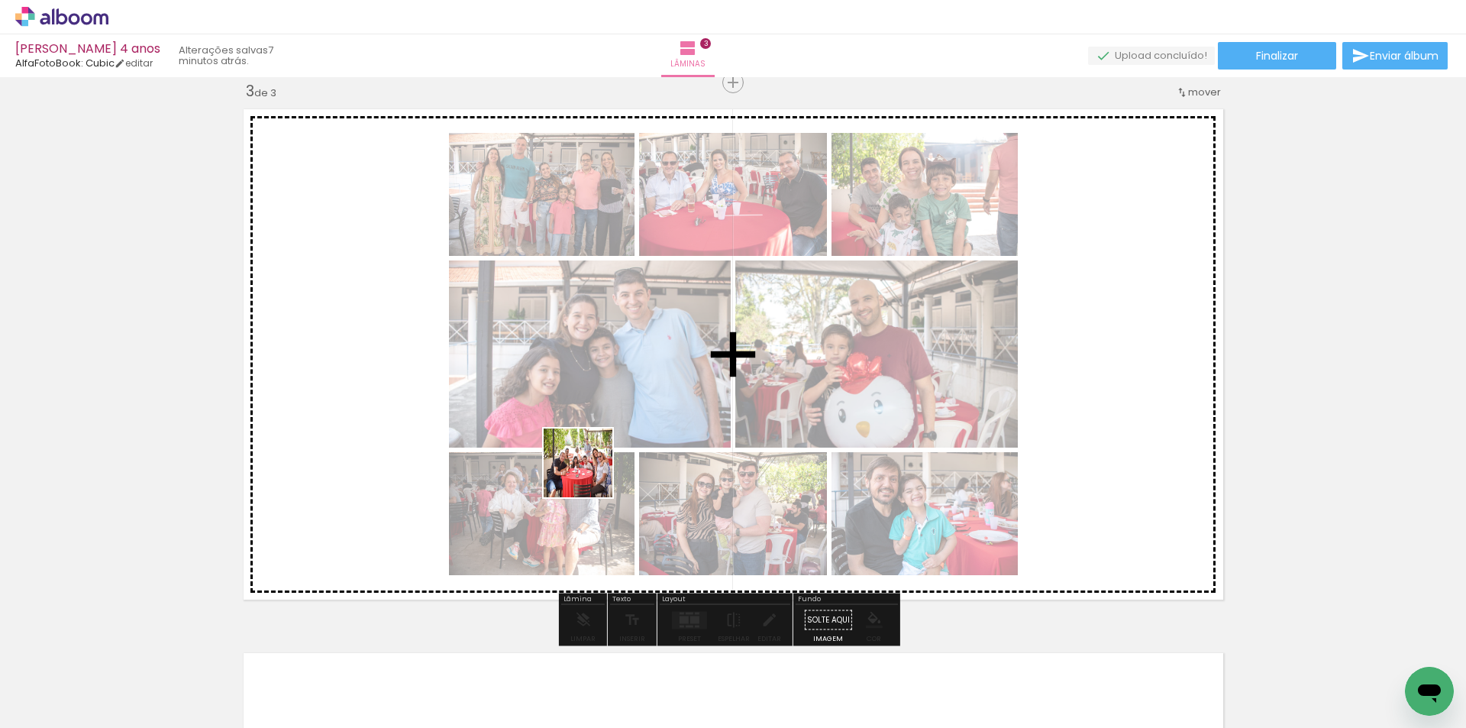
drag, startPoint x: 489, startPoint y: 671, endPoint x: 590, endPoint y: 474, distance: 220.6
click at [590, 474] on quentale-workspace at bounding box center [733, 364] width 1466 height 728
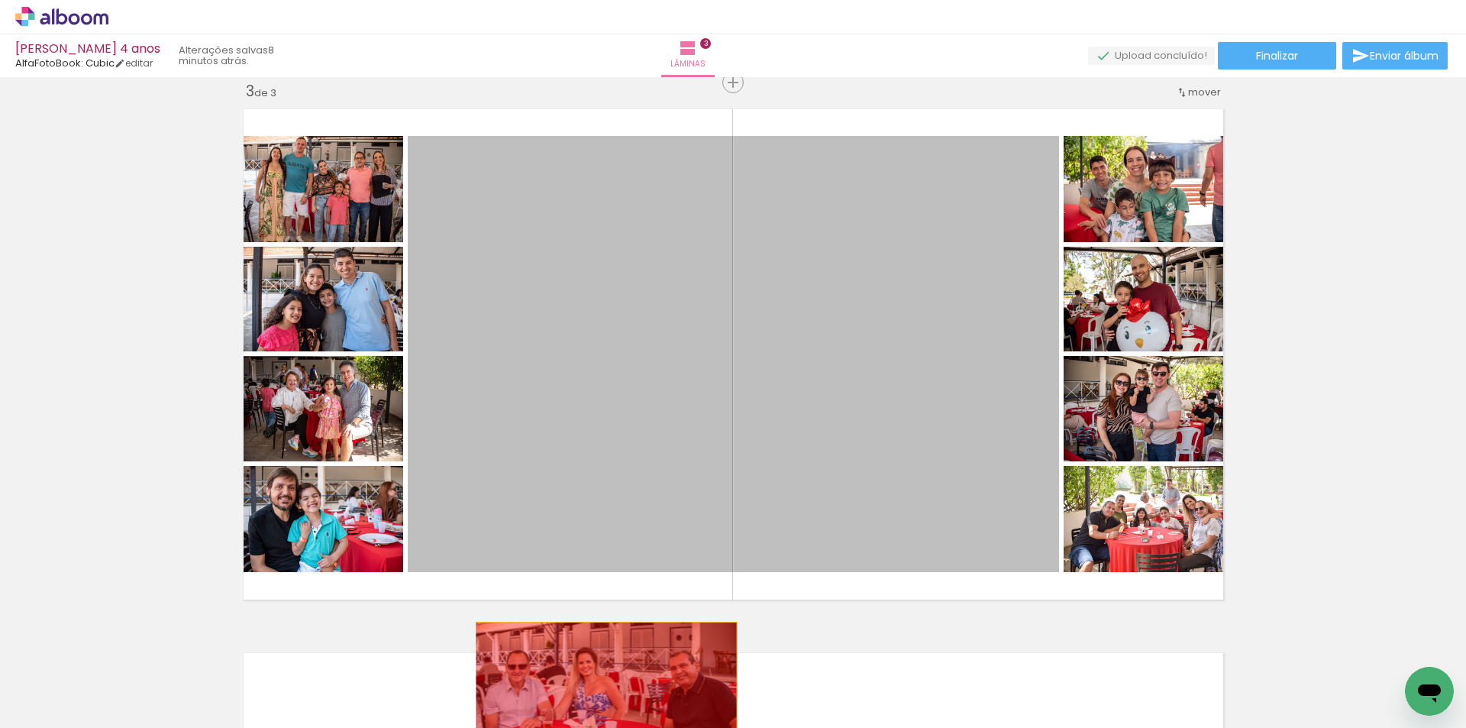
drag, startPoint x: 643, startPoint y: 438, endPoint x: 600, endPoint y: 709, distance: 274.5
click at [600, 709] on quentale-workspace at bounding box center [733, 364] width 1466 height 728
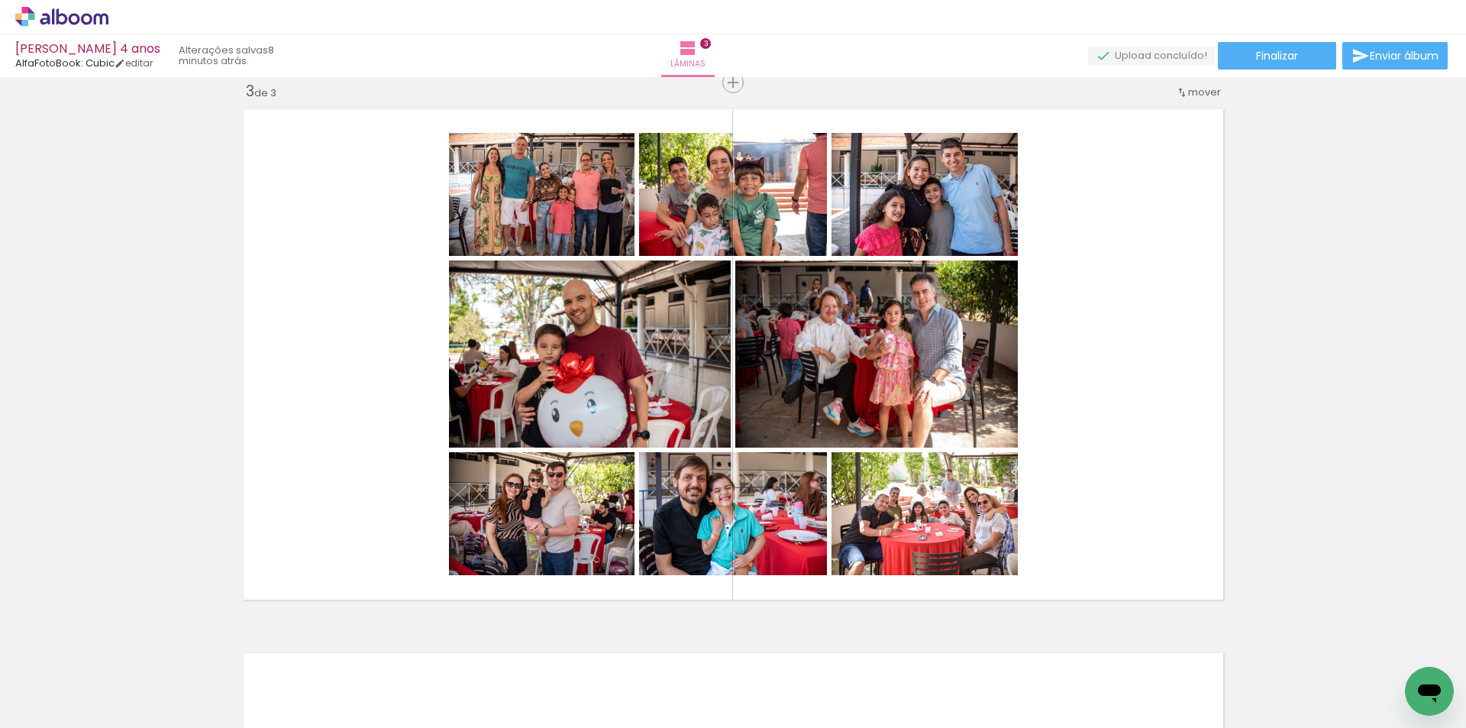
click at [1242, 690] on div at bounding box center [1252, 676] width 76 height 50
drag, startPoint x: 1244, startPoint y: 673, endPoint x: 1233, endPoint y: 674, distance: 10.7
click at [1233, 674] on div at bounding box center [1252, 676] width 76 height 50
click at [1228, 654] on paper-icon-button at bounding box center [1218, 645] width 19 height 19
click at [277, 642] on iron-icon at bounding box center [278, 646] width 16 height 16
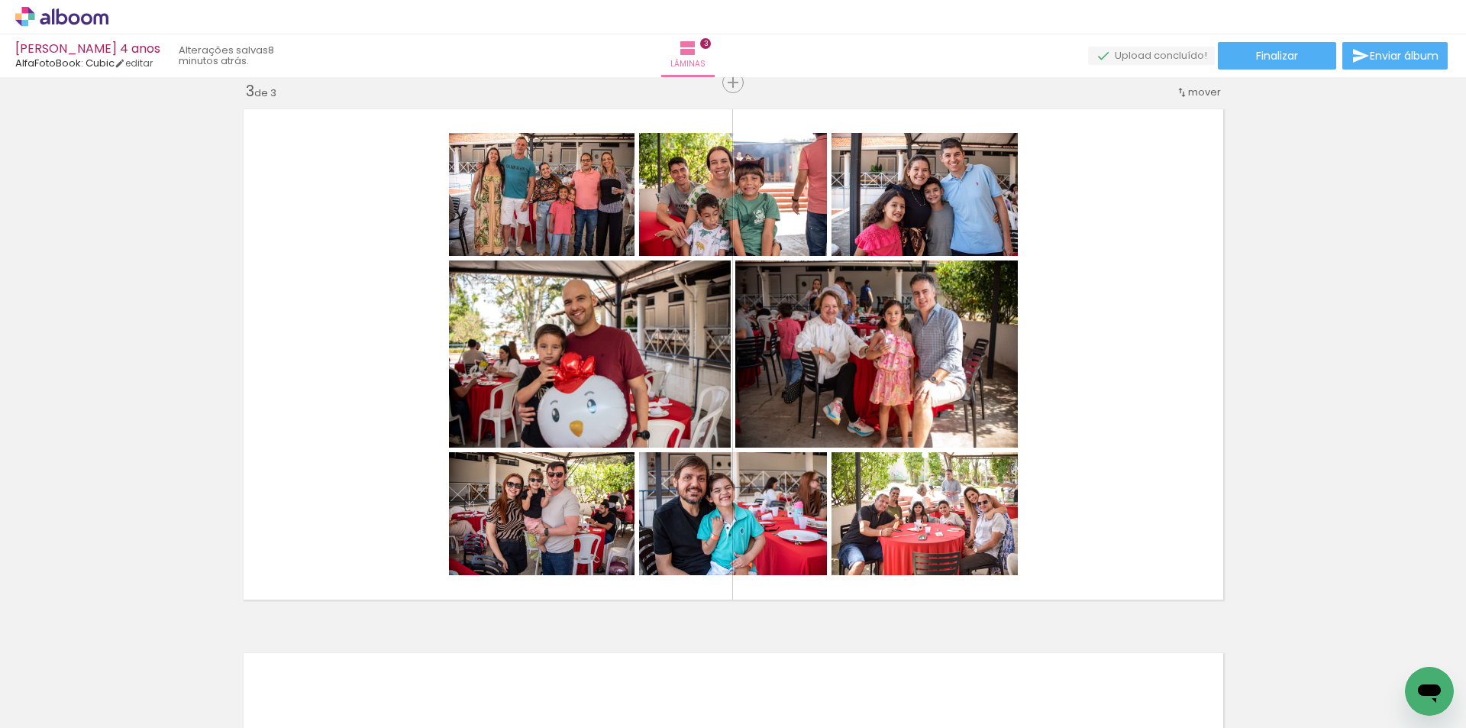
click at [277, 642] on iron-icon at bounding box center [278, 646] width 16 height 16
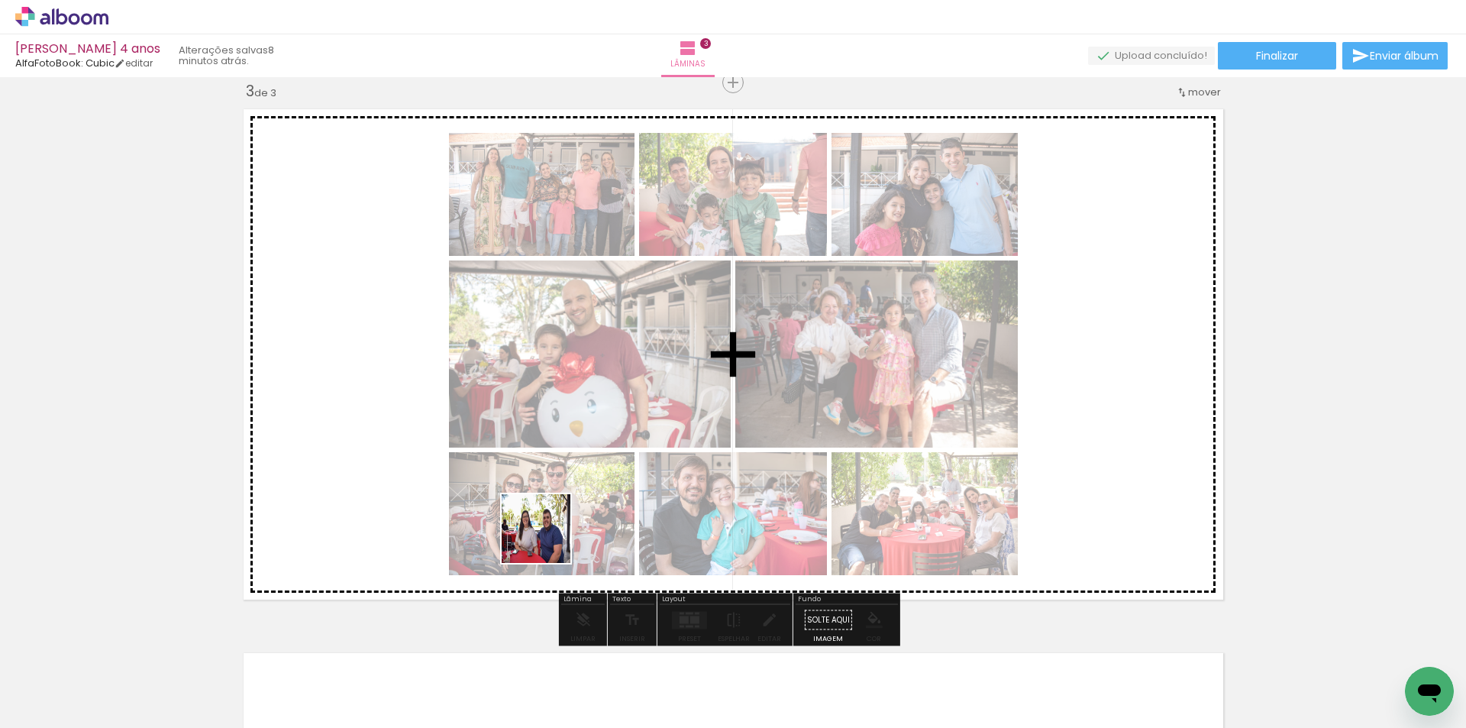
drag, startPoint x: 422, startPoint y: 681, endPoint x: 548, endPoint y: 540, distance: 188.8
click at [548, 540] on quentale-workspace at bounding box center [733, 364] width 1466 height 728
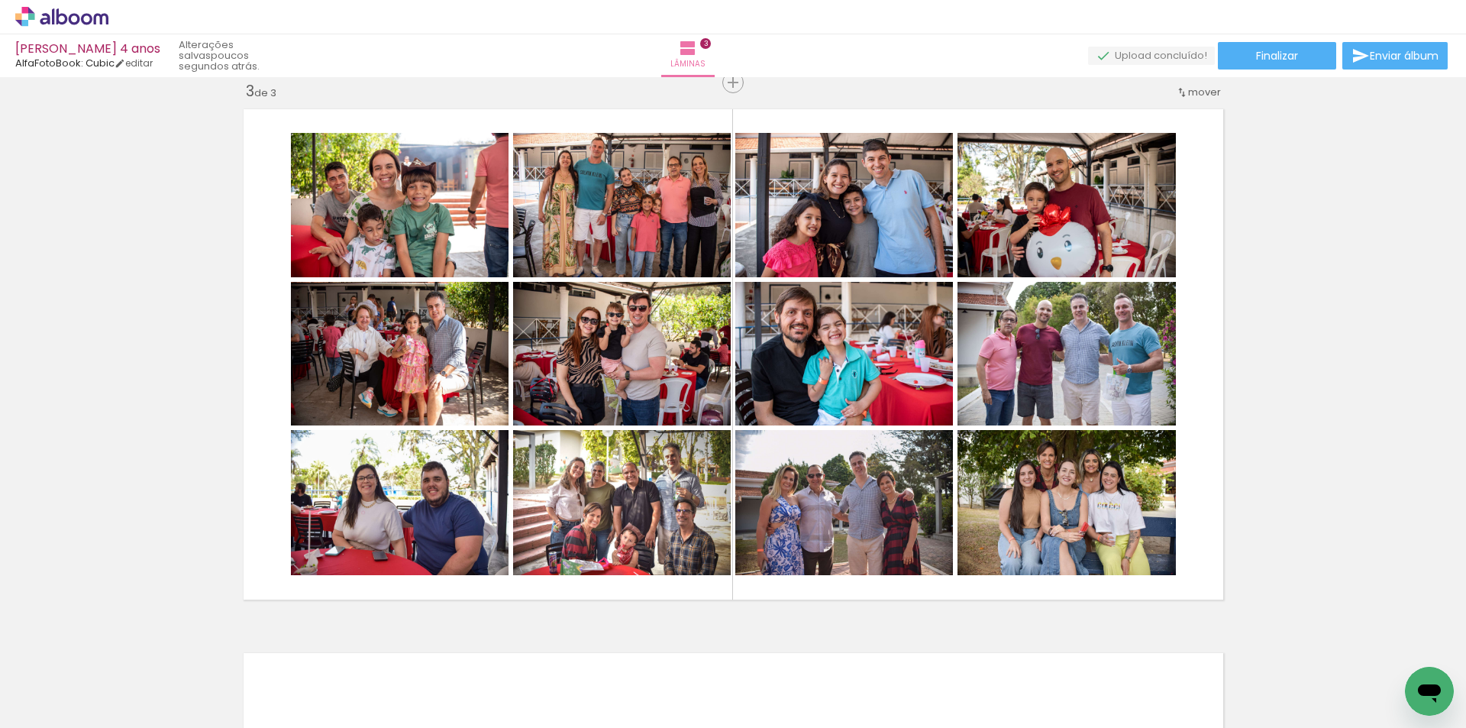
scroll to position [0, 14245]
click at [1021, 641] on iron-icon at bounding box center [1014, 646] width 16 height 16
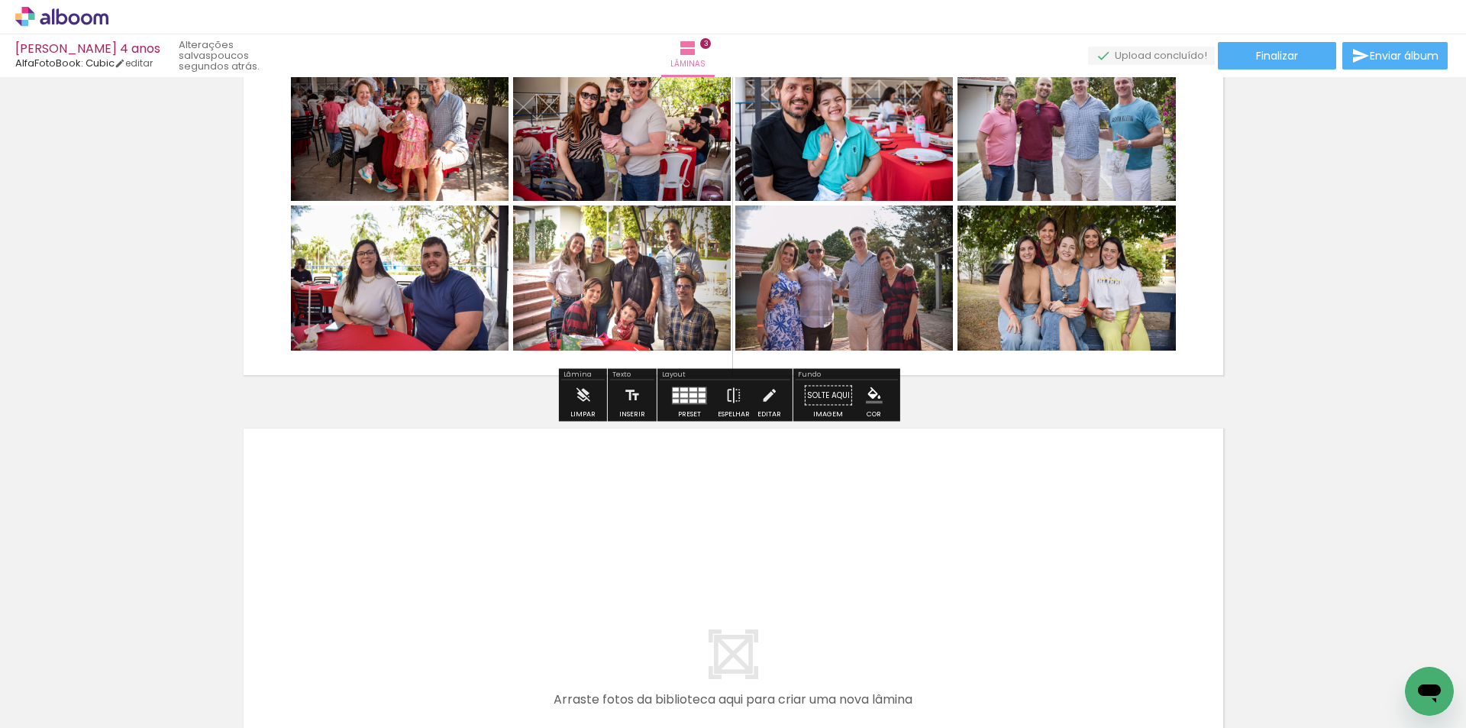
scroll to position [1336, 0]
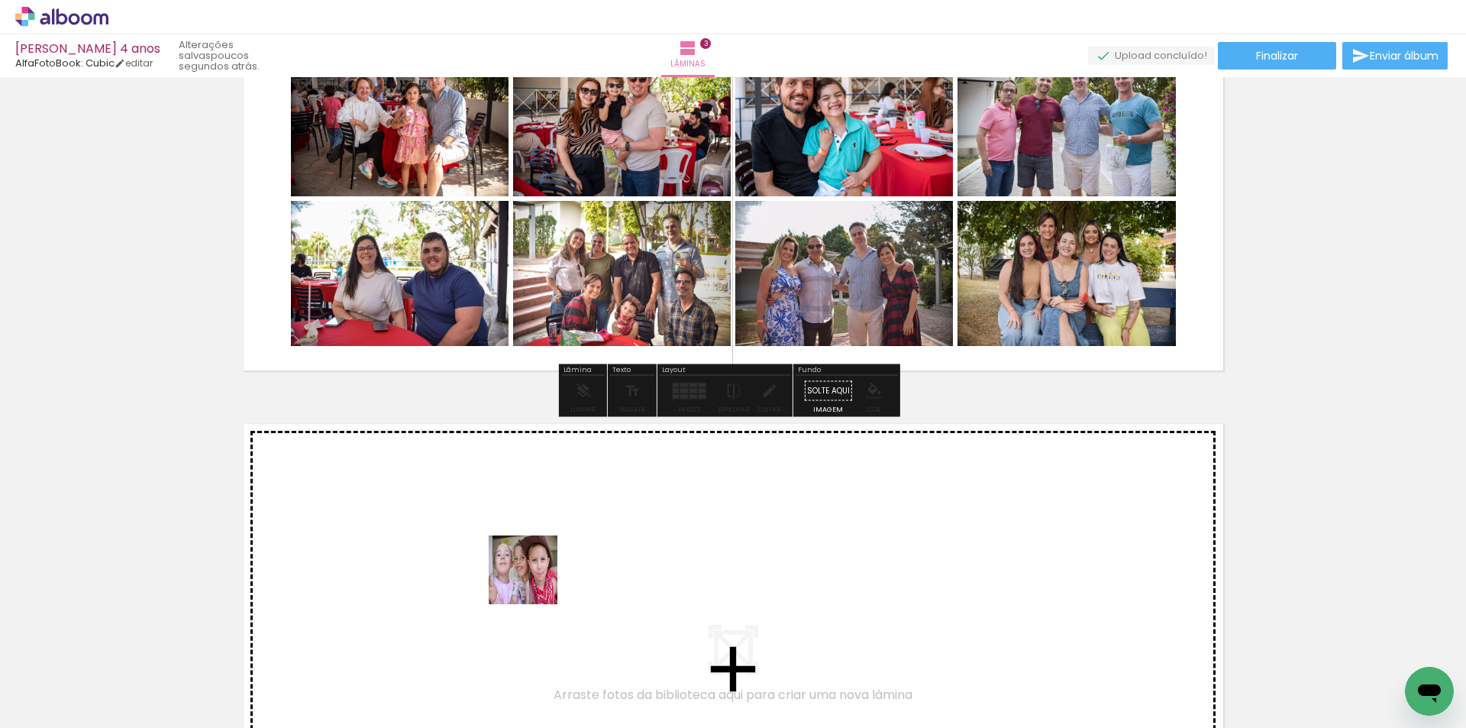
drag, startPoint x: 512, startPoint y: 677, endPoint x: 535, endPoint y: 581, distance: 98.2
click at [535, 581] on quentale-workspace at bounding box center [733, 364] width 1466 height 728
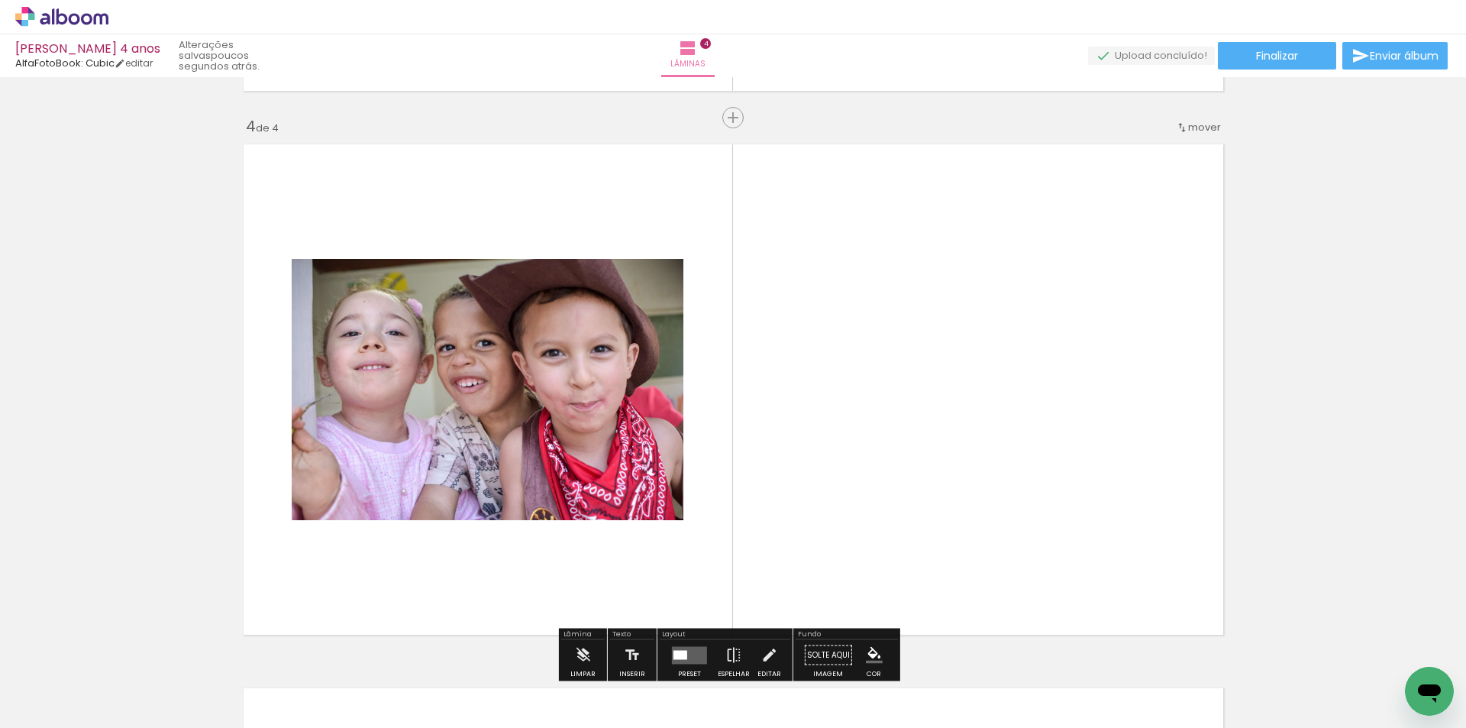
scroll to position [1651, 0]
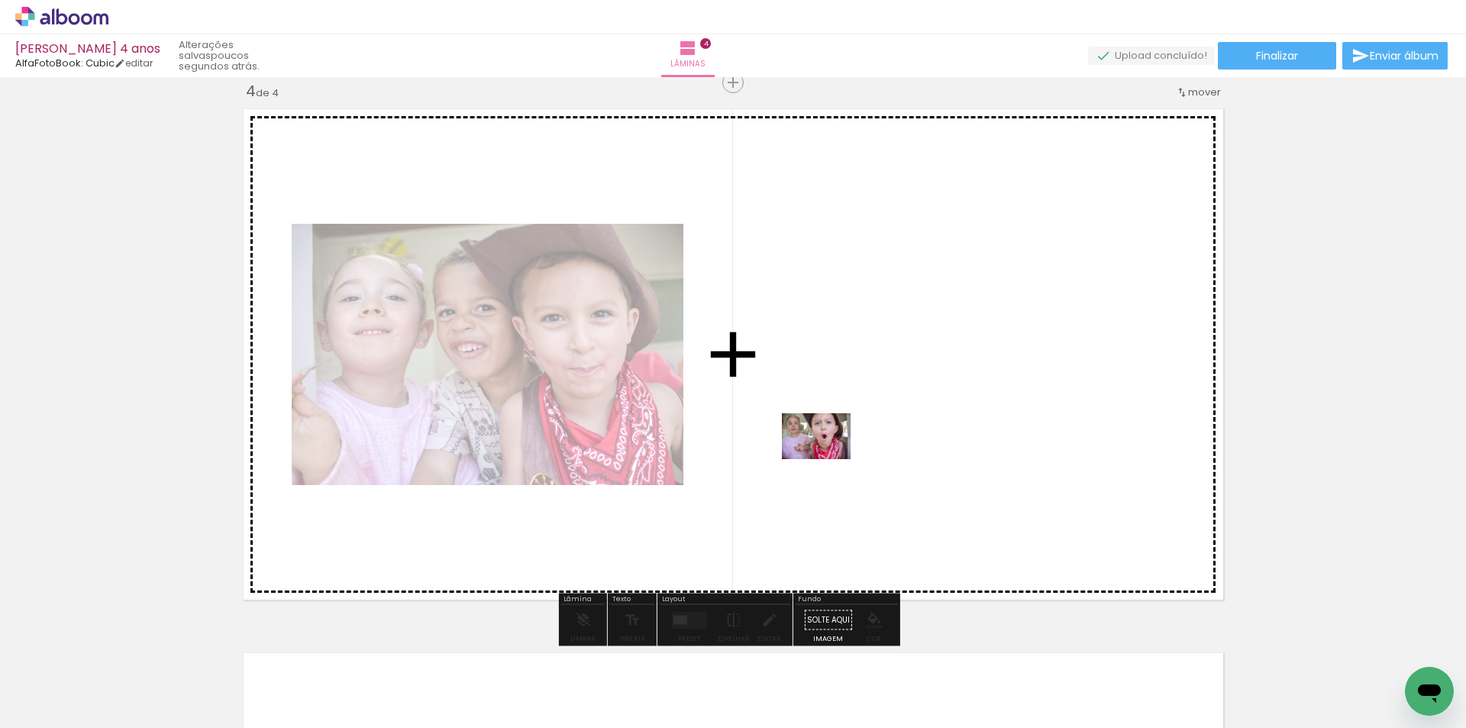
drag, startPoint x: 444, startPoint y: 674, endPoint x: 828, endPoint y: 459, distance: 440.0
click at [828, 459] on quentale-workspace at bounding box center [733, 364] width 1466 height 728
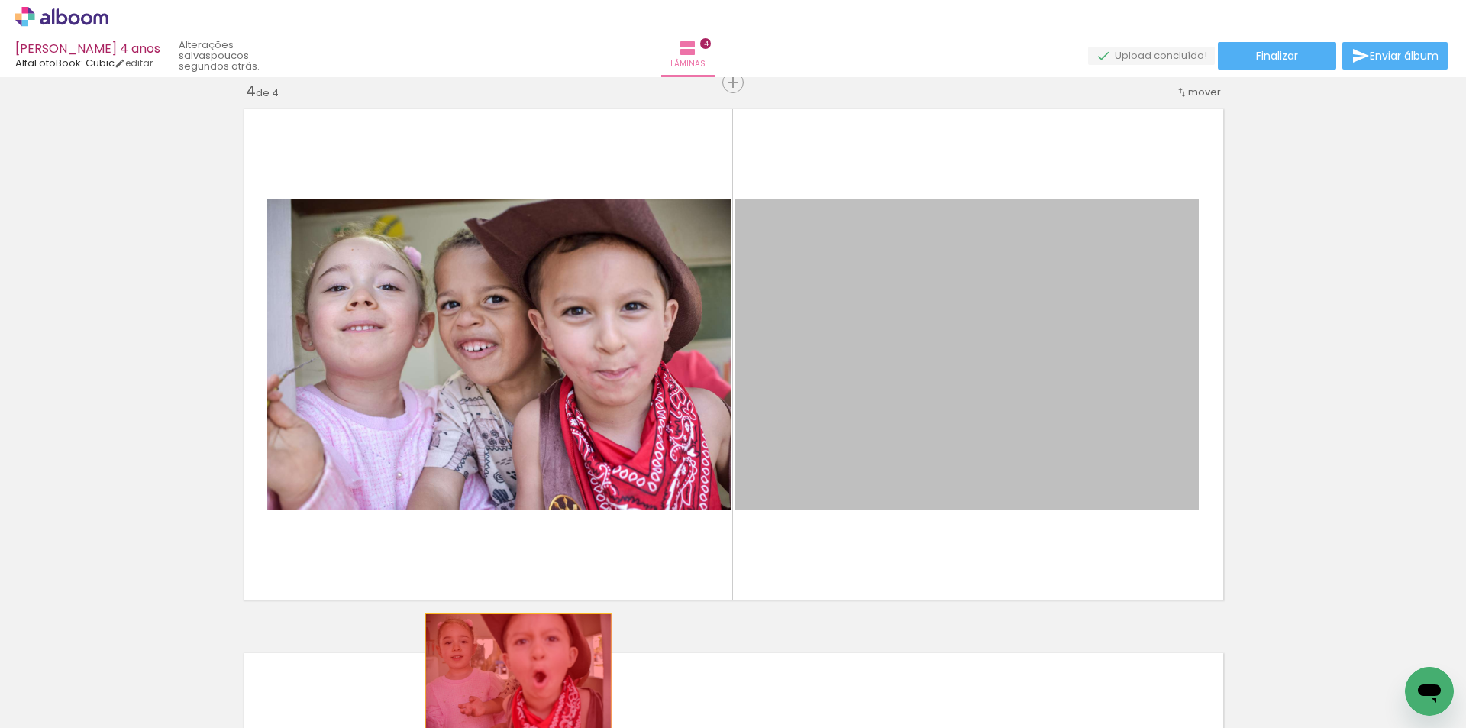
drag, startPoint x: 845, startPoint y: 360, endPoint x: 512, endPoint y: 676, distance: 459.1
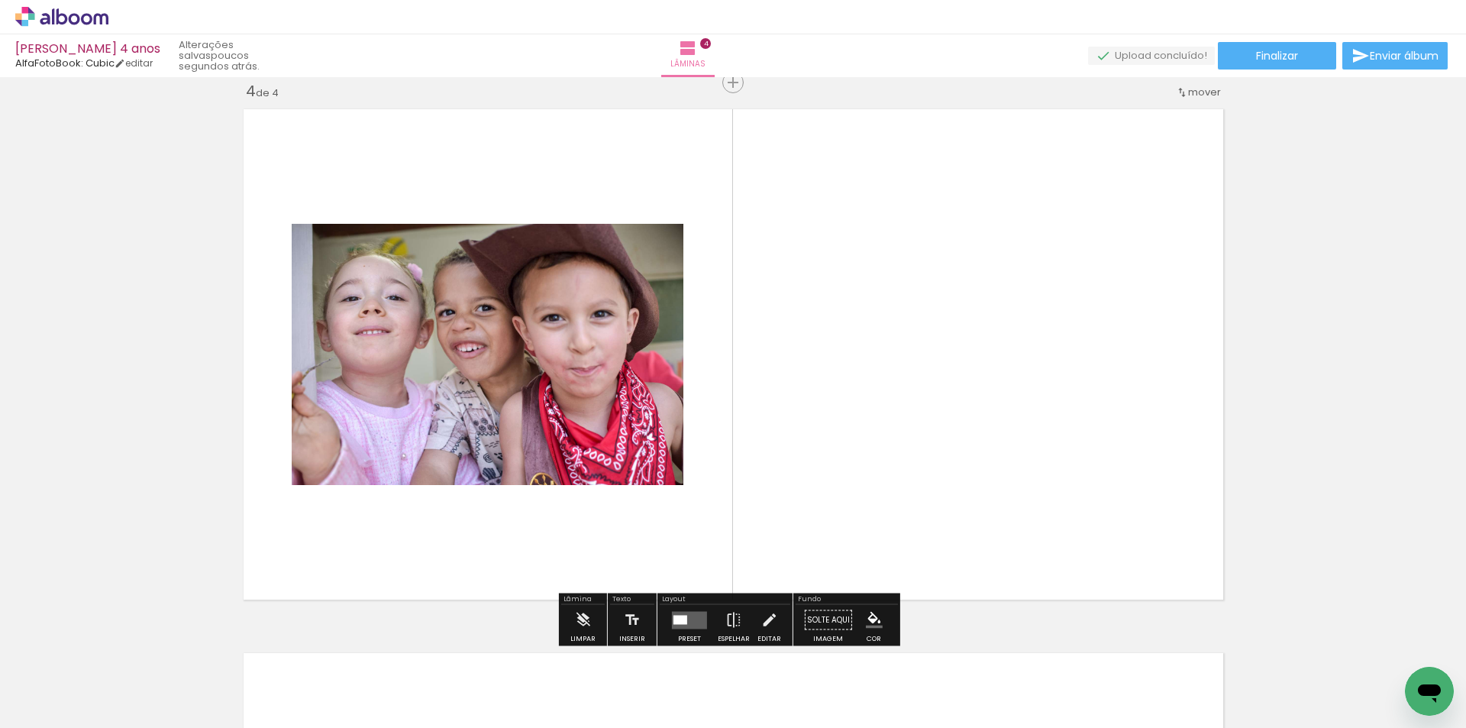
click at [418, 639] on iron-icon at bounding box center [415, 646] width 16 height 16
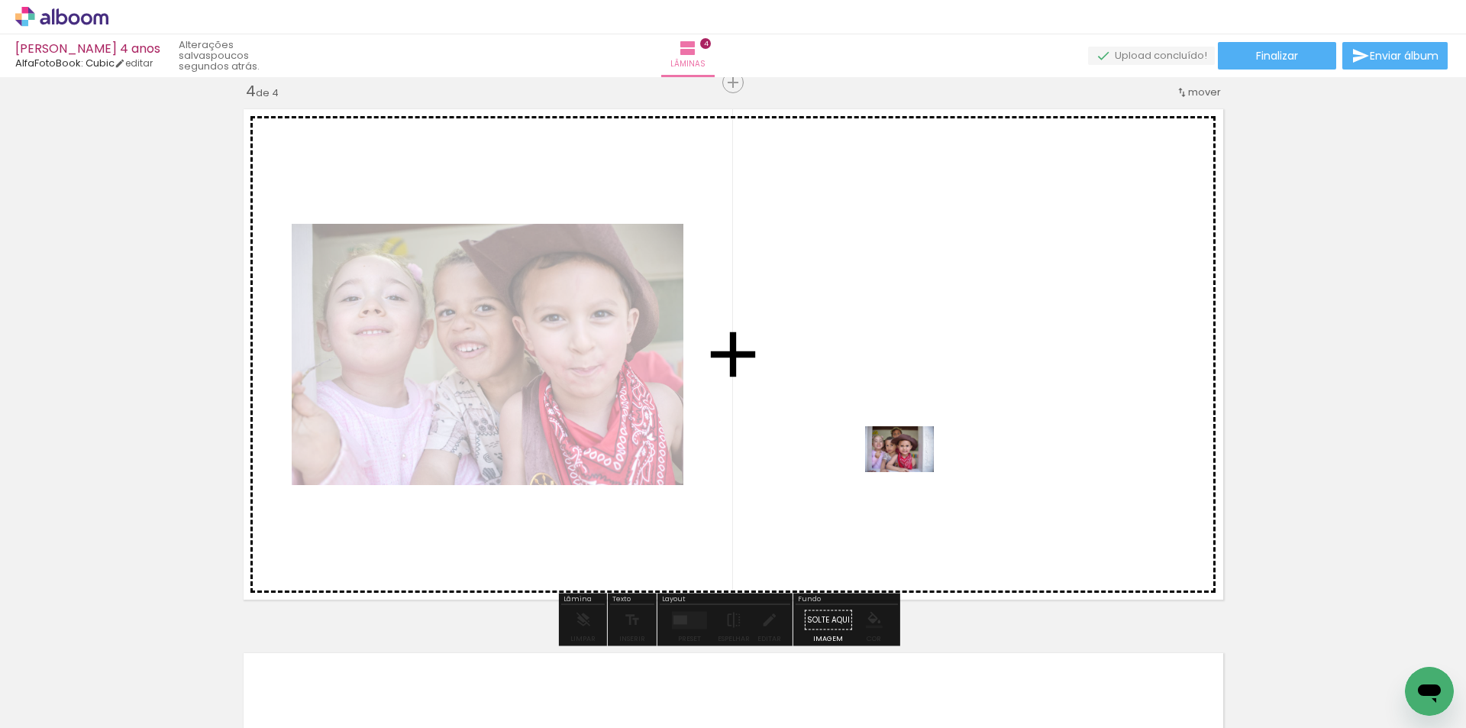
drag, startPoint x: 868, startPoint y: 684, endPoint x: 911, endPoint y: 472, distance: 216.7
click at [911, 472] on quentale-workspace at bounding box center [733, 364] width 1466 height 728
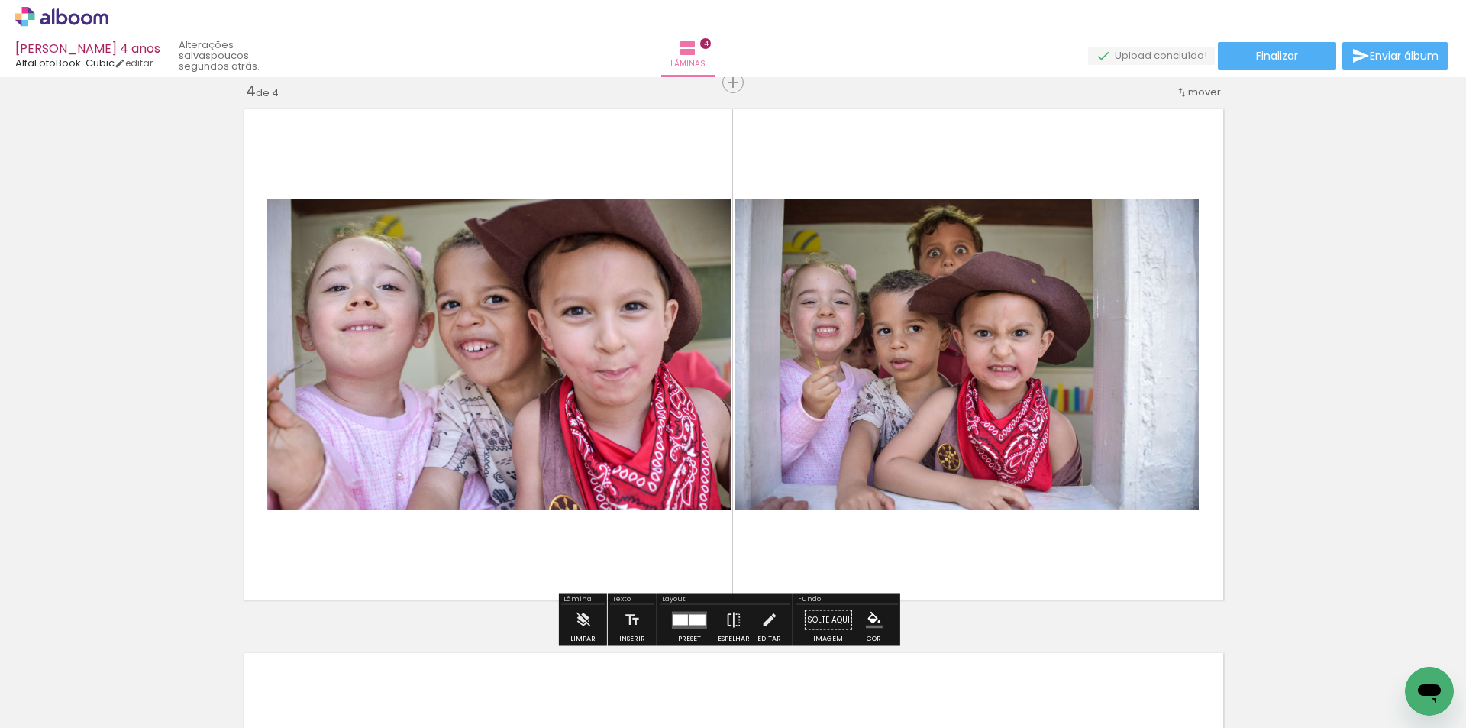
click at [679, 647] on iron-icon at bounding box center [672, 646] width 16 height 16
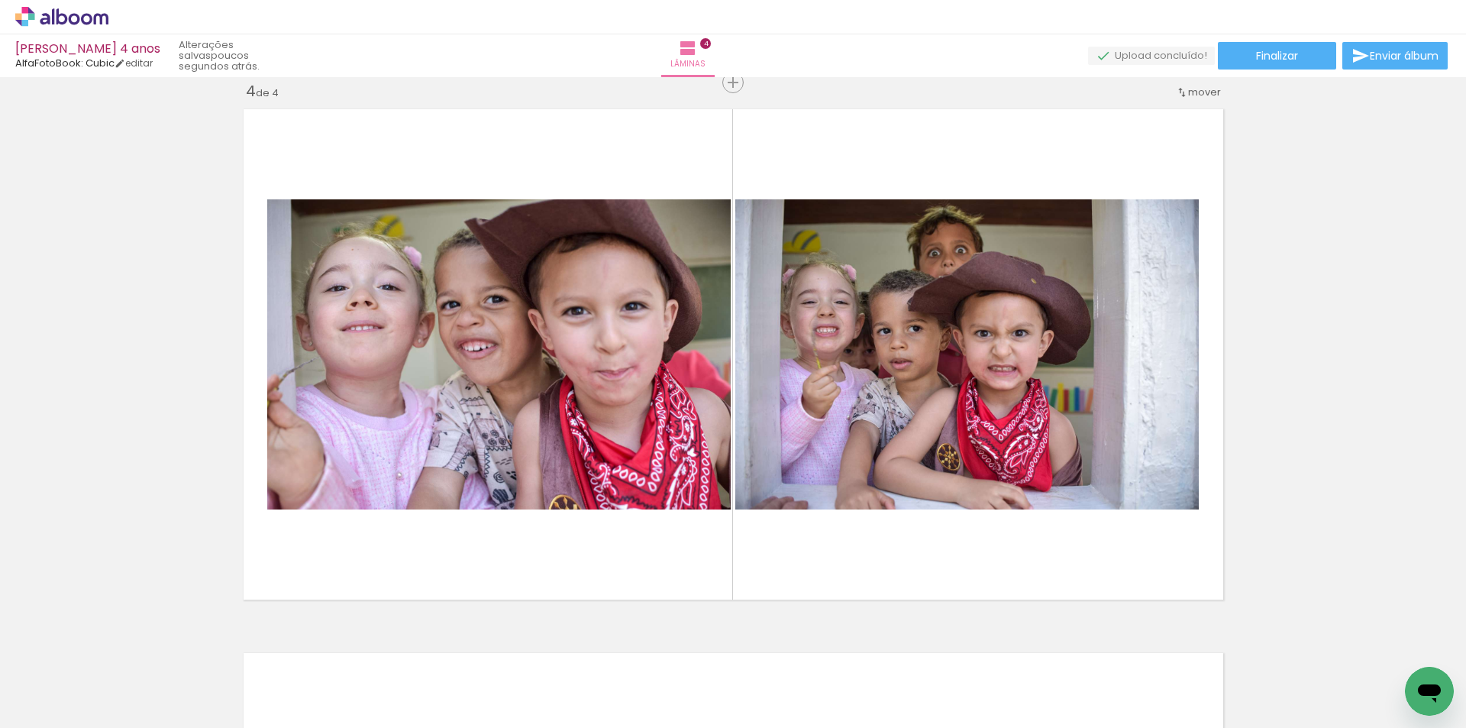
click at [593, 643] on iron-icon at bounding box center [586, 646] width 16 height 16
click at [509, 645] on iron-icon at bounding box center [501, 646] width 16 height 16
click at [608, 649] on iron-icon at bounding box center [601, 646] width 16 height 16
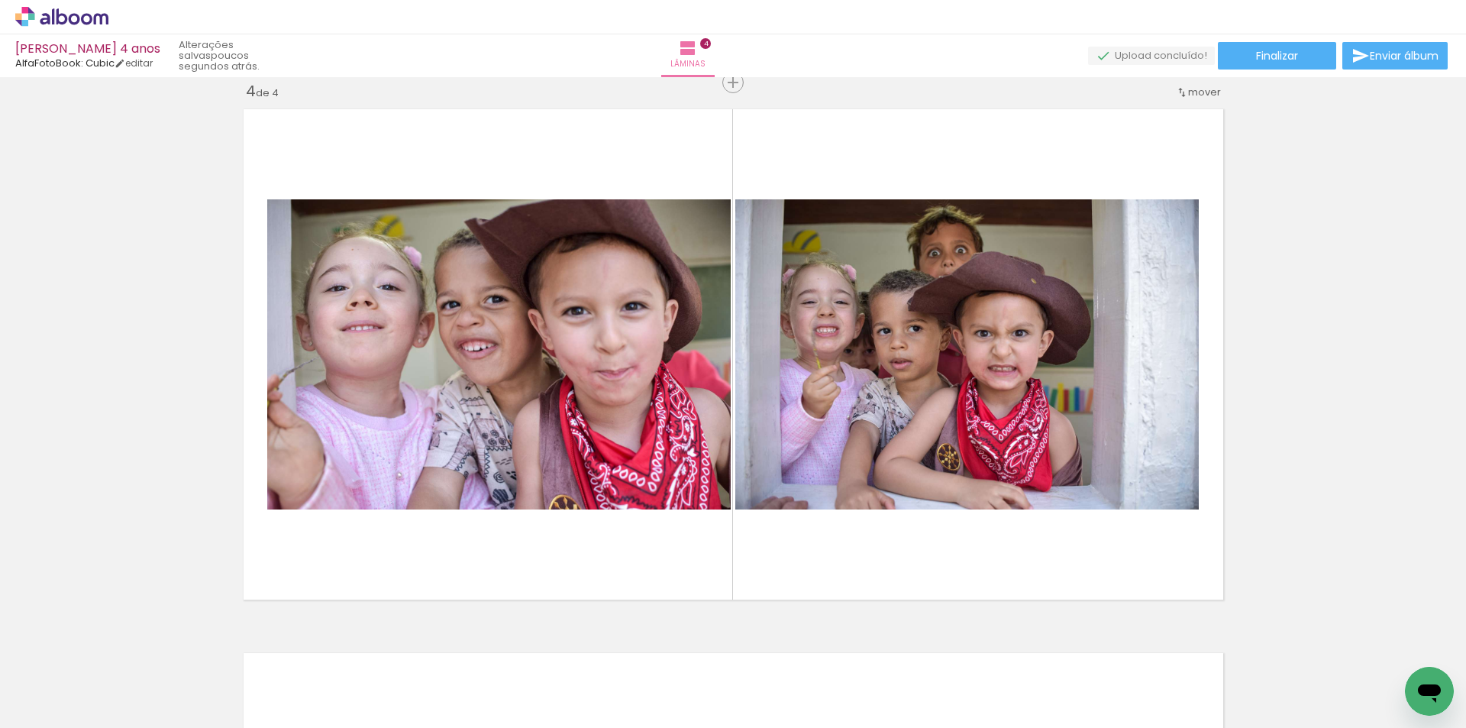
click at [608, 649] on iron-icon at bounding box center [601, 646] width 16 height 16
click at [719, 673] on div at bounding box center [721, 676] width 76 height 50
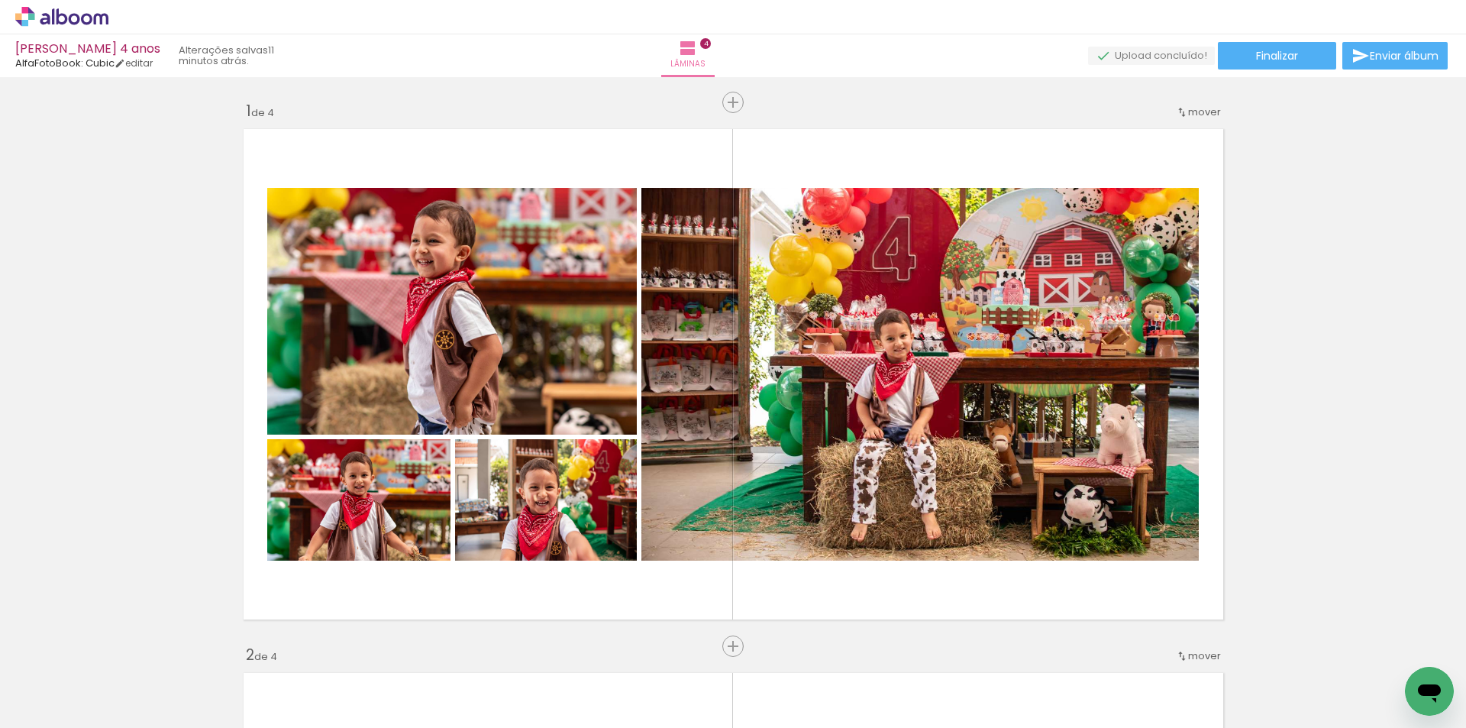
scroll to position [0, 13802]
